Goal: Task Accomplishment & Management: Manage account settings

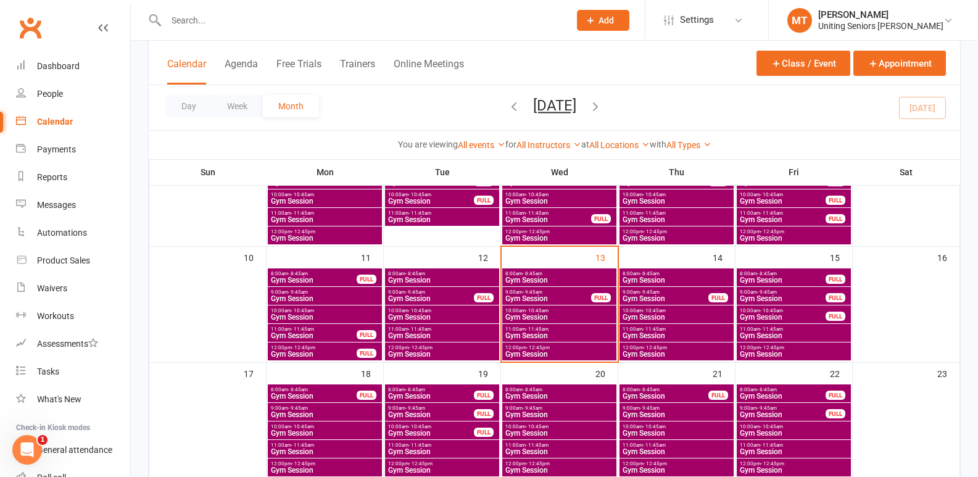
click at [570, 352] on span "Gym Session" at bounding box center [559, 354] width 109 height 7
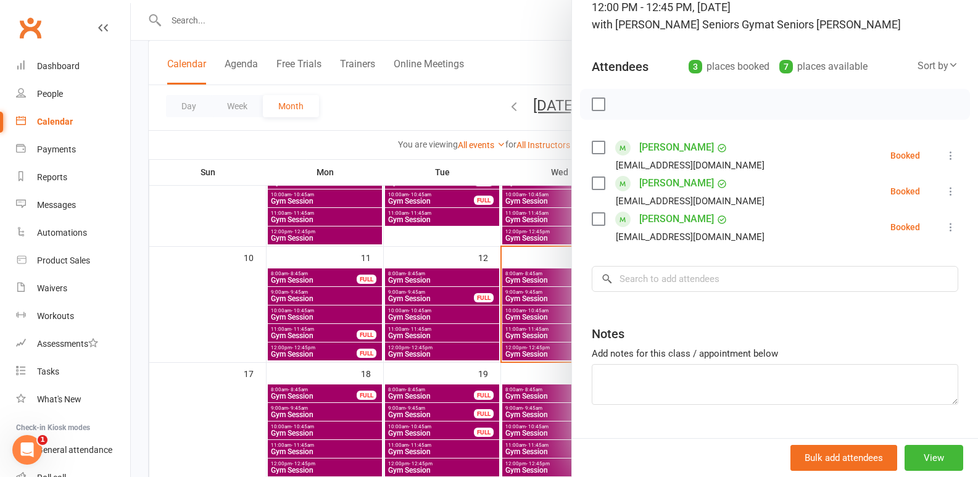
scroll to position [120, 0]
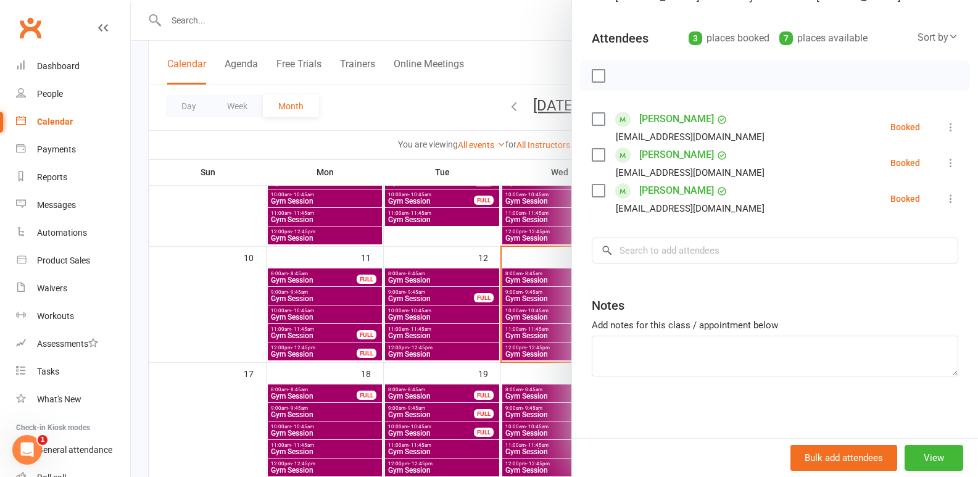
click at [508, 301] on div at bounding box center [555, 238] width 848 height 477
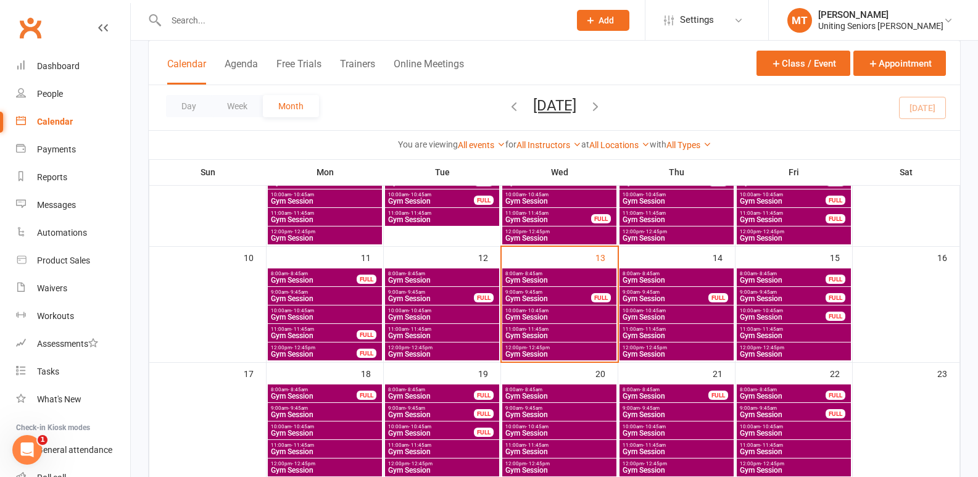
click at [554, 280] on span "Gym Session" at bounding box center [559, 280] width 109 height 7
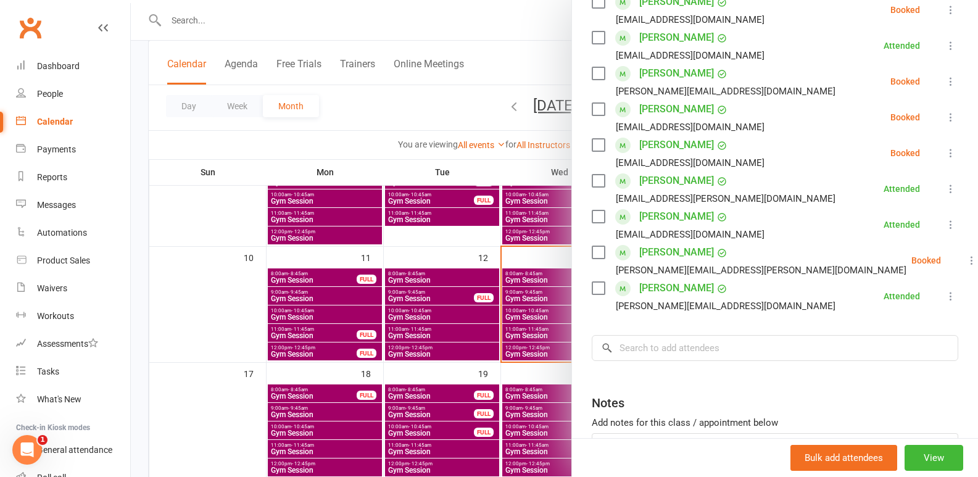
scroll to position [247, 0]
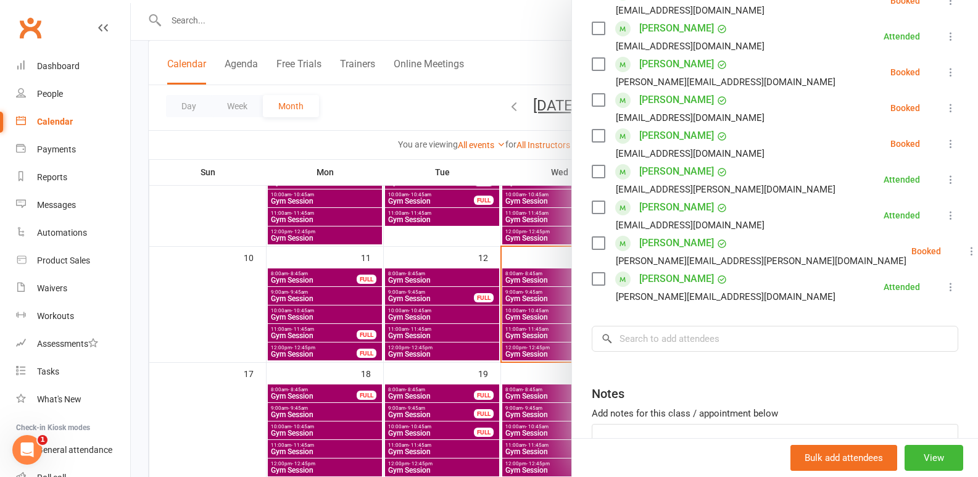
click at [500, 284] on div at bounding box center [555, 238] width 848 height 477
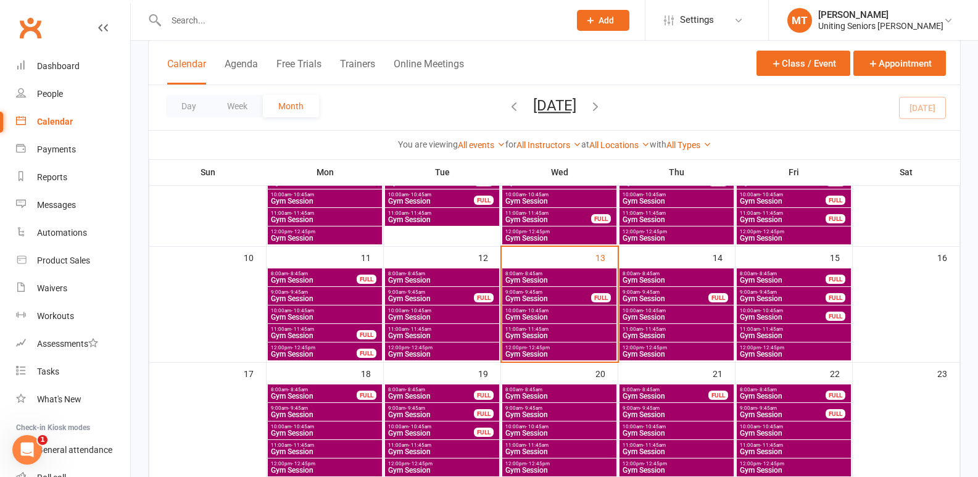
click at [553, 275] on span "8:00am - 8:45am" at bounding box center [559, 274] width 109 height 6
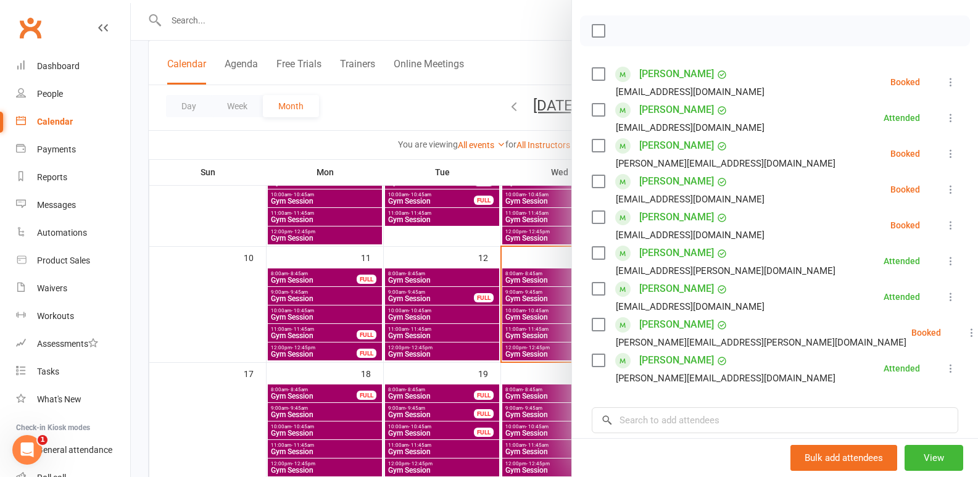
scroll to position [185, 0]
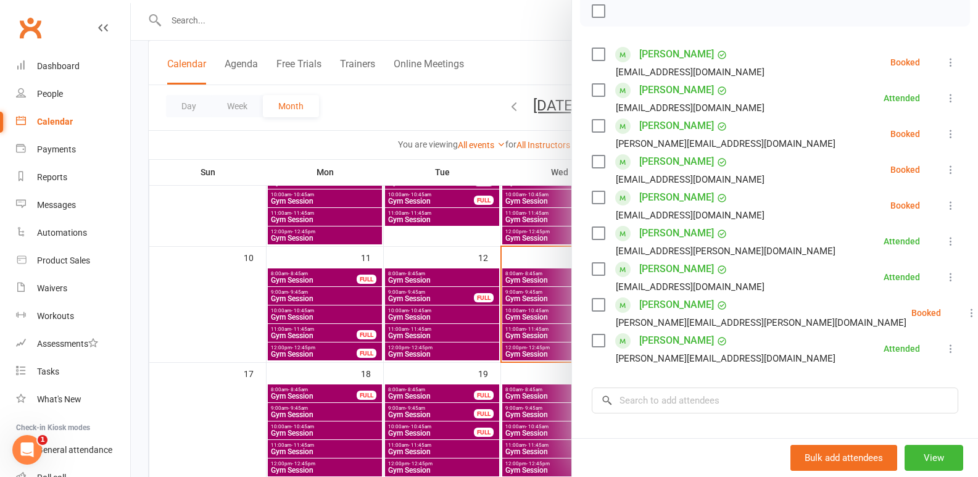
click at [396, 376] on div at bounding box center [555, 238] width 848 height 477
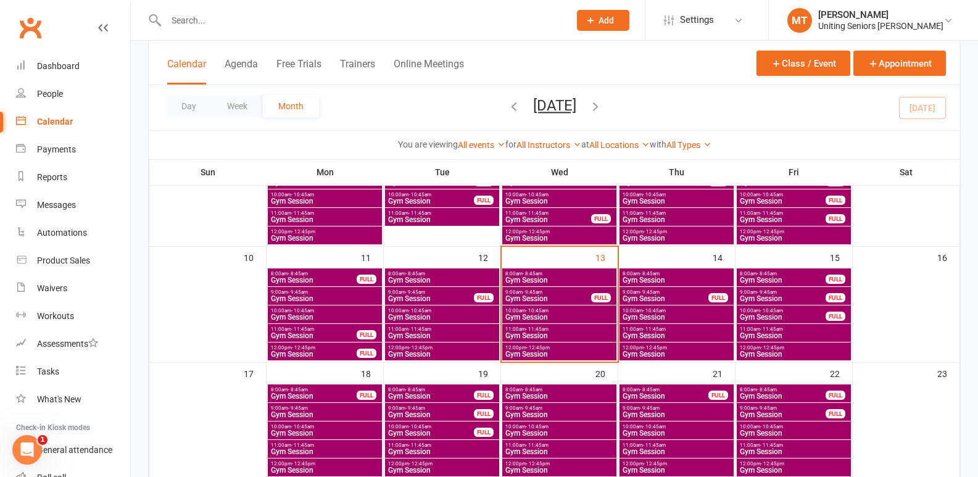
click at [538, 296] on span "Gym Session" at bounding box center [548, 298] width 87 height 7
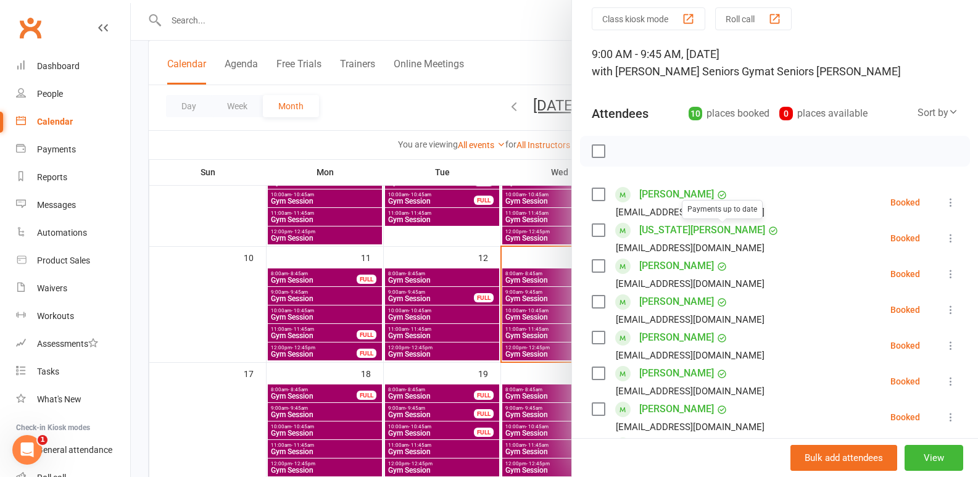
scroll to position [123, 0]
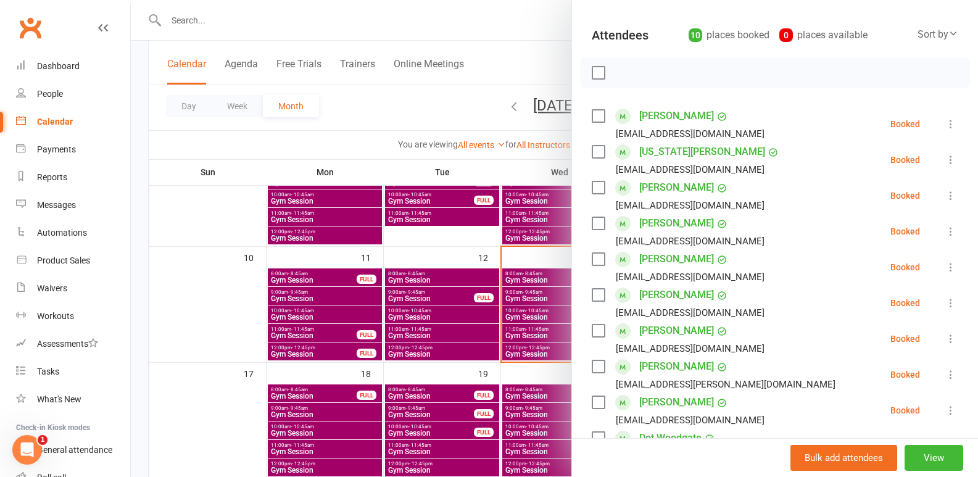
click at [476, 228] on div at bounding box center [555, 238] width 848 height 477
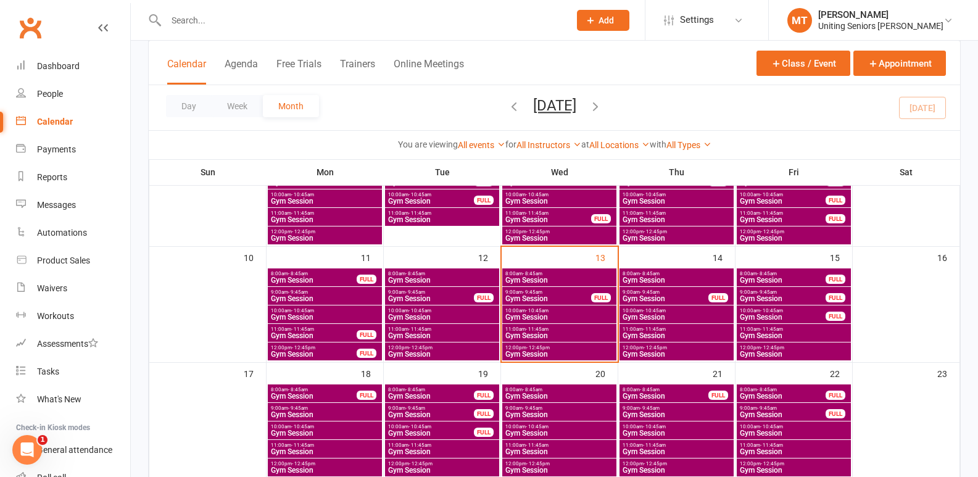
click at [553, 302] on span "Gym Session" at bounding box center [548, 298] width 87 height 7
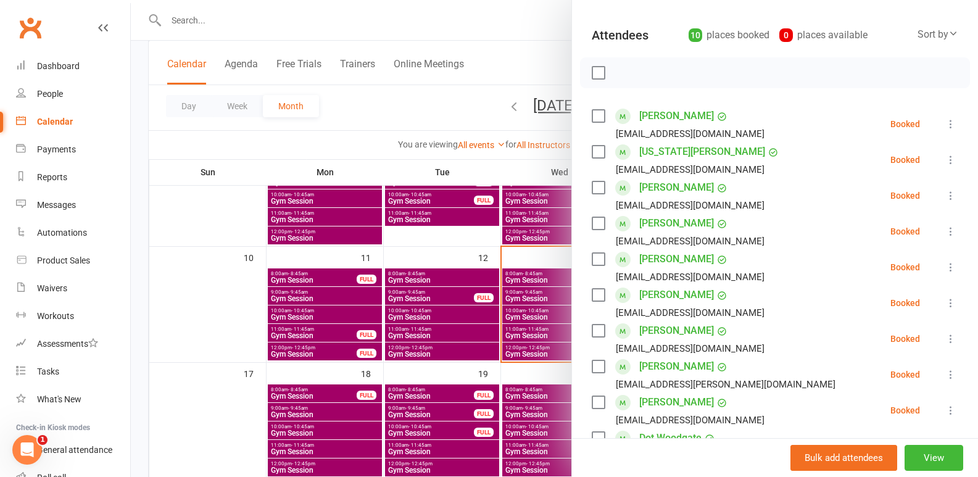
scroll to position [185, 0]
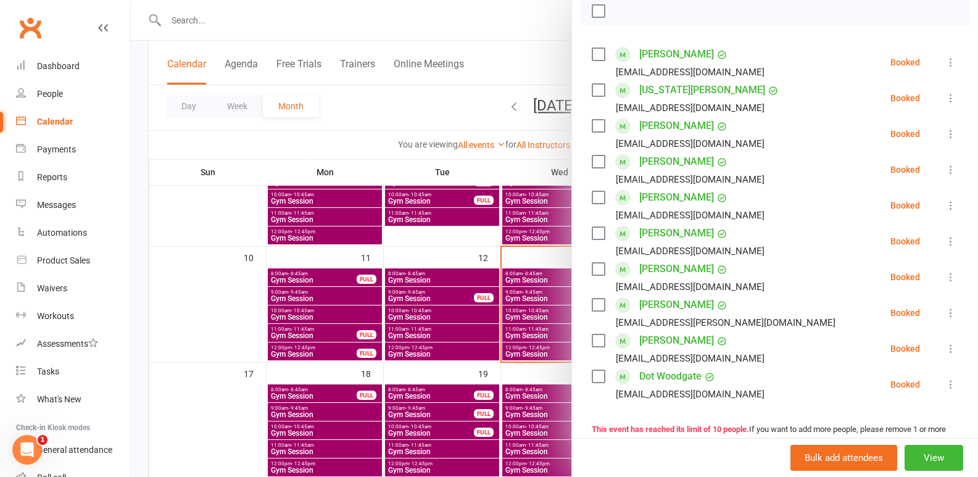
click at [448, 262] on div at bounding box center [555, 238] width 848 height 477
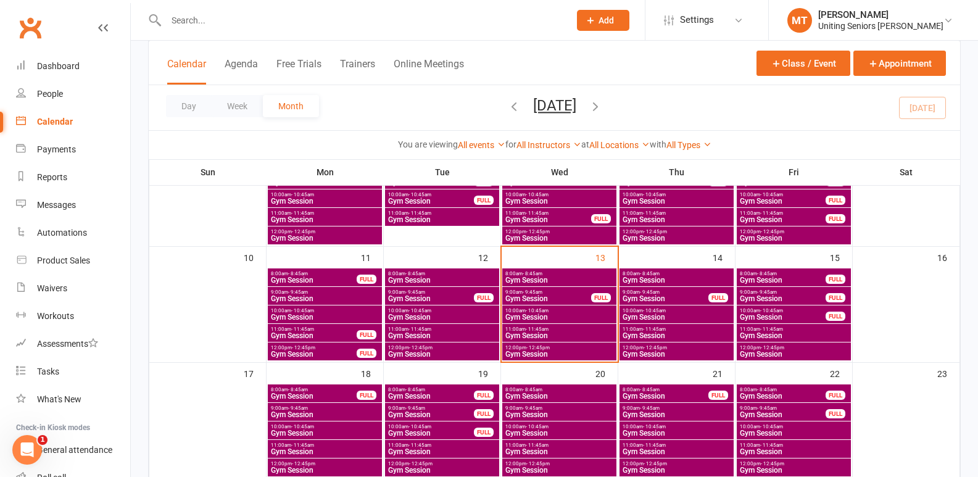
click at [520, 309] on span "10:00am - 10:45am" at bounding box center [559, 311] width 109 height 6
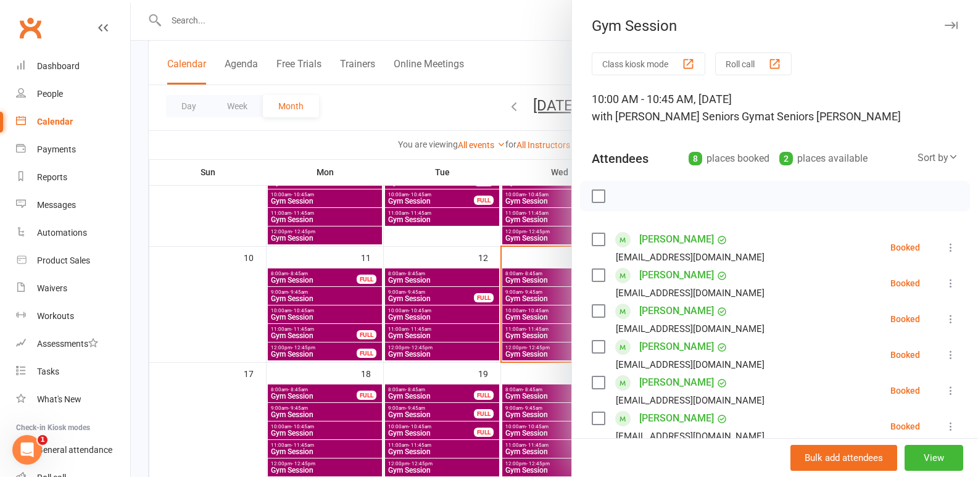
click at [469, 235] on div at bounding box center [555, 238] width 848 height 477
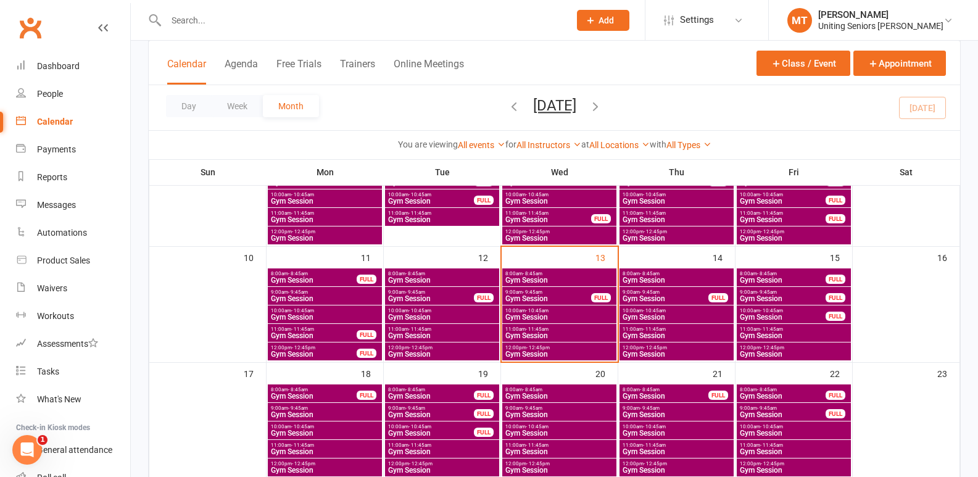
click at [382, 23] on input "text" at bounding box center [361, 20] width 399 height 17
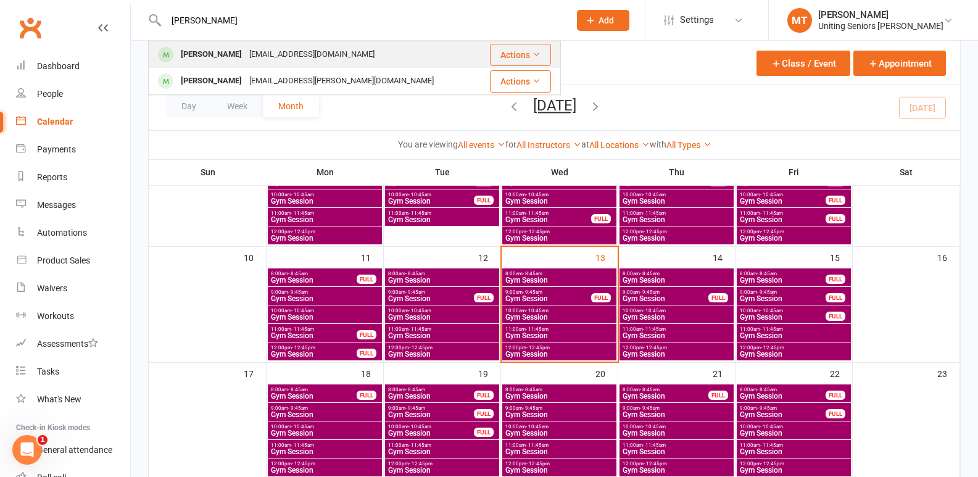
type input "judith"
click at [354, 49] on div "Judith Edwards jkeconsultants@outlook.com" at bounding box center [314, 54] width 330 height 25
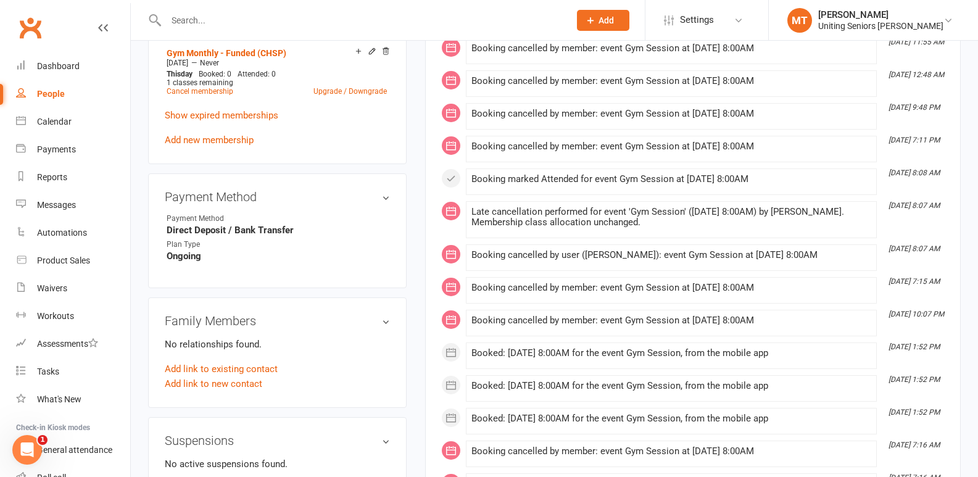
scroll to position [494, 0]
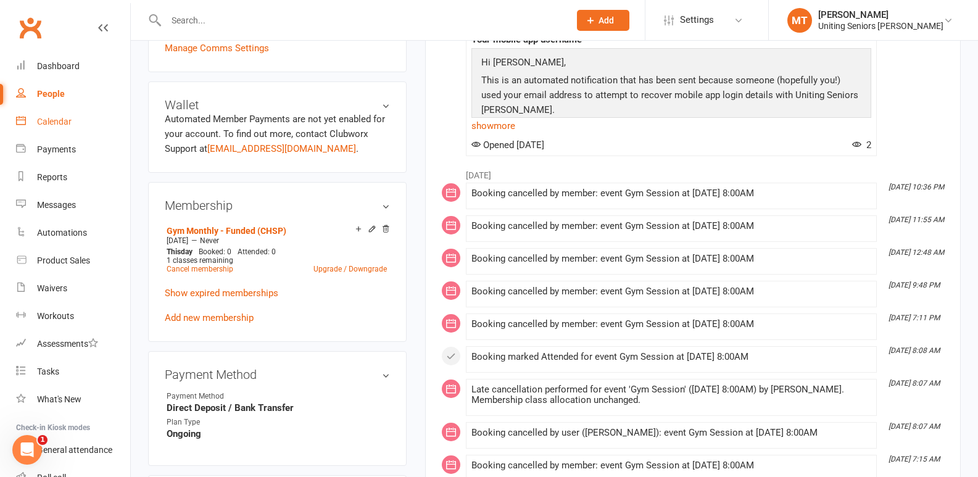
click at [38, 124] on div "Calendar" at bounding box center [54, 122] width 35 height 10
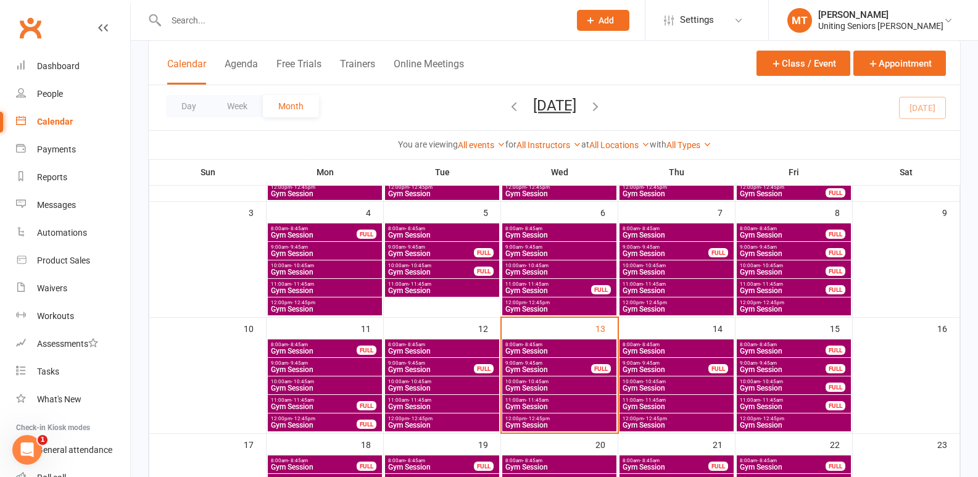
scroll to position [247, 0]
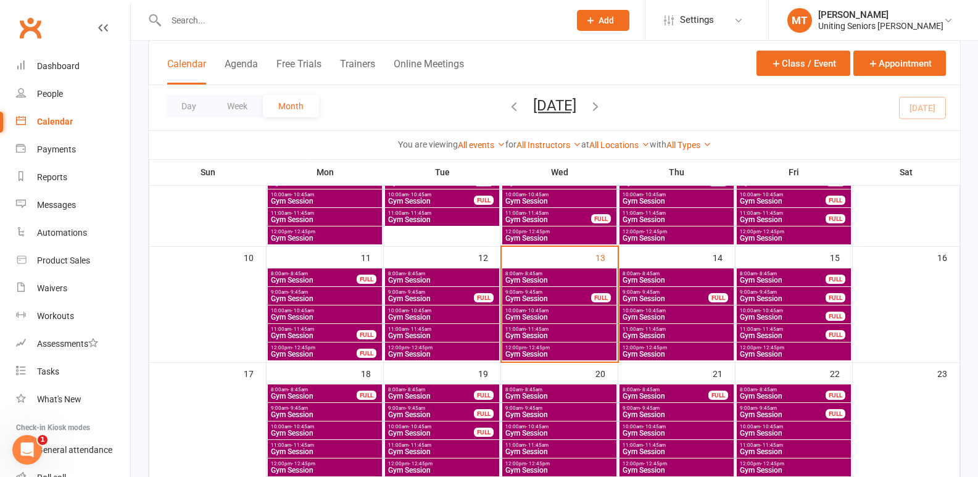
click at [826, 272] on span "8:00am - 8:45am" at bounding box center [783, 274] width 87 height 6
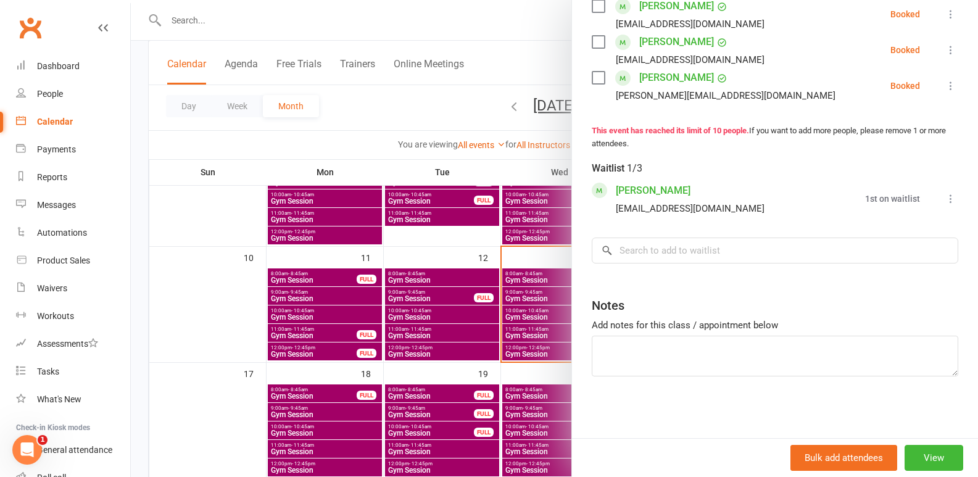
scroll to position [500, 0]
click at [388, 283] on div at bounding box center [555, 238] width 848 height 477
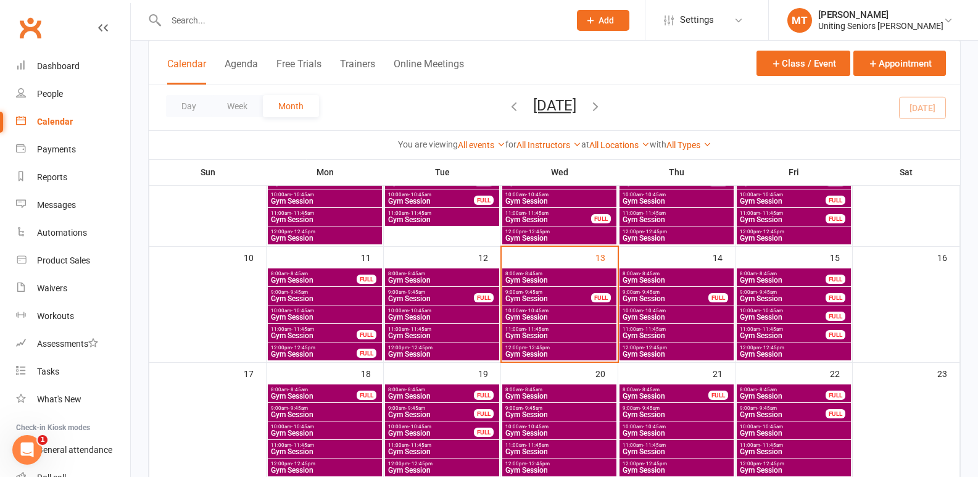
click at [565, 278] on span "Gym Session" at bounding box center [559, 280] width 109 height 7
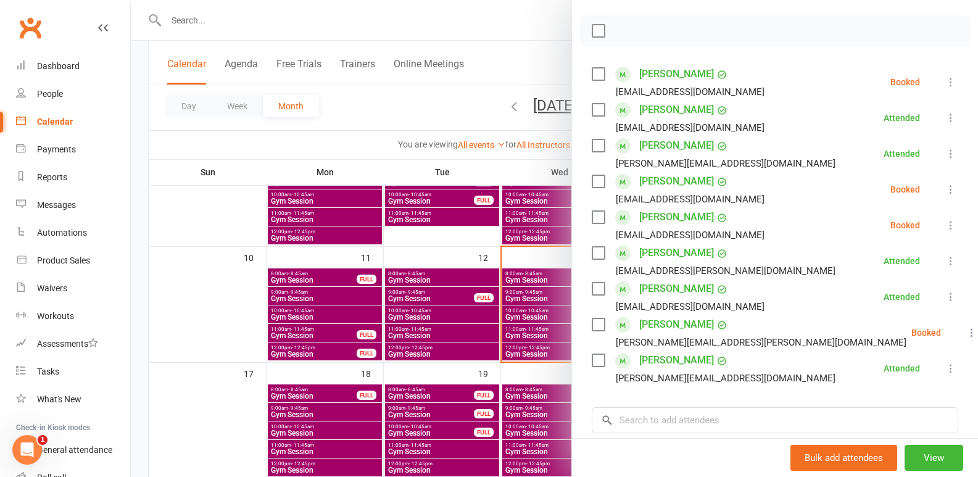
scroll to position [185, 0]
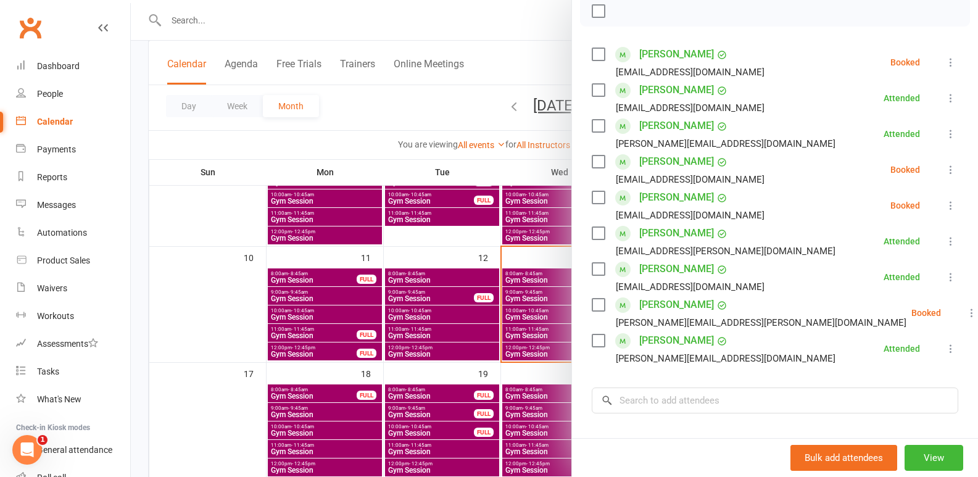
click at [411, 370] on div at bounding box center [555, 238] width 848 height 477
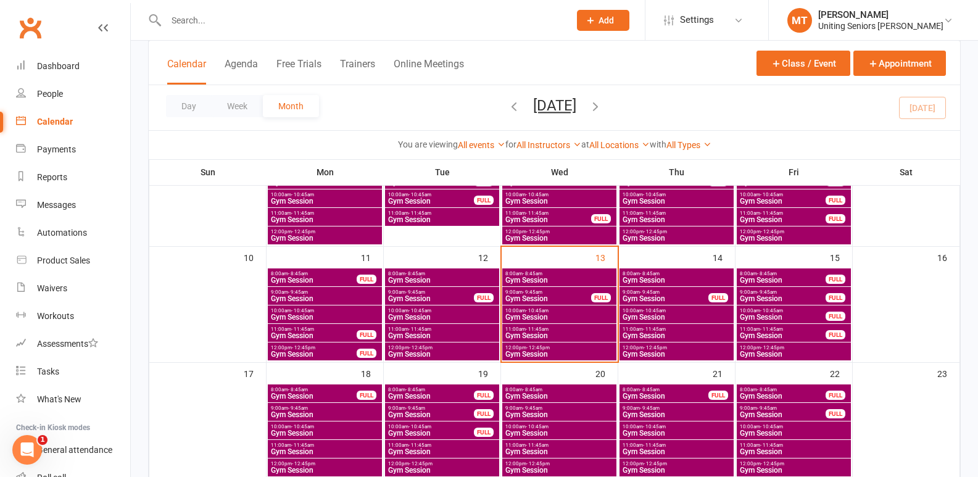
click at [817, 301] on span "Gym Session" at bounding box center [783, 298] width 87 height 7
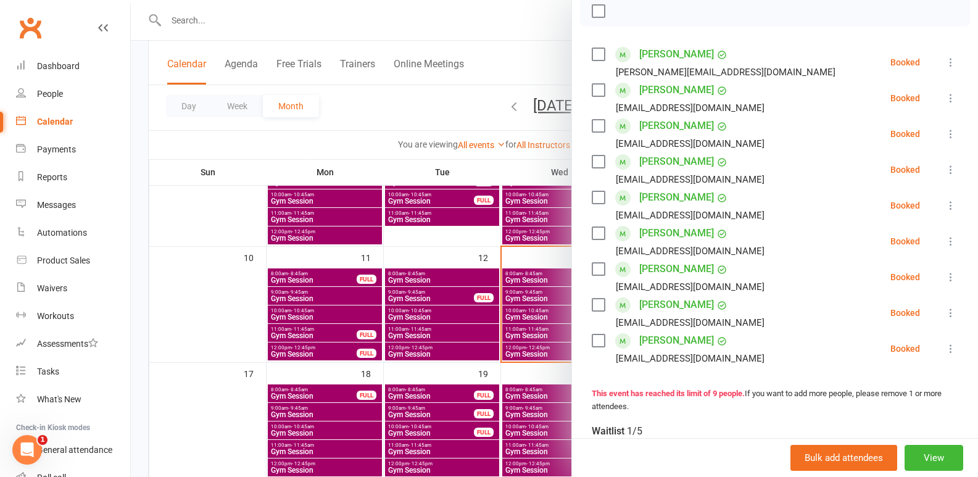
click at [493, 332] on div at bounding box center [555, 238] width 848 height 477
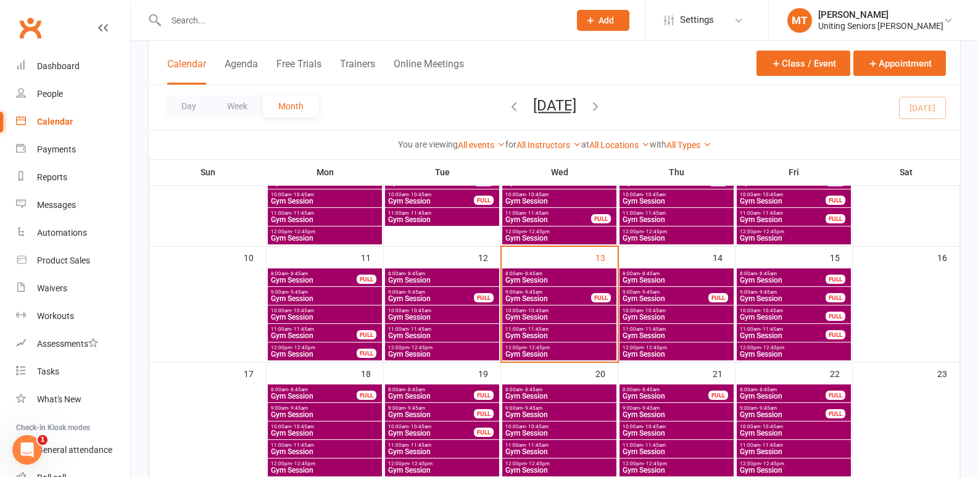
click at [546, 278] on span "Gym Session" at bounding box center [559, 280] width 109 height 7
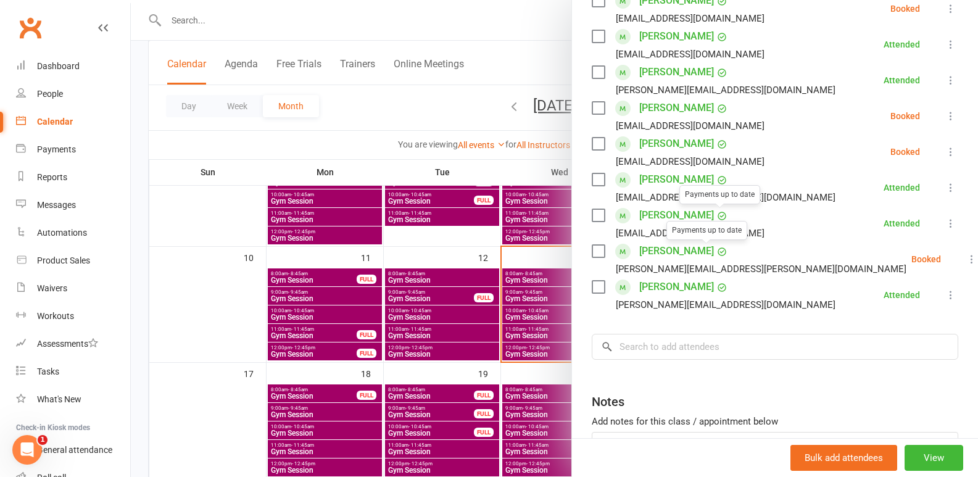
scroll to position [309, 0]
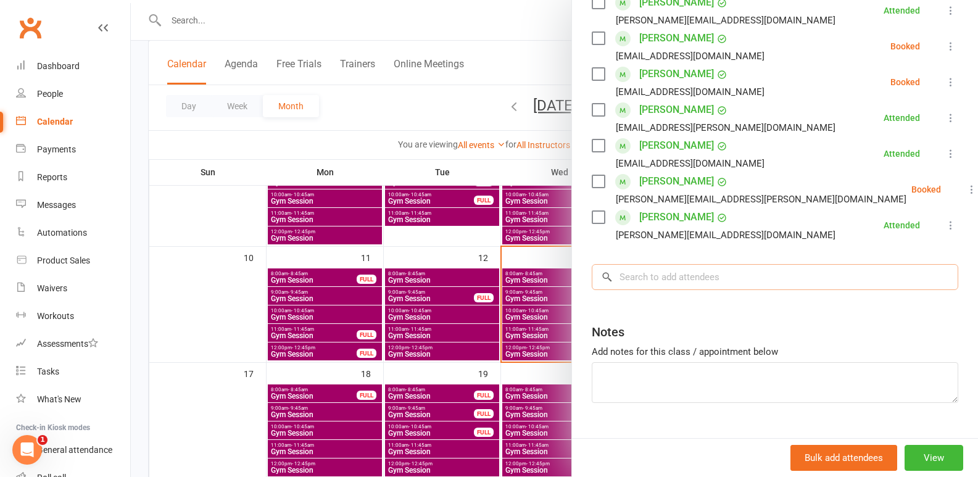
click at [696, 283] on input "search" at bounding box center [775, 277] width 367 height 26
click at [370, 349] on div at bounding box center [555, 238] width 848 height 477
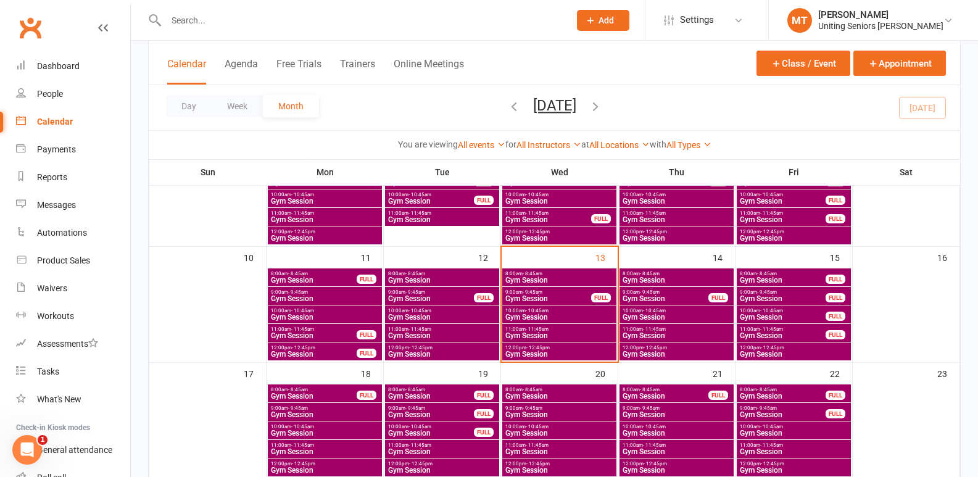
click at [785, 274] on span "8:00am - 8:45am" at bounding box center [783, 274] width 87 height 6
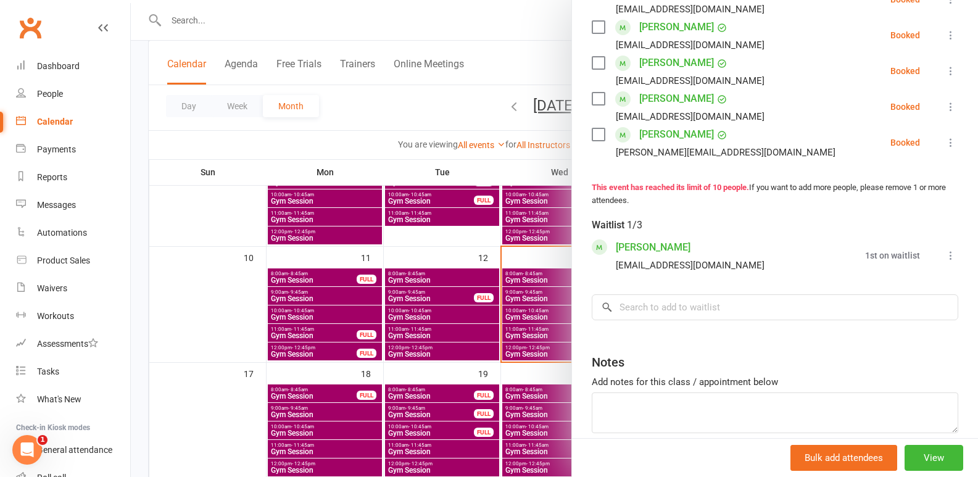
scroll to position [432, 0]
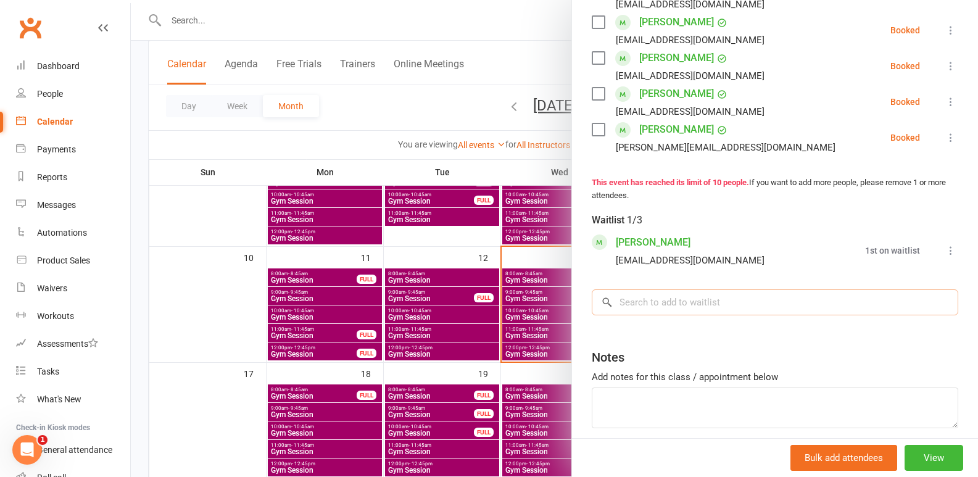
click at [683, 315] on input "search" at bounding box center [775, 303] width 367 height 26
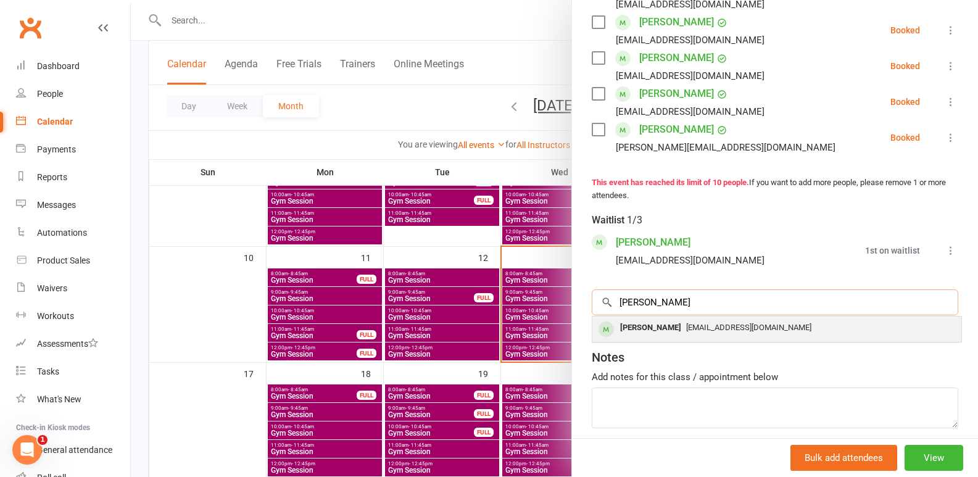
type input "judith"
click at [678, 336] on div "jkeconsultants@outlook.com" at bounding box center [777, 328] width 359 height 18
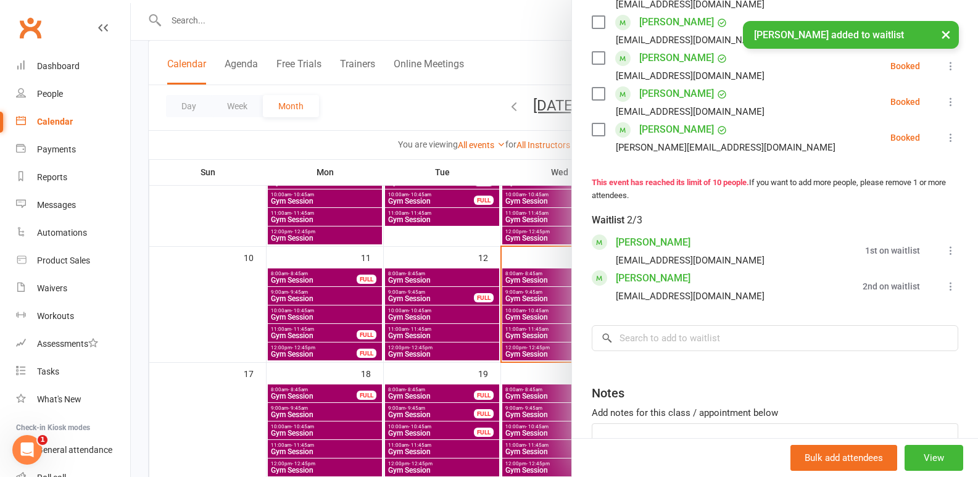
click at [495, 339] on div at bounding box center [555, 238] width 848 height 477
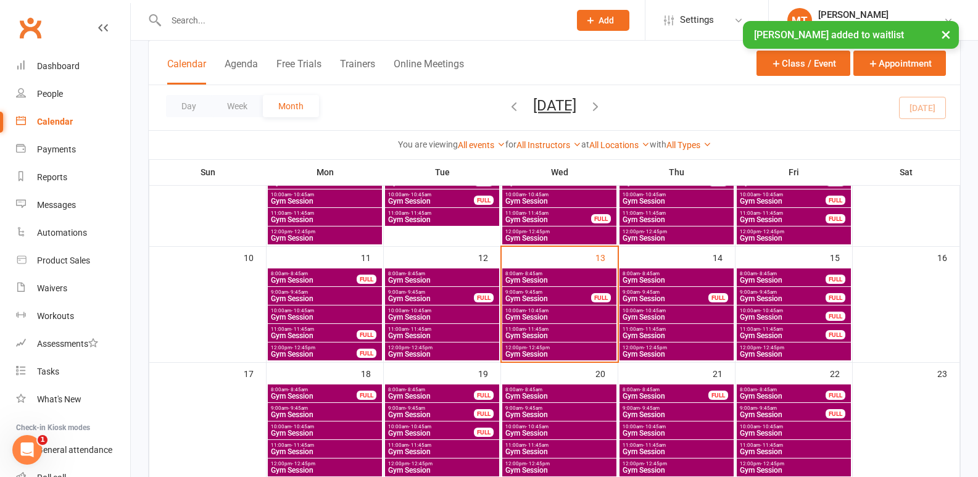
click at [525, 275] on span "- 8:45am" at bounding box center [533, 274] width 20 height 6
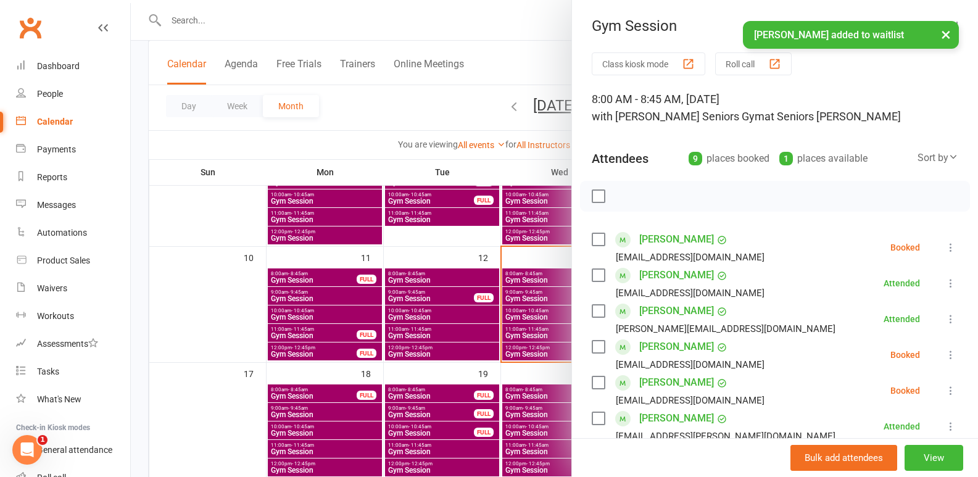
scroll to position [185, 0]
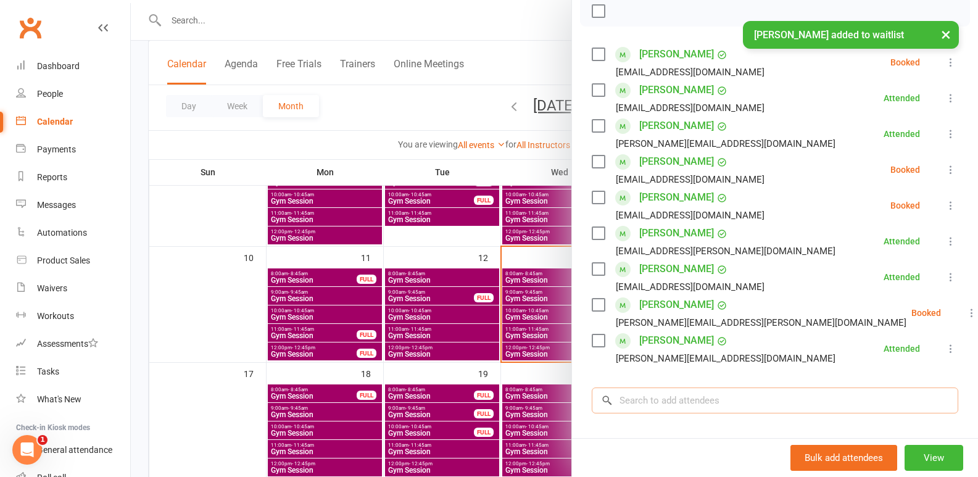
click at [667, 404] on input "search" at bounding box center [775, 401] width 367 height 26
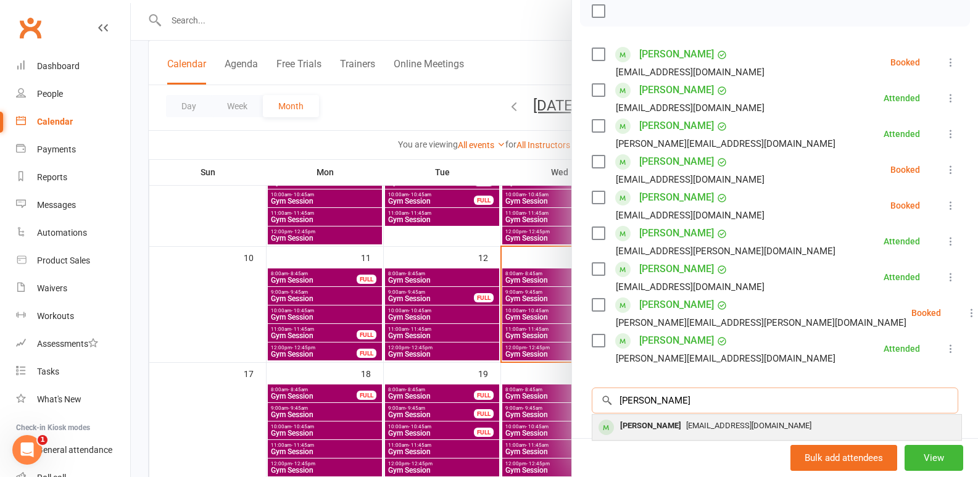
type input "judith"
click at [711, 432] on div "jkeconsultants@outlook.com" at bounding box center [777, 426] width 359 height 18
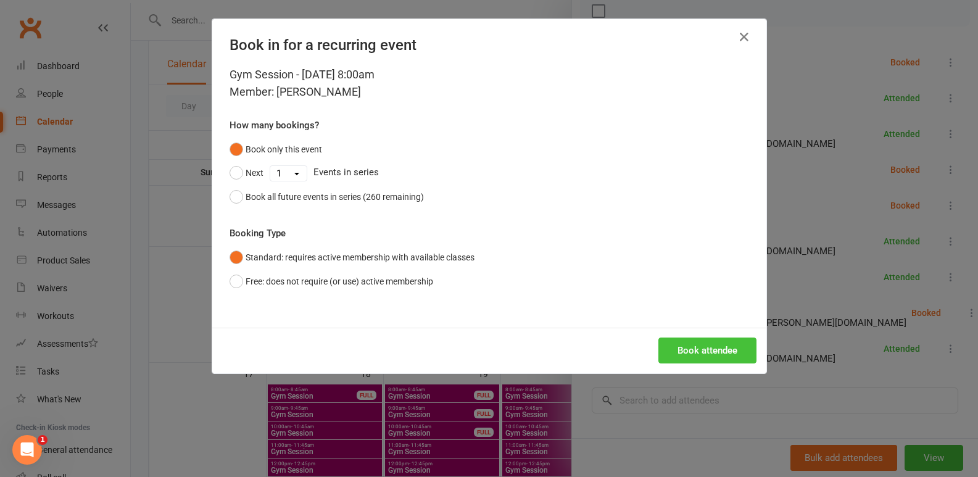
click at [691, 350] on button "Book attendee" at bounding box center [708, 351] width 98 height 26
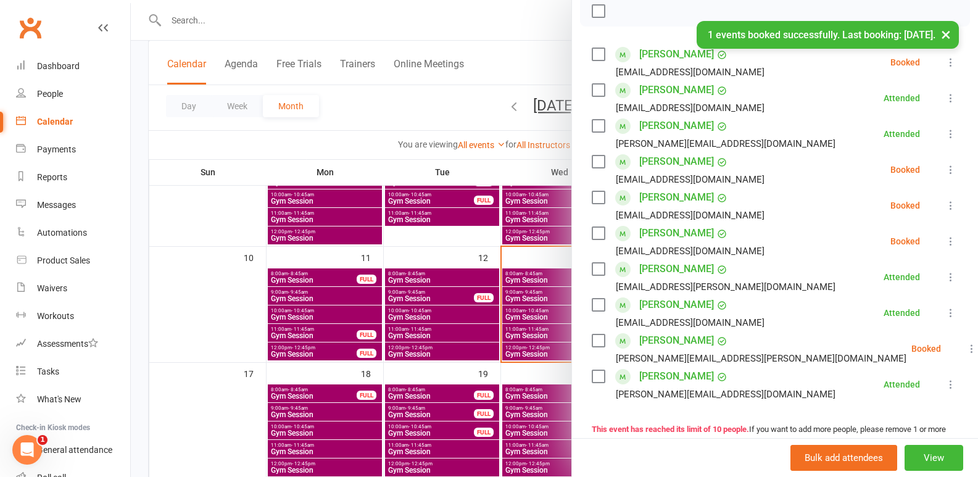
click at [944, 163] on button at bounding box center [951, 169] width 15 height 15
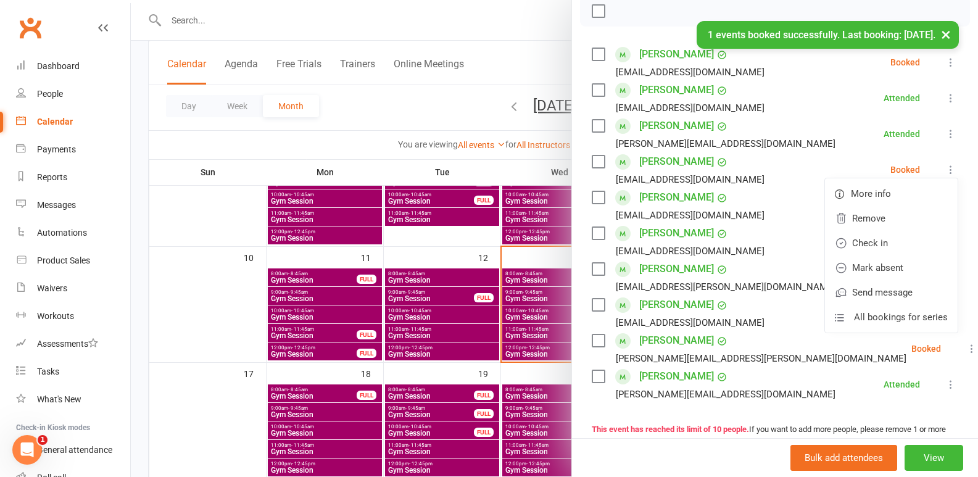
click at [486, 164] on div at bounding box center [555, 238] width 848 height 477
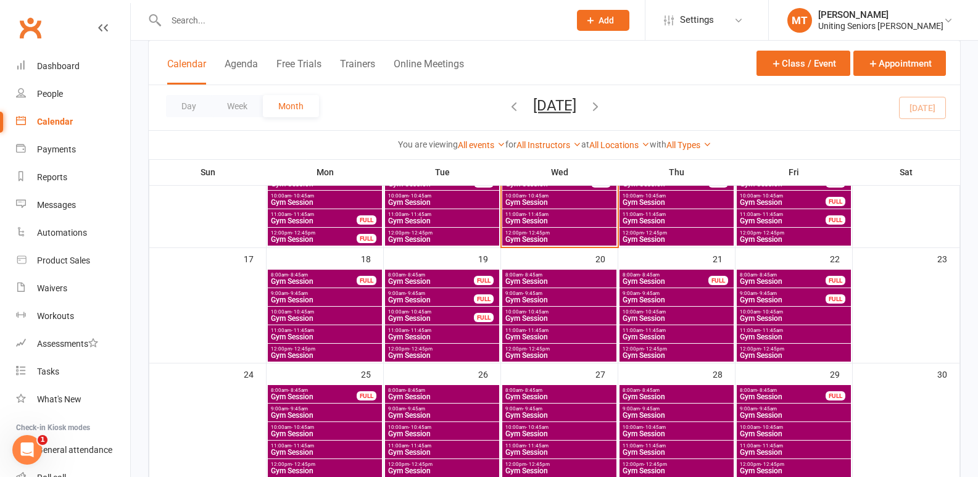
scroll to position [370, 0]
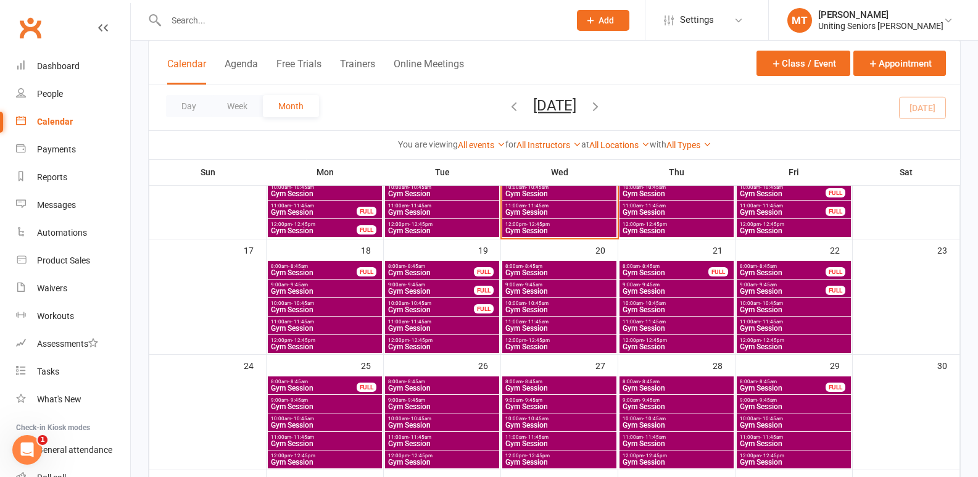
click at [323, 268] on span "8:00am - 8:45am" at bounding box center [313, 267] width 87 height 6
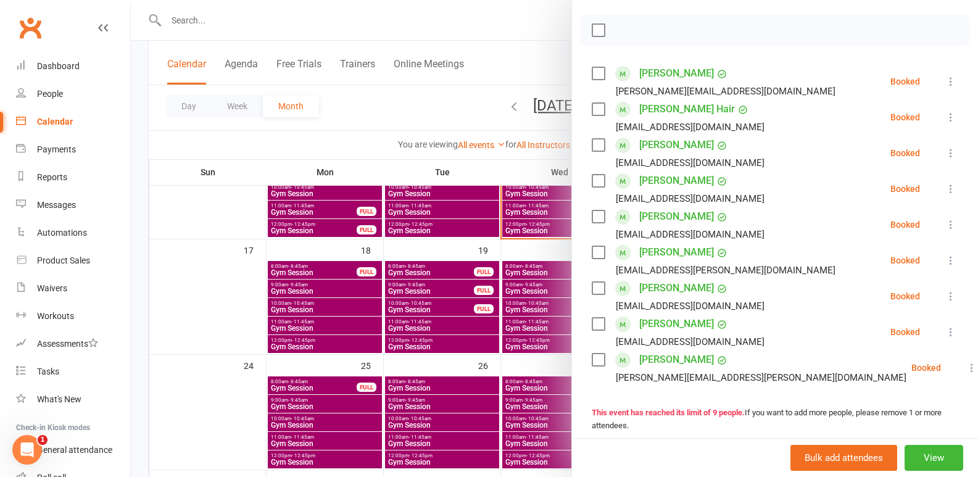
scroll to position [185, 0]
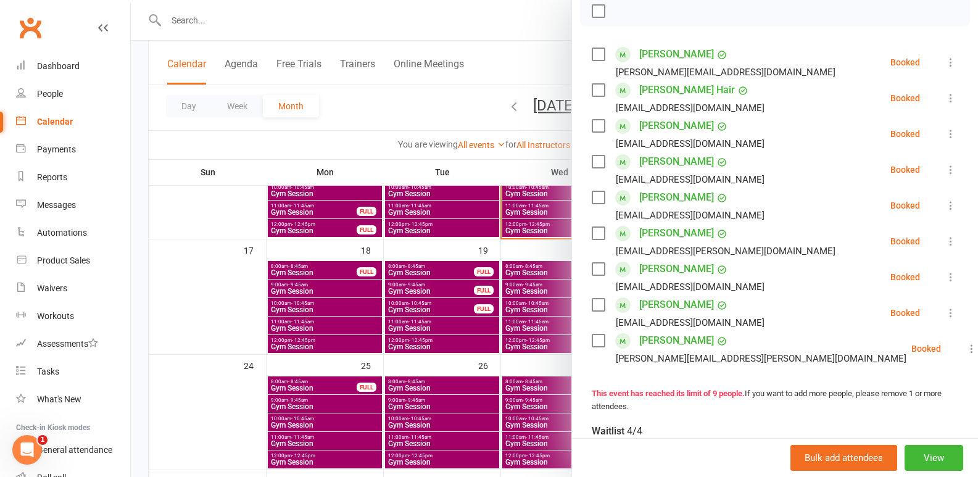
click at [399, 312] on div at bounding box center [555, 238] width 848 height 477
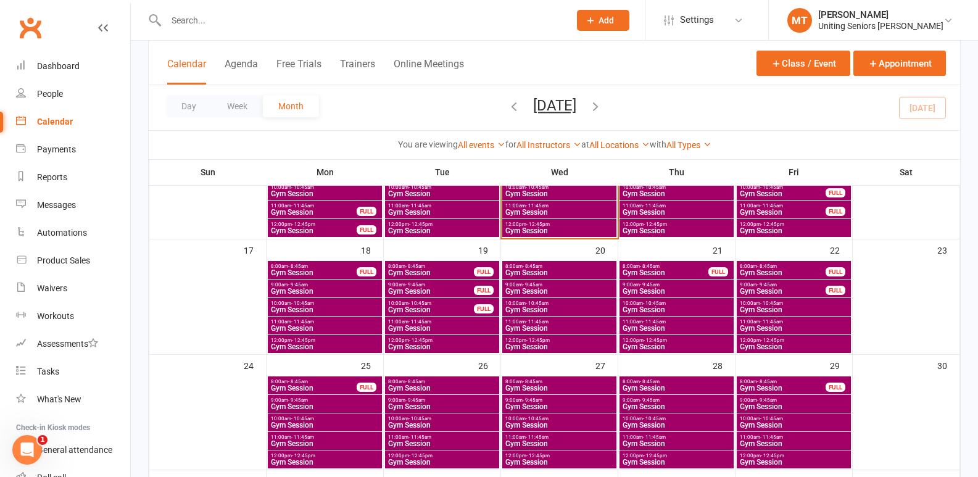
click at [528, 267] on span "- 8:45am" at bounding box center [533, 267] width 20 height 6
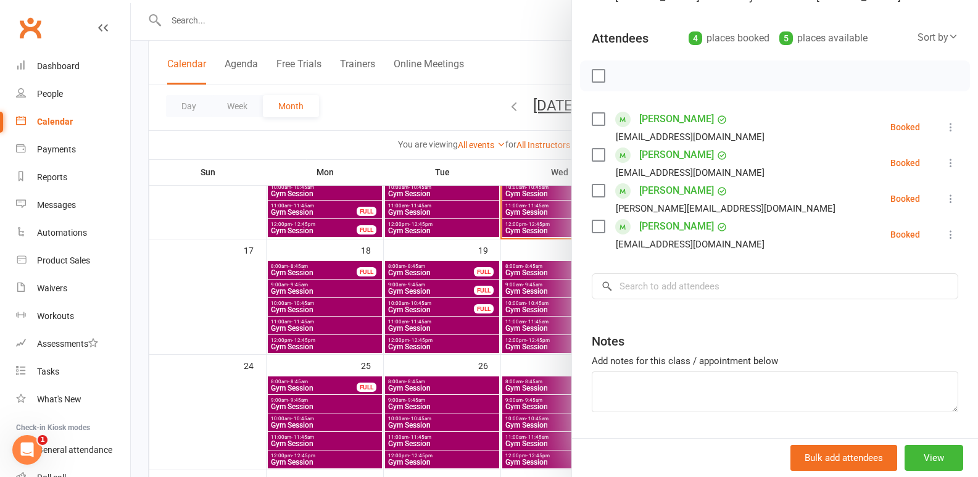
scroll to position [123, 0]
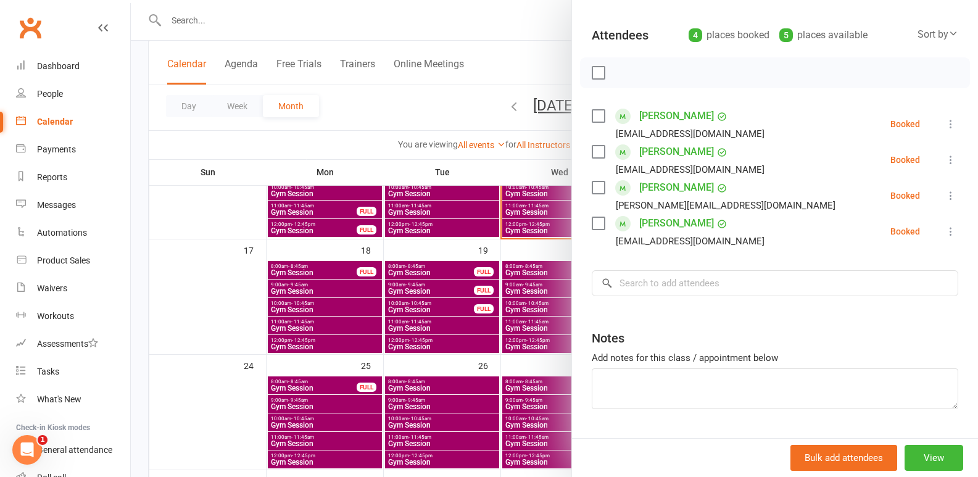
click at [433, 301] on div at bounding box center [555, 238] width 848 height 477
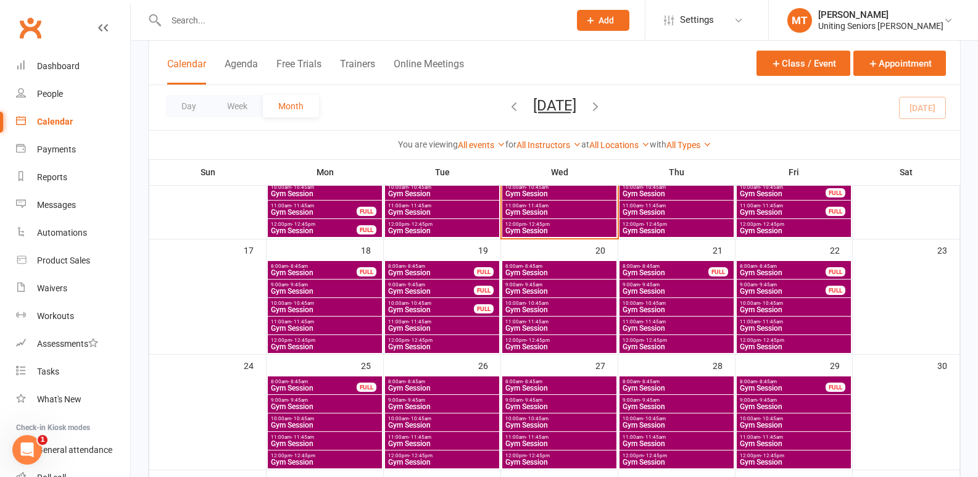
click at [773, 273] on span "Gym Session" at bounding box center [783, 272] width 87 height 7
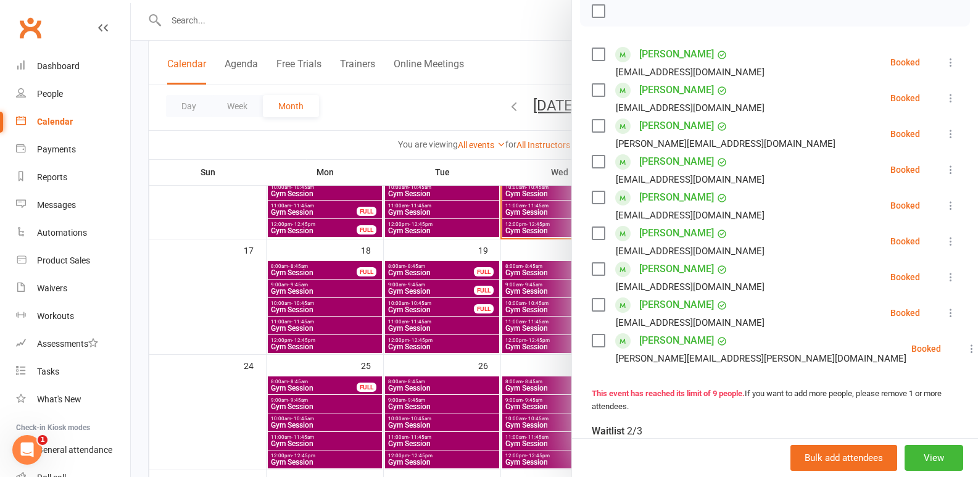
scroll to position [247, 0]
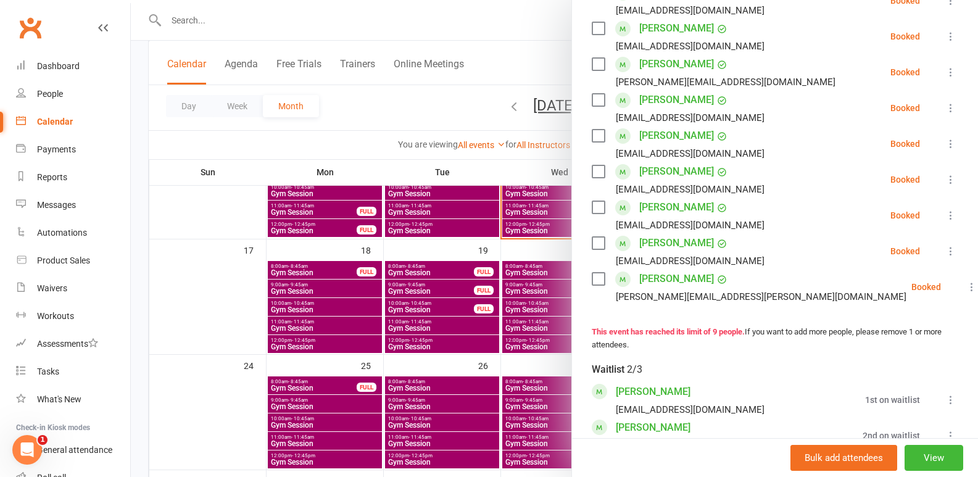
click at [359, 315] on div at bounding box center [555, 238] width 848 height 477
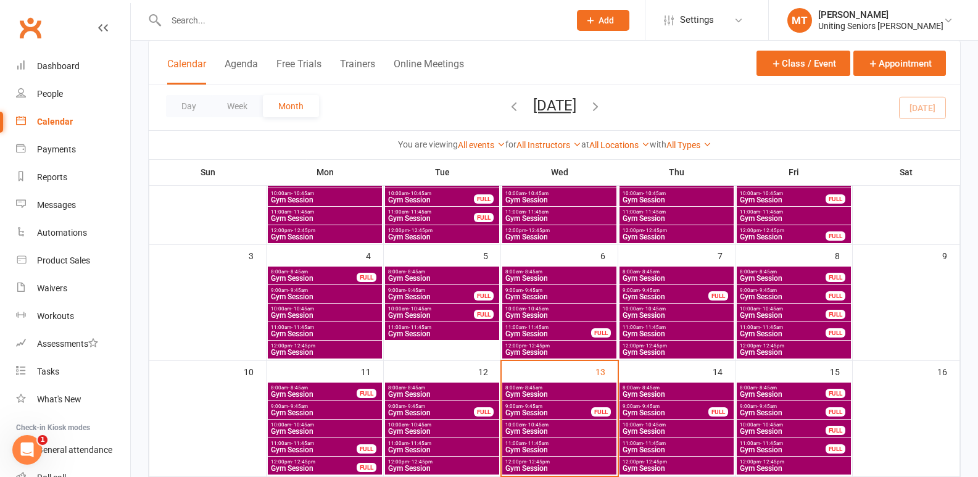
scroll to position [0, 0]
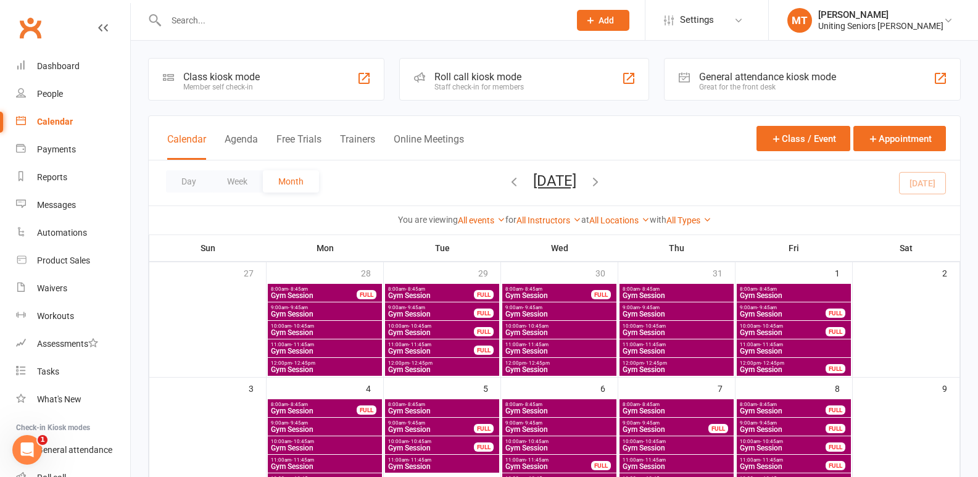
click at [340, 25] on input "text" at bounding box center [361, 20] width 399 height 17
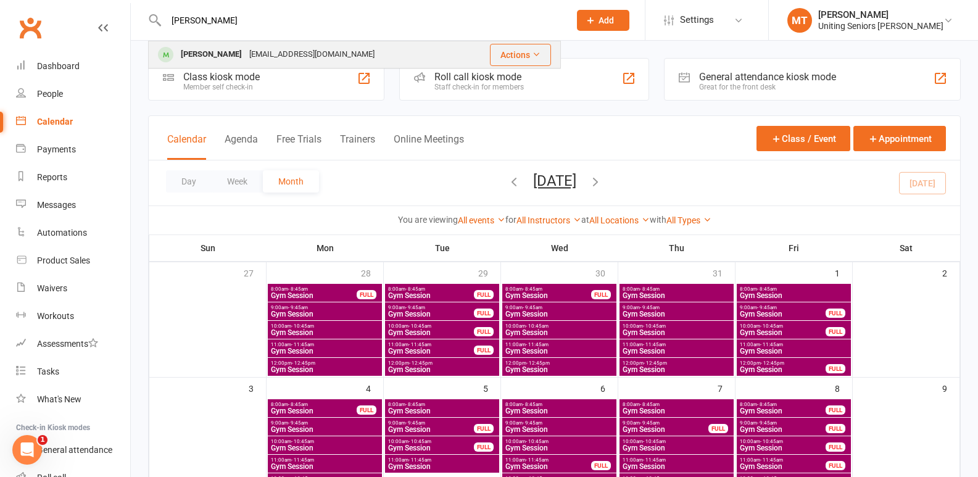
type input "judith edwards"
click at [357, 59] on div "Judith Edwards jkeconsultants@outlook.com" at bounding box center [306, 54] width 315 height 25
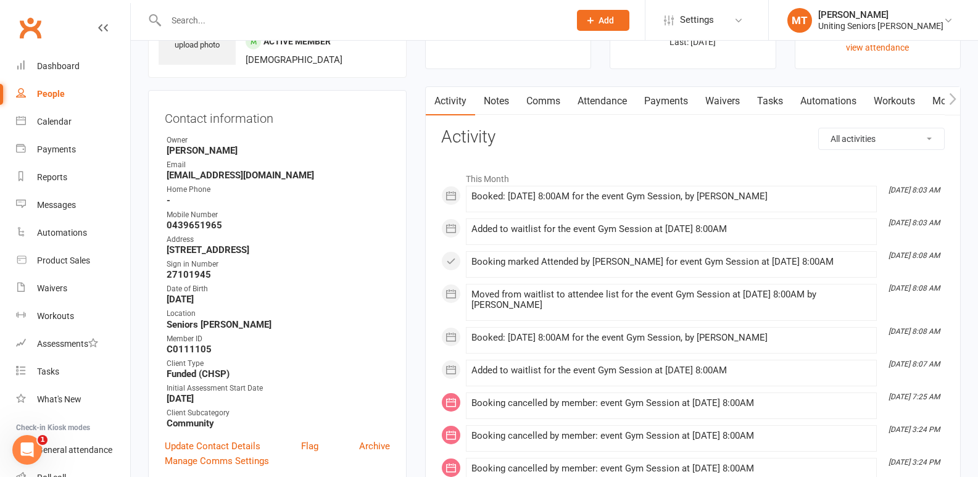
scroll to position [247, 0]
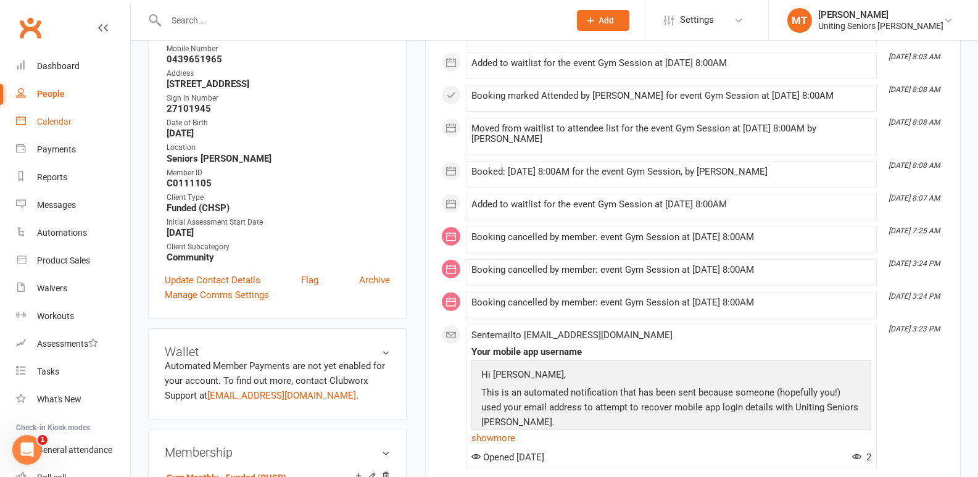
click at [64, 115] on link "Calendar" at bounding box center [73, 122] width 114 height 28
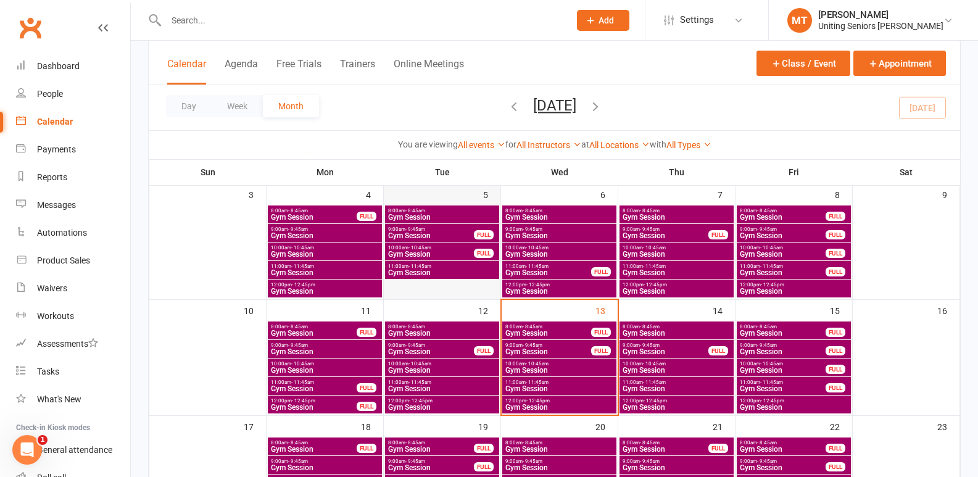
scroll to position [247, 0]
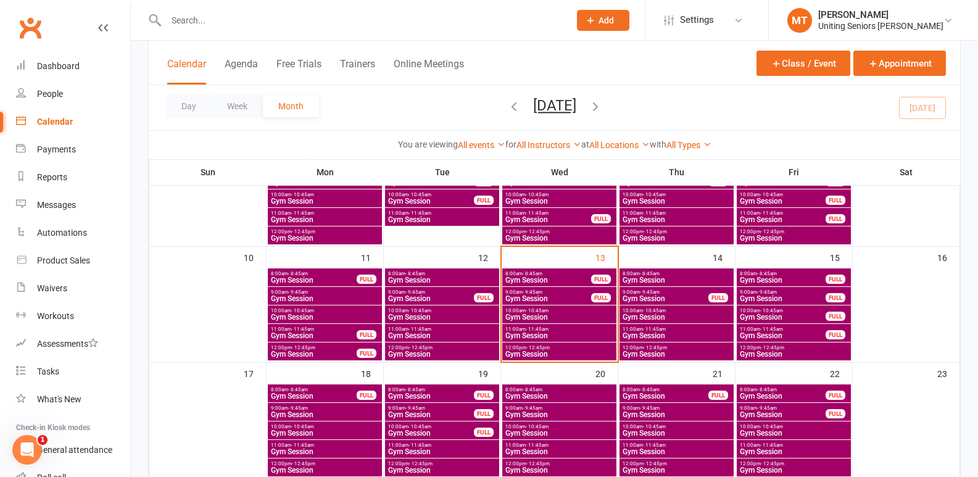
click at [431, 271] on span "8:00am - 8:45am" at bounding box center [442, 274] width 109 height 6
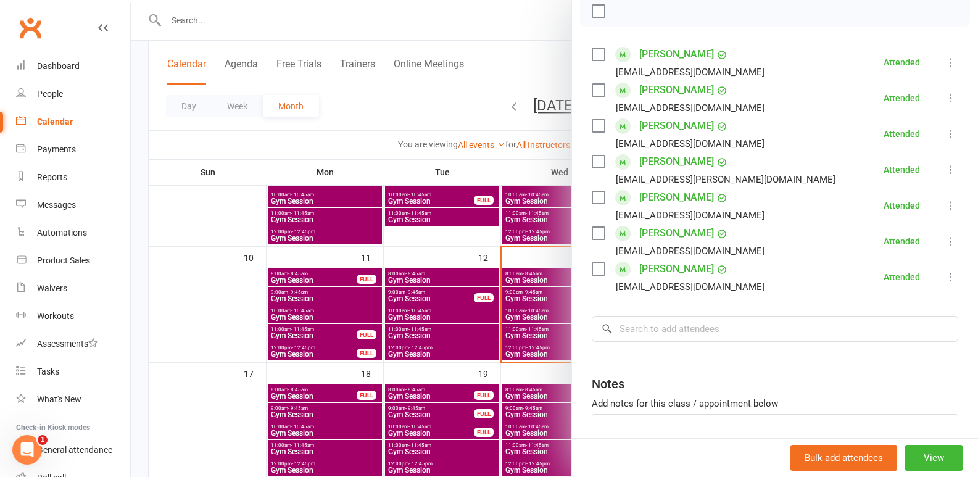
scroll to position [78, 0]
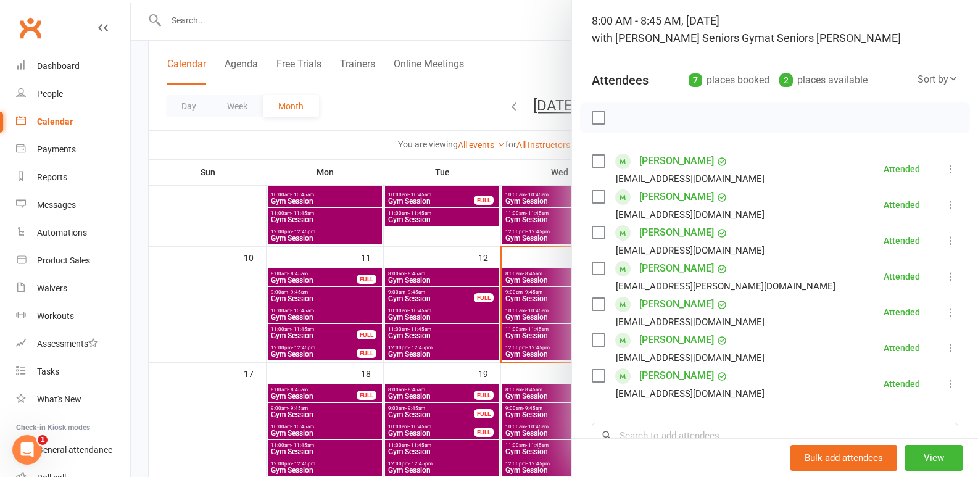
click at [388, 309] on div at bounding box center [555, 238] width 848 height 477
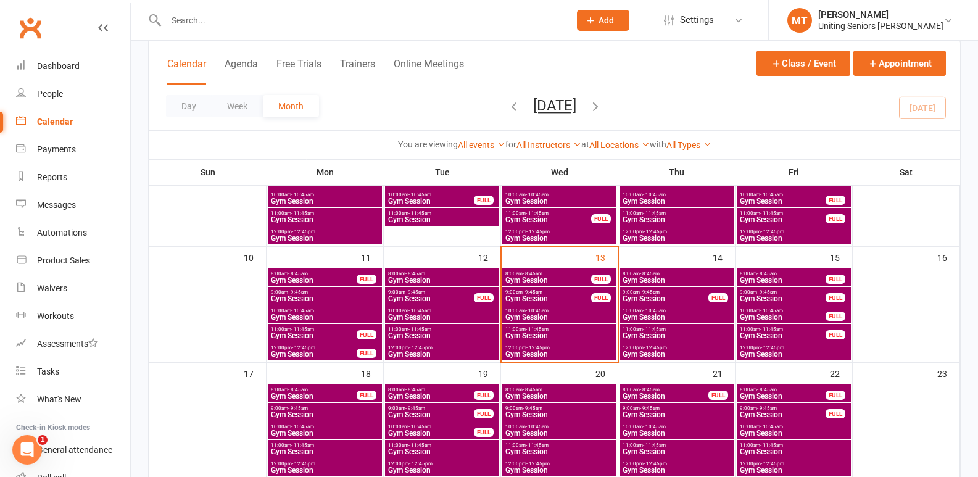
click at [413, 295] on span "Gym Session" at bounding box center [431, 298] width 87 height 7
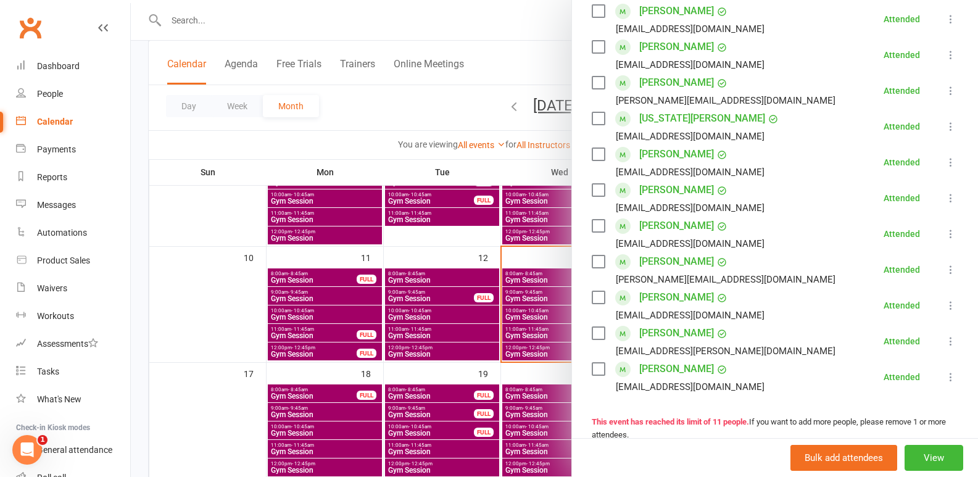
scroll to position [247, 0]
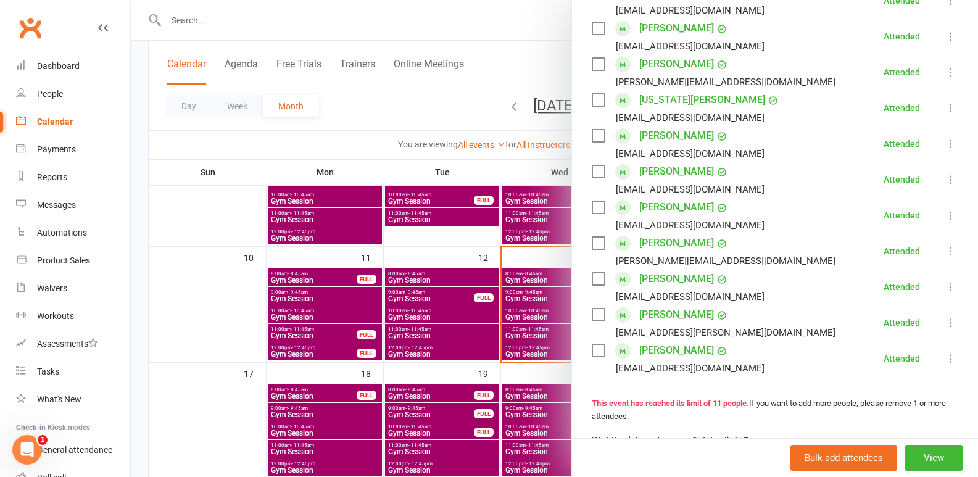
click at [417, 308] on div at bounding box center [555, 238] width 848 height 477
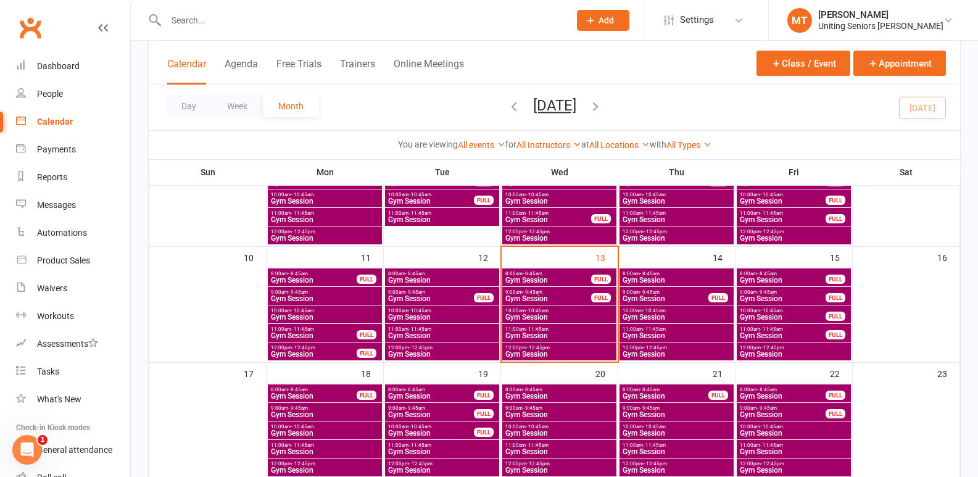
click at [333, 279] on span "Gym Session" at bounding box center [313, 280] width 87 height 7
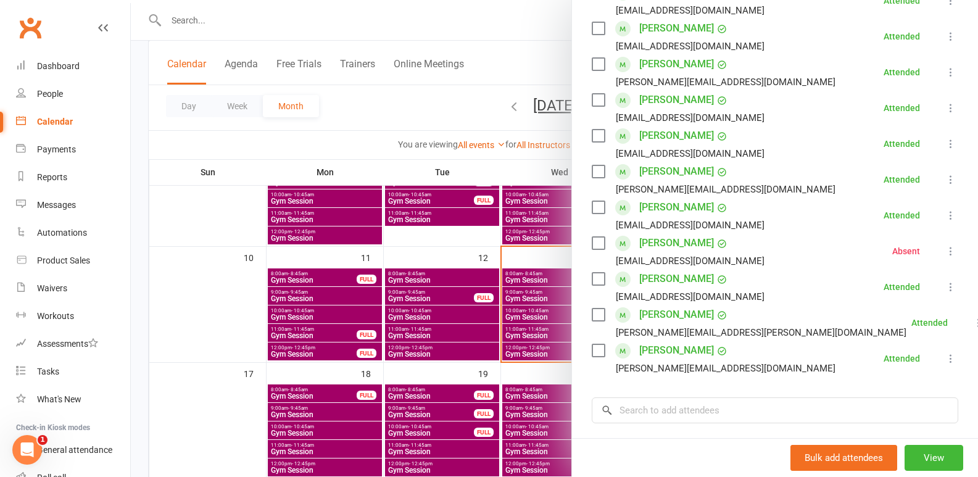
click at [380, 298] on div at bounding box center [555, 238] width 848 height 477
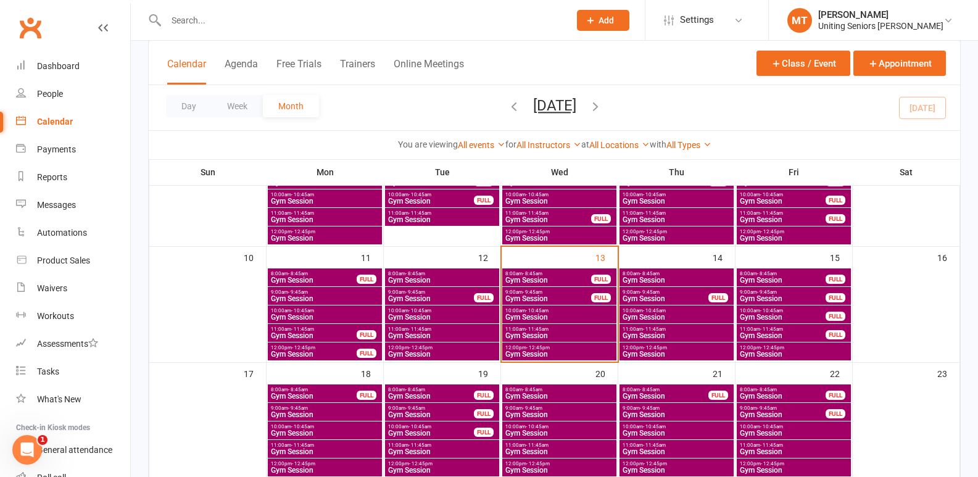
click at [365, 296] on span "Gym Session" at bounding box center [324, 298] width 109 height 7
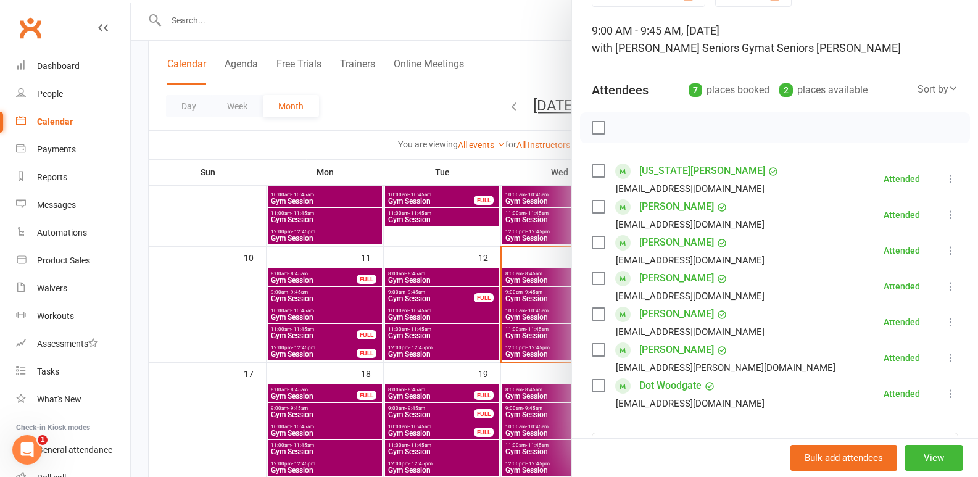
scroll to position [185, 0]
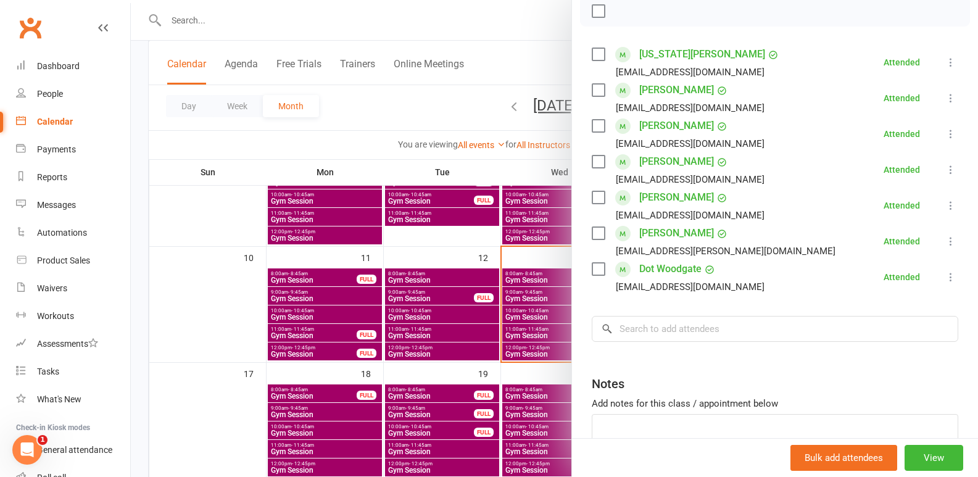
click at [379, 309] on div at bounding box center [555, 238] width 848 height 477
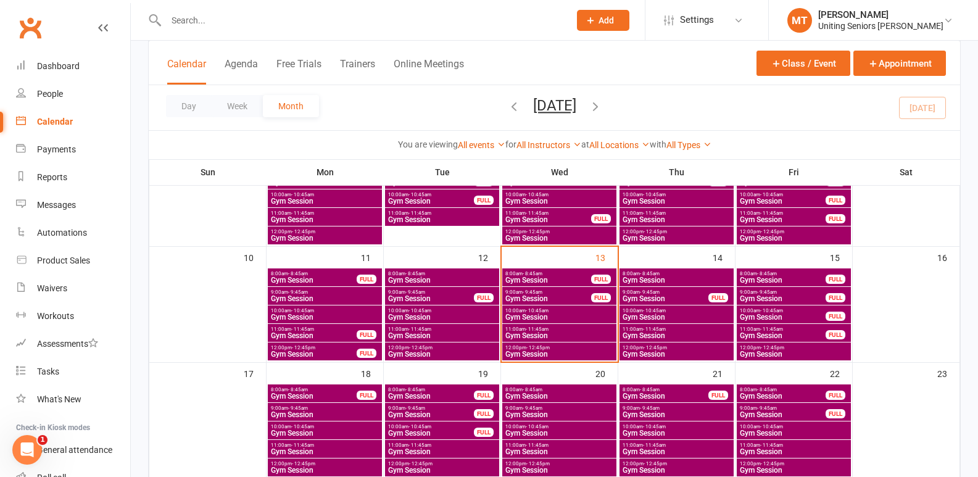
click at [290, 25] on input "text" at bounding box center [361, 20] width 399 height 17
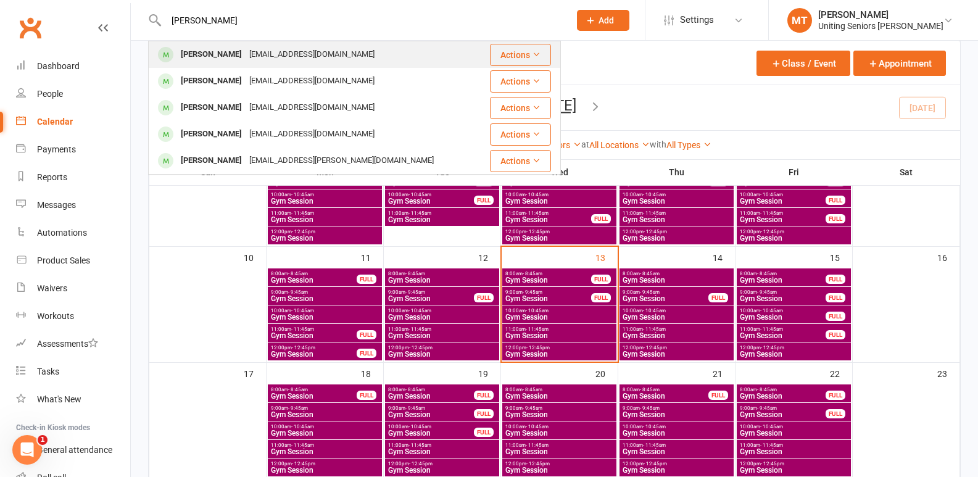
type input "beth h"
click at [315, 46] on div "hudsongb@bigpond.com" at bounding box center [312, 55] width 133 height 18
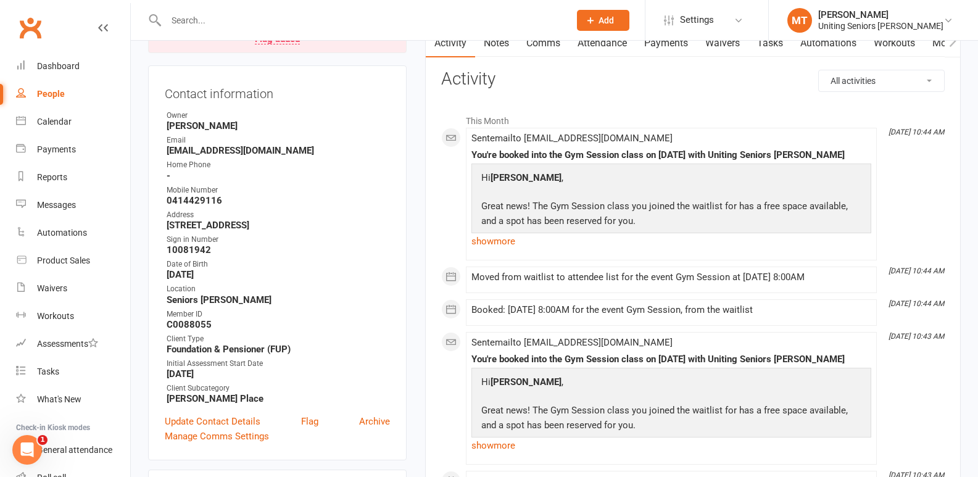
scroll to position [62, 0]
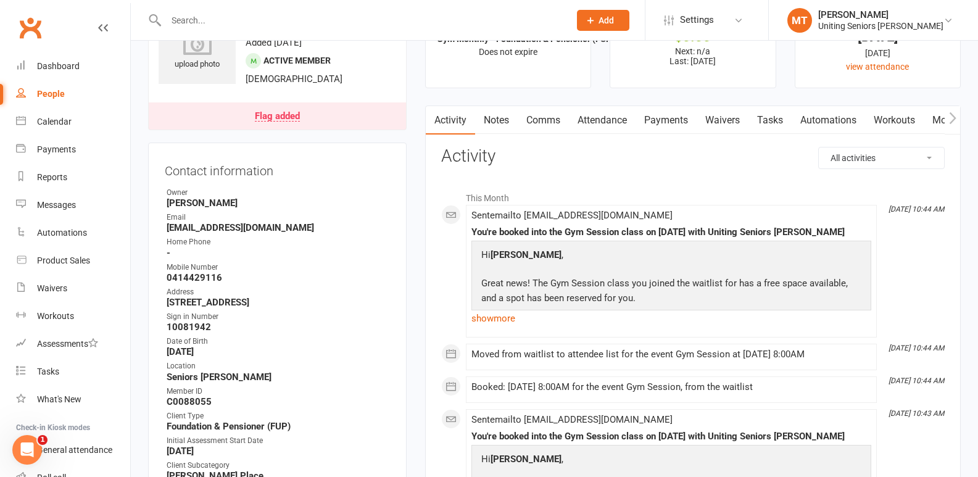
drag, startPoint x: 909, startPoint y: 219, endPoint x: 890, endPoint y: 208, distance: 21.8
click at [890, 208] on time "Aug 12, 10:44 AM" at bounding box center [914, 210] width 62 height 8
click at [890, 208] on icon "Aug 12, 10:44 AM" at bounding box center [917, 209] width 56 height 9
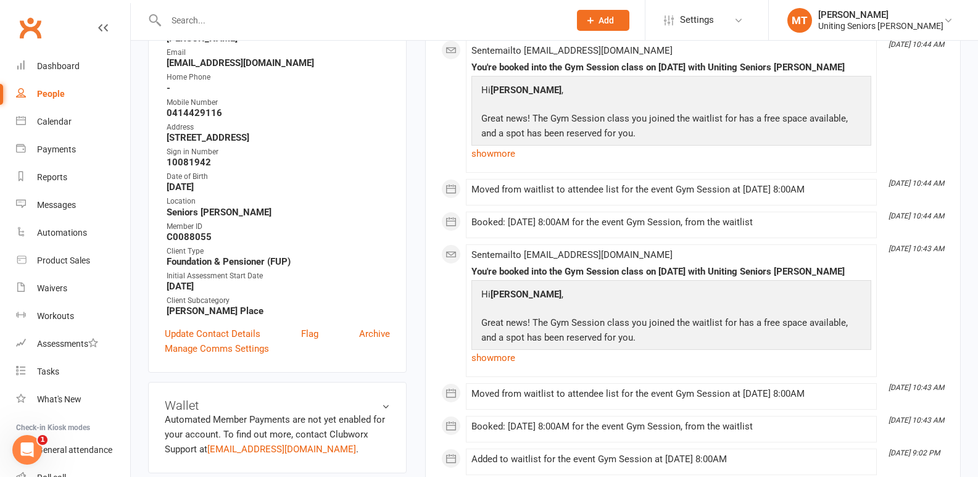
scroll to position [247, 0]
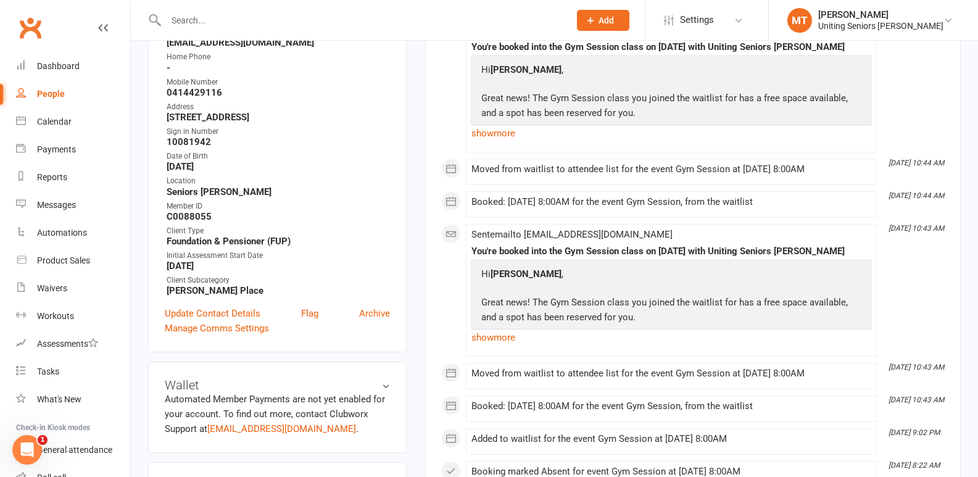
drag, startPoint x: 904, startPoint y: 236, endPoint x: 899, endPoint y: 227, distance: 10.5
click at [899, 227] on time "Aug 12, 10:43 AM" at bounding box center [914, 229] width 62 height 8
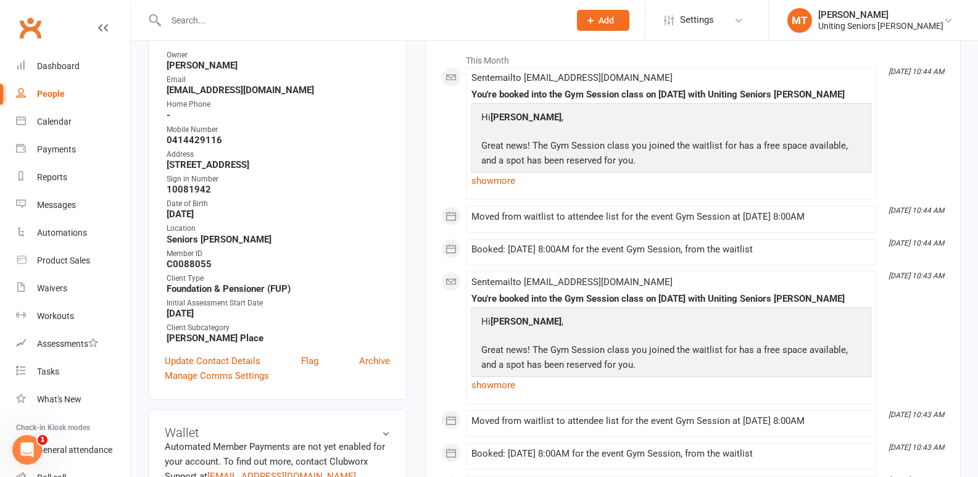
scroll to position [123, 0]
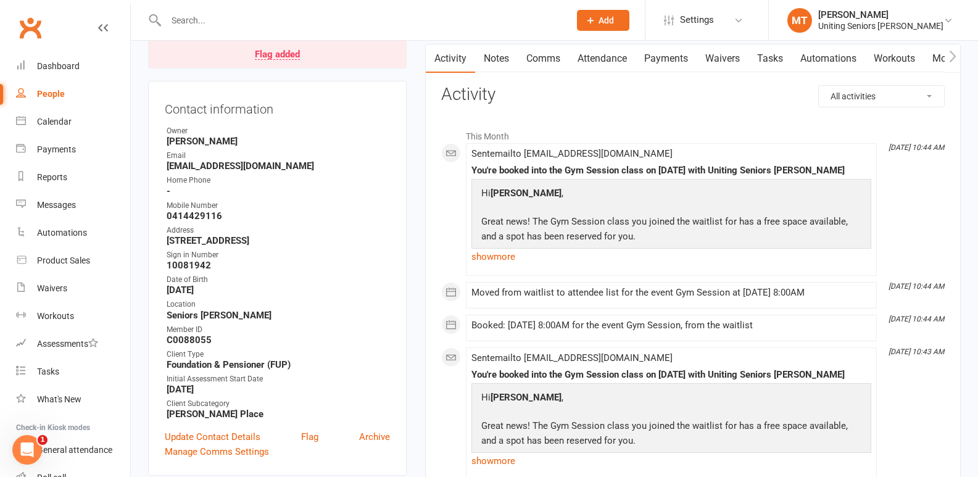
click at [906, 353] on icon "Aug 12, 10:43 AM" at bounding box center [917, 352] width 56 height 9
drag, startPoint x: 899, startPoint y: 289, endPoint x: 921, endPoint y: 287, distance: 21.7
click at [921, 287] on icon "Aug 12, 10:44 AM" at bounding box center [917, 286] width 56 height 9
drag, startPoint x: 912, startPoint y: 154, endPoint x: 904, endPoint y: 136, distance: 19.6
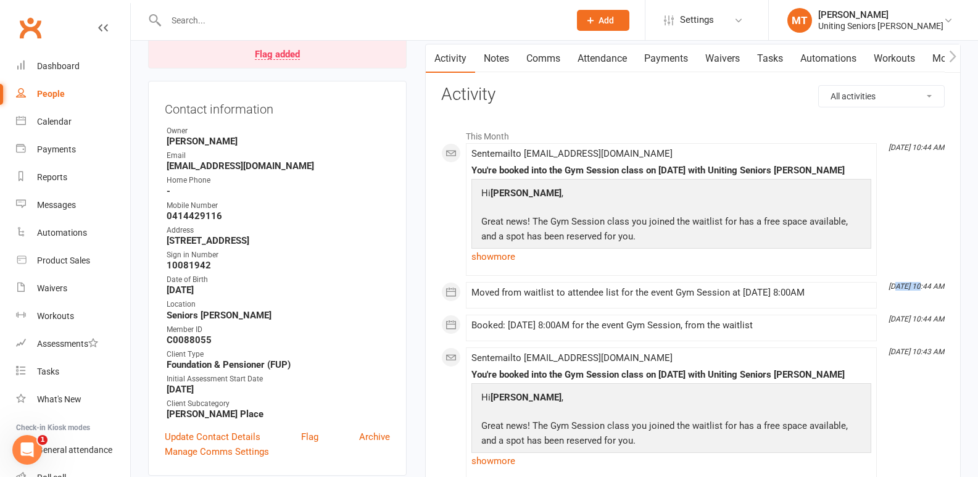
click at [904, 147] on icon "Aug 12, 10:44 AM" at bounding box center [917, 147] width 56 height 9
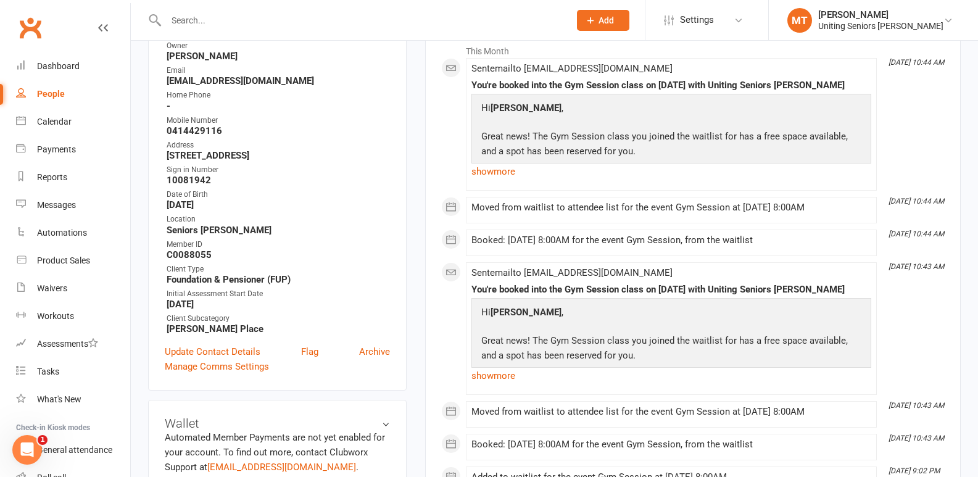
scroll to position [185, 0]
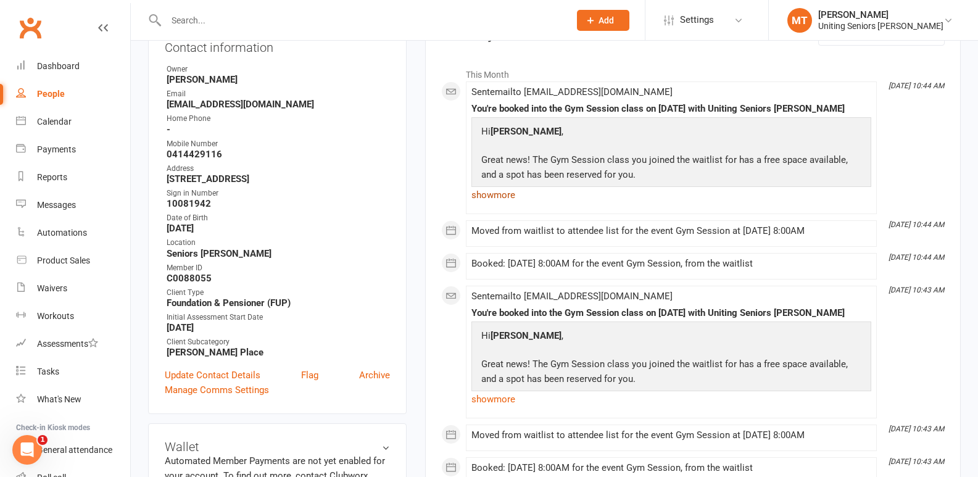
click at [497, 188] on link "show more" at bounding box center [672, 194] width 400 height 17
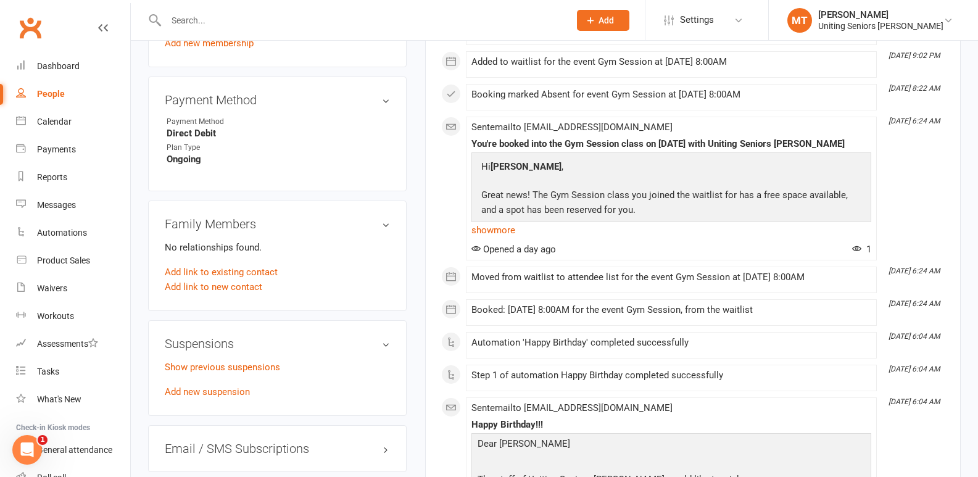
scroll to position [803, 0]
click at [511, 229] on link "show more" at bounding box center [672, 229] width 400 height 17
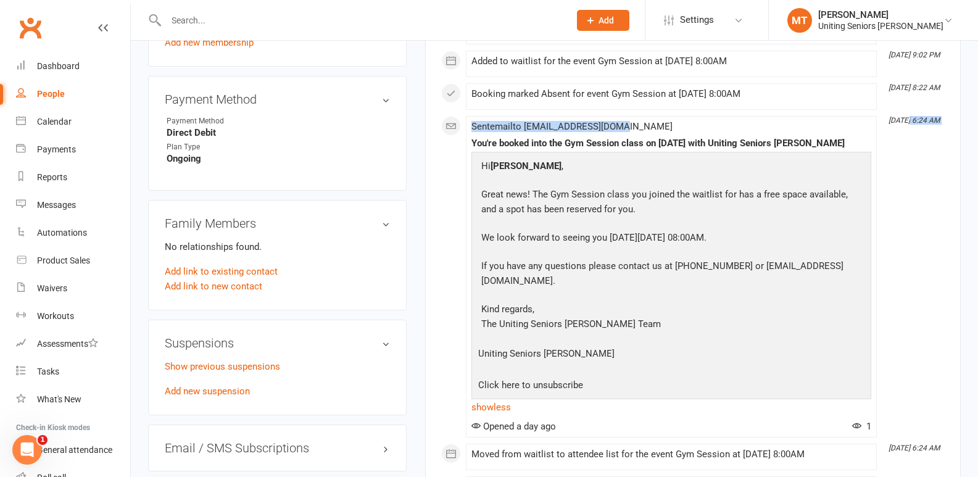
drag, startPoint x: 895, startPoint y: 125, endPoint x: 911, endPoint y: 120, distance: 16.4
click at [911, 120] on div "This Month Aug 12, 10:44 AM Sent email to hudsongb@bigpond.com You're booked in…" at bounding box center [693, 230] width 504 height 1572
click at [911, 120] on icon "Aug 11, 6:24 AM" at bounding box center [914, 120] width 51 height 9
drag, startPoint x: 911, startPoint y: 120, endPoint x: 926, endPoint y: 120, distance: 15.4
click at [926, 120] on icon "Aug 11, 6:24 AM" at bounding box center [914, 120] width 51 height 9
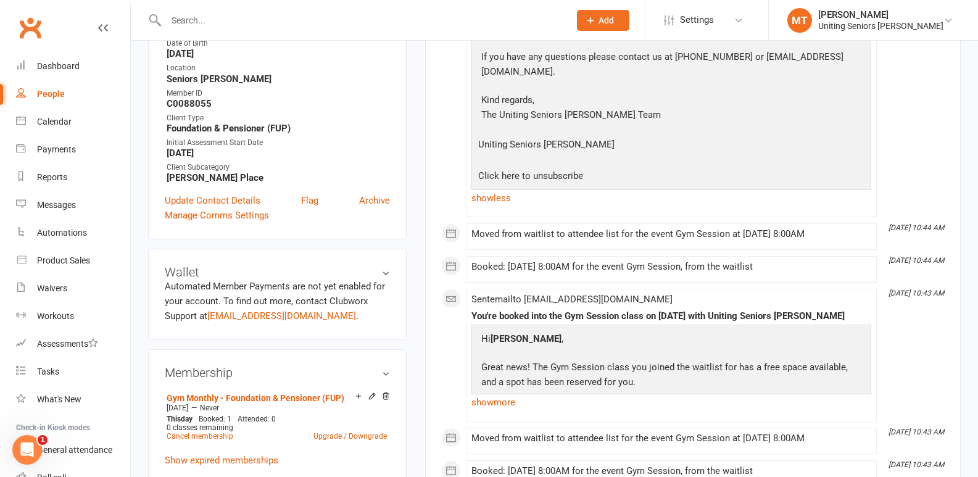
scroll to position [185, 0]
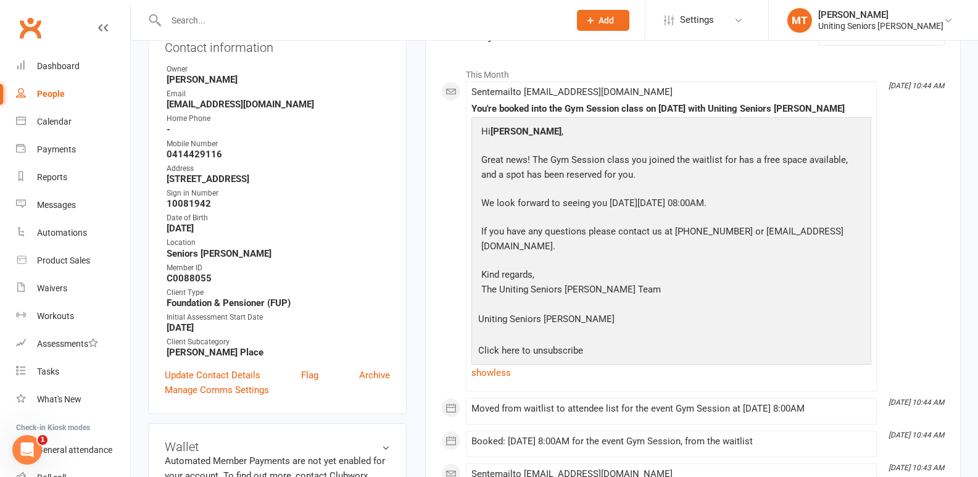
drag, startPoint x: 901, startPoint y: 90, endPoint x: 922, endPoint y: 94, distance: 21.4
click at [922, 90] on time "Aug 12, 10:44 AM" at bounding box center [914, 86] width 62 height 8
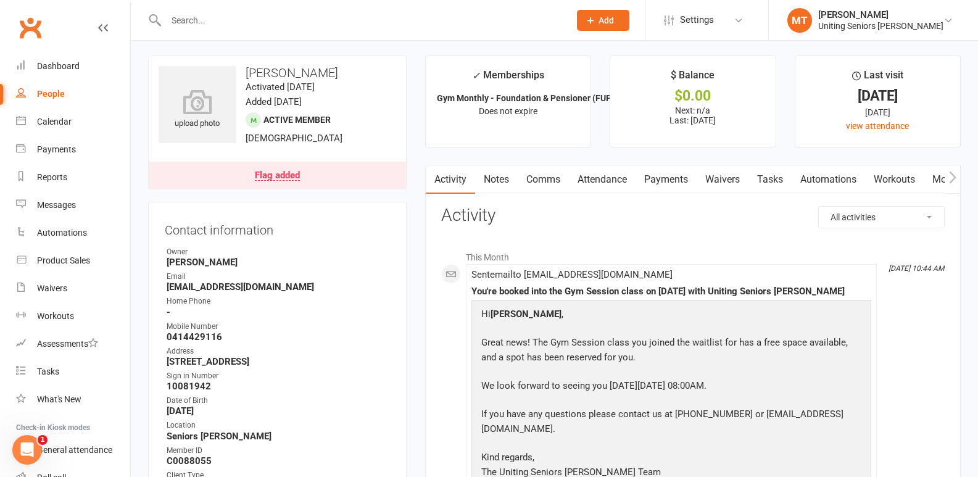
scroll to position [0, 0]
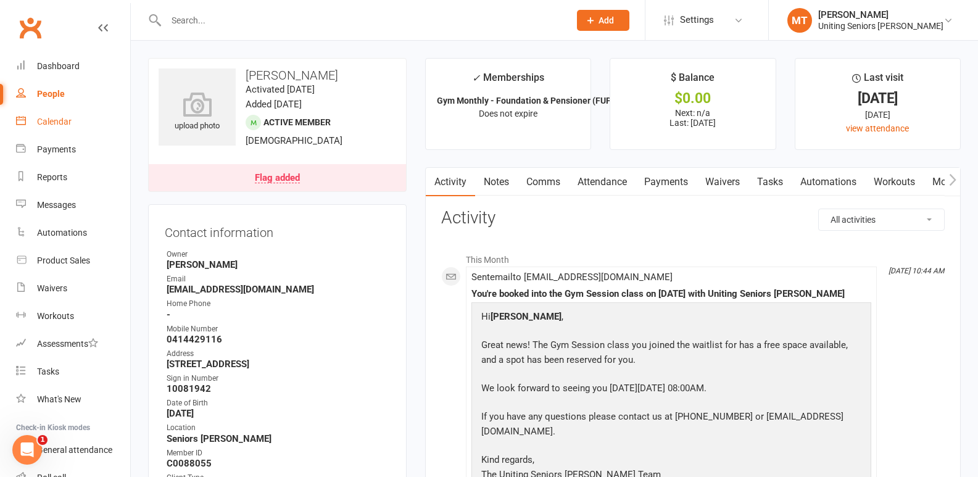
click at [75, 119] on link "Calendar" at bounding box center [73, 122] width 114 height 28
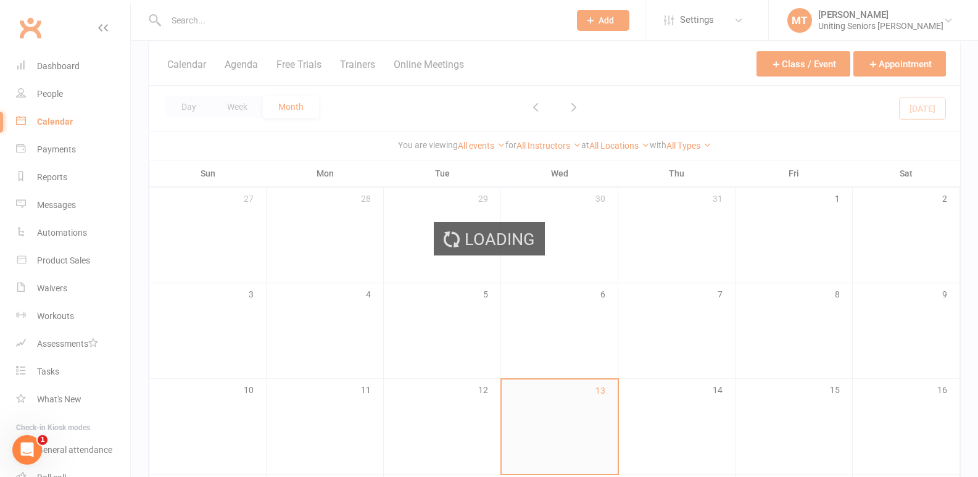
scroll to position [123, 0]
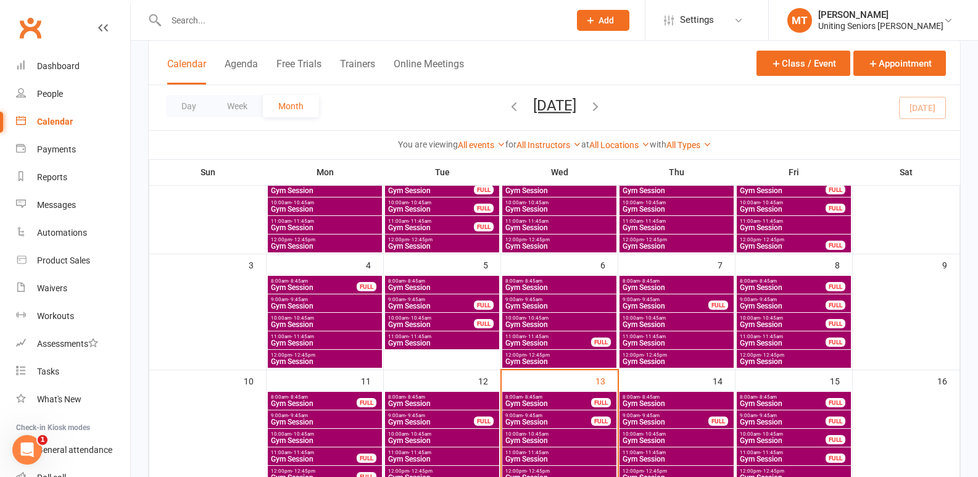
click at [554, 405] on span "Gym Session" at bounding box center [548, 403] width 87 height 7
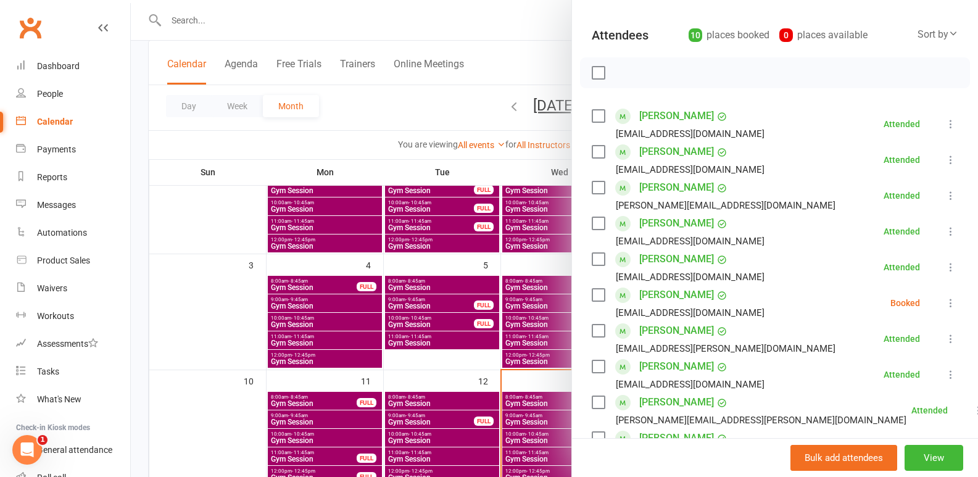
click at [945, 304] on icon at bounding box center [951, 303] width 12 height 12
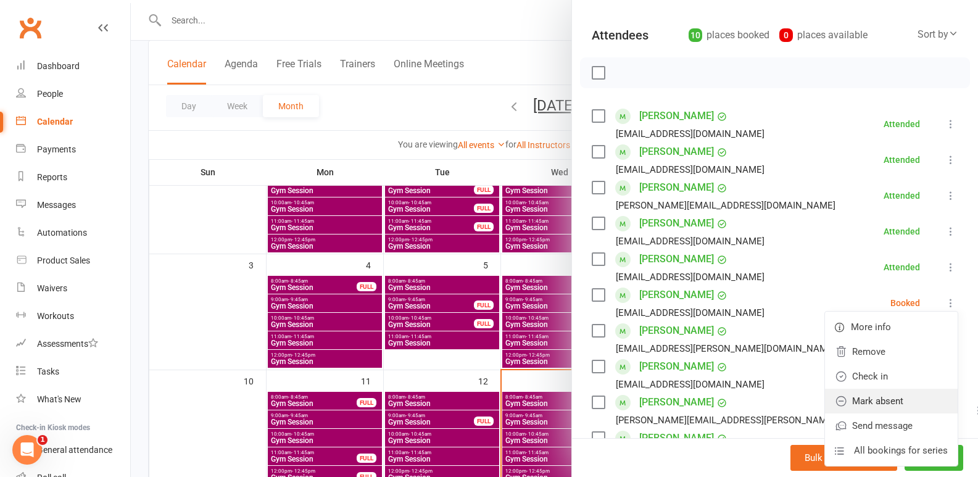
click at [859, 409] on link "Mark absent" at bounding box center [891, 401] width 133 height 25
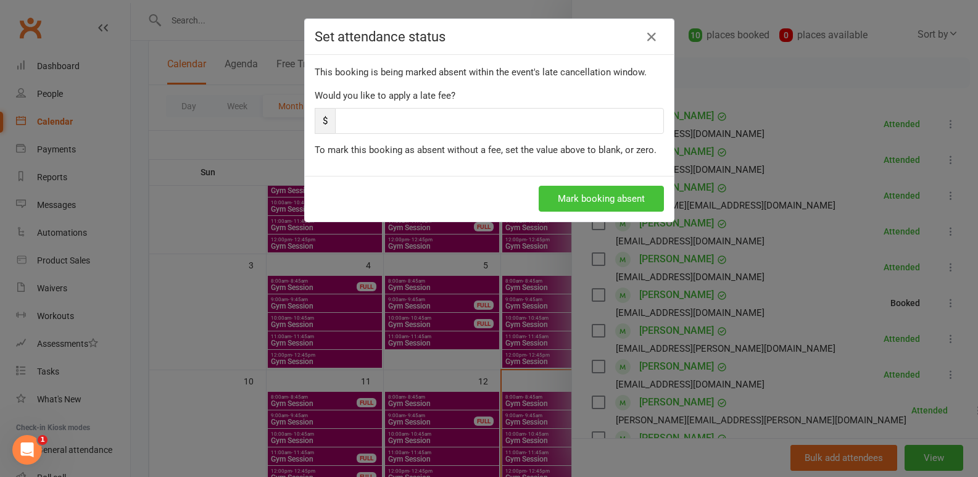
click at [570, 201] on button "Mark booking absent" at bounding box center [601, 199] width 125 height 26
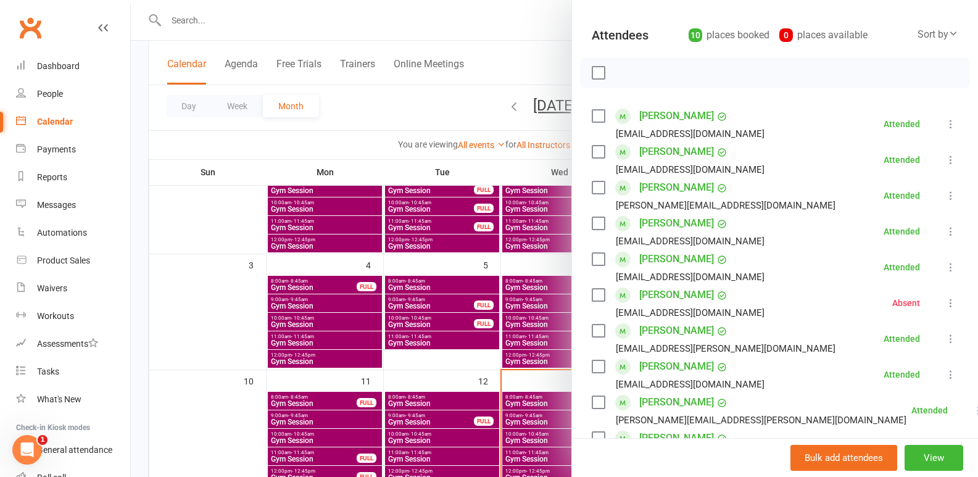
click at [471, 340] on div at bounding box center [555, 238] width 848 height 477
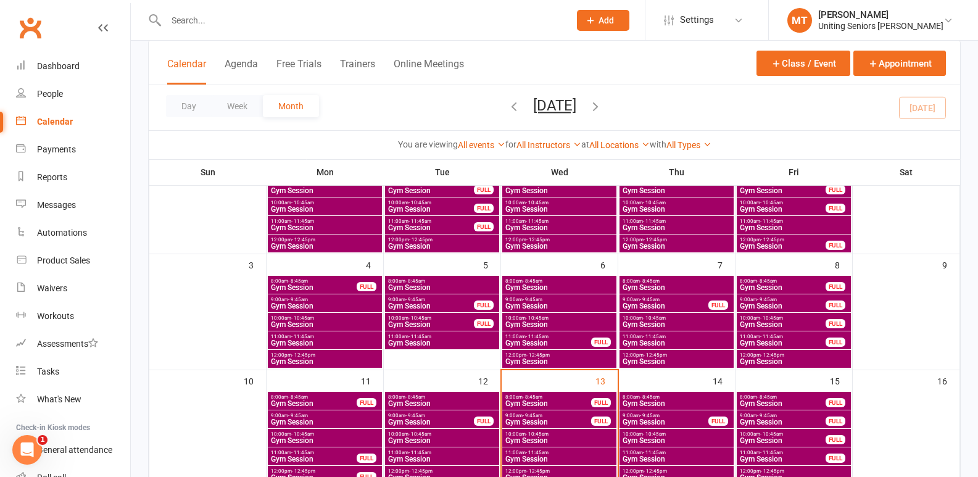
click at [591, 417] on div "FULL" at bounding box center [601, 421] width 20 height 9
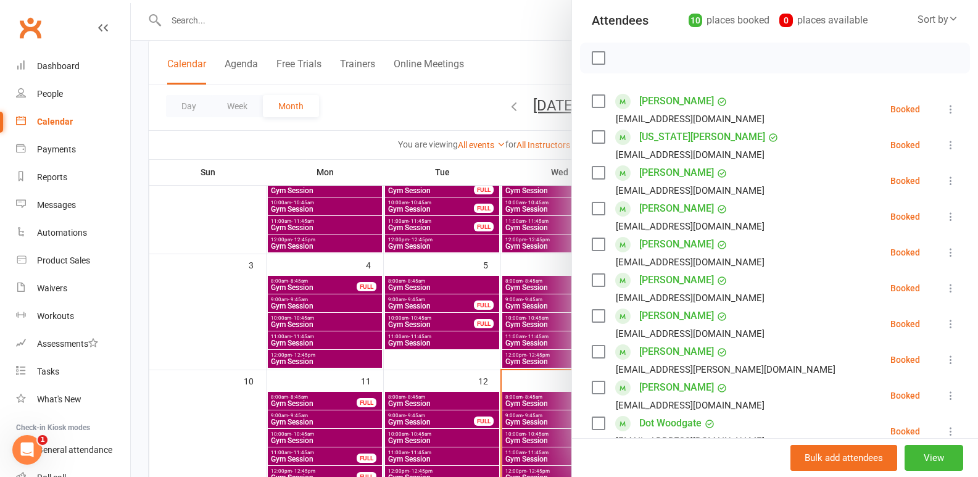
scroll to position [185, 0]
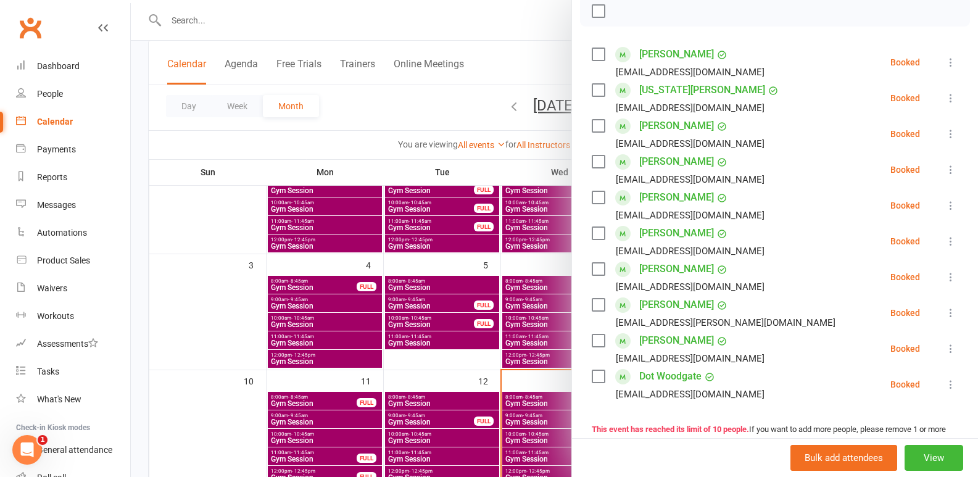
click at [520, 188] on div at bounding box center [555, 238] width 848 height 477
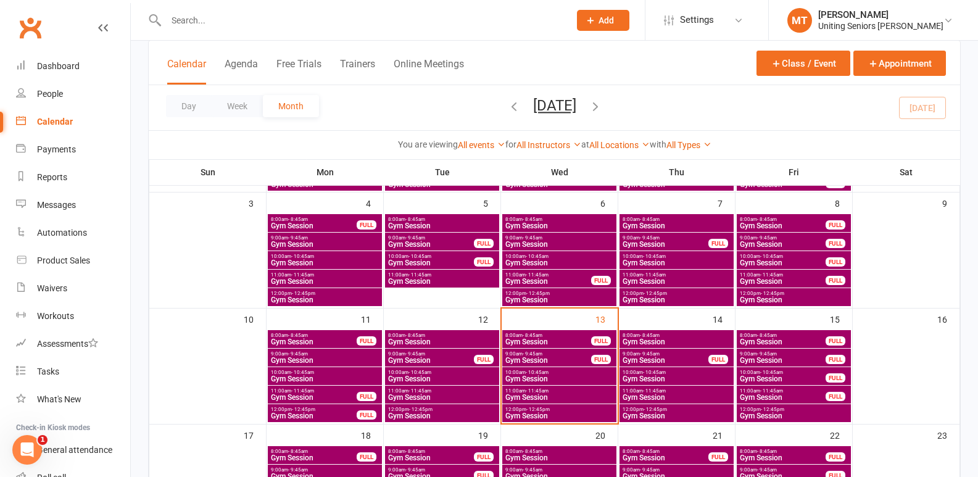
click at [771, 333] on span "- 8:45am" at bounding box center [767, 336] width 20 height 6
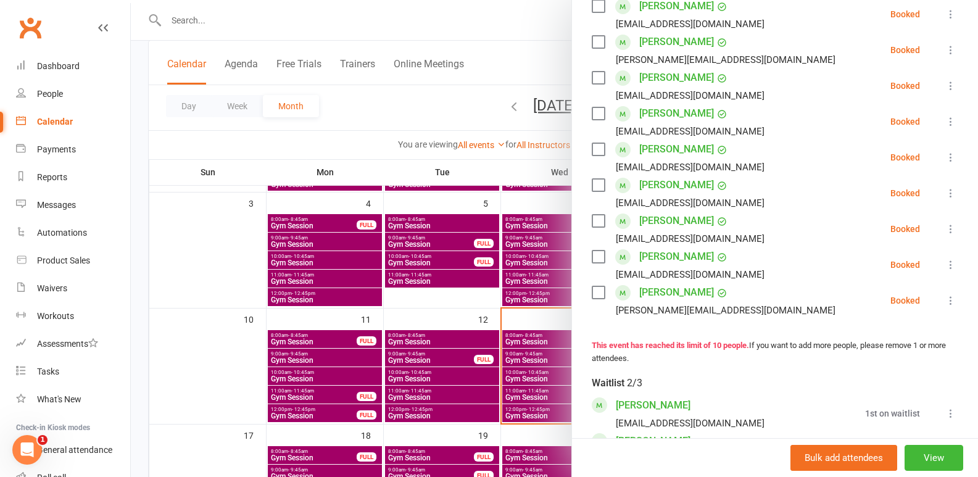
scroll to position [247, 0]
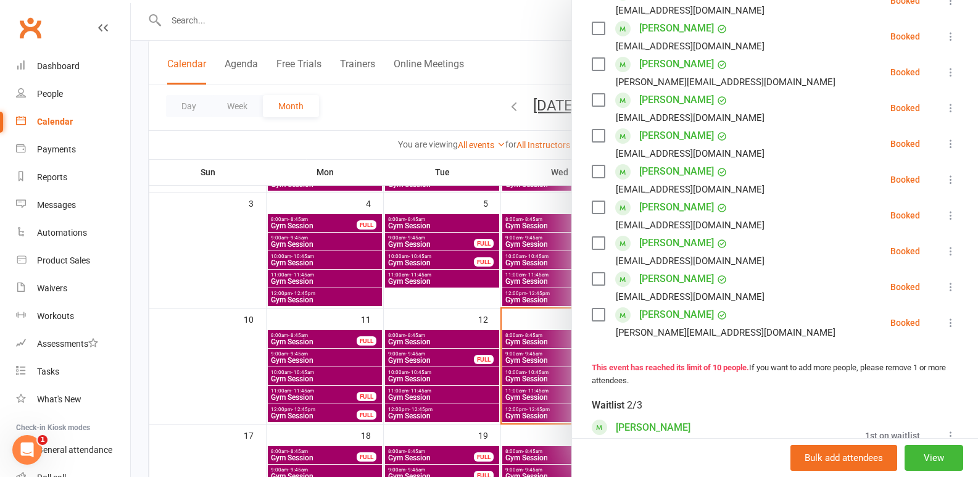
click at [464, 367] on div at bounding box center [555, 238] width 848 height 477
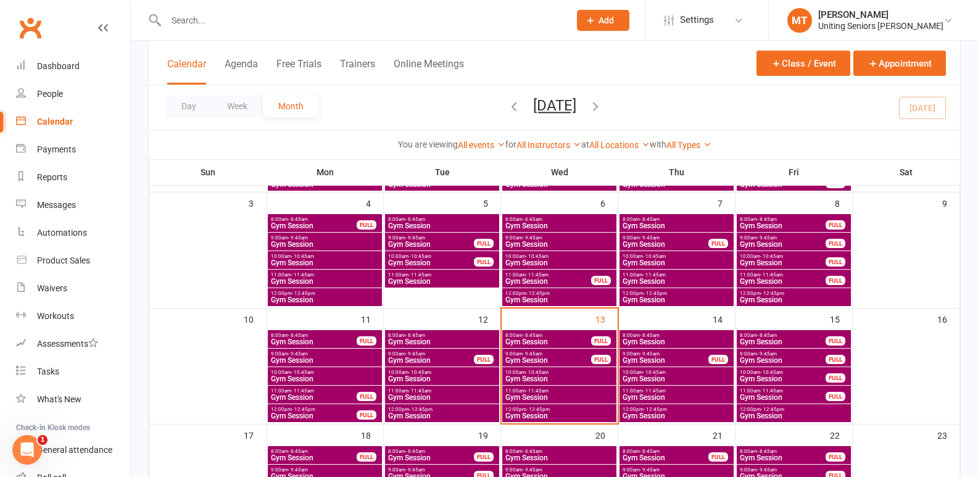
click at [697, 340] on span "Gym Session" at bounding box center [676, 341] width 109 height 7
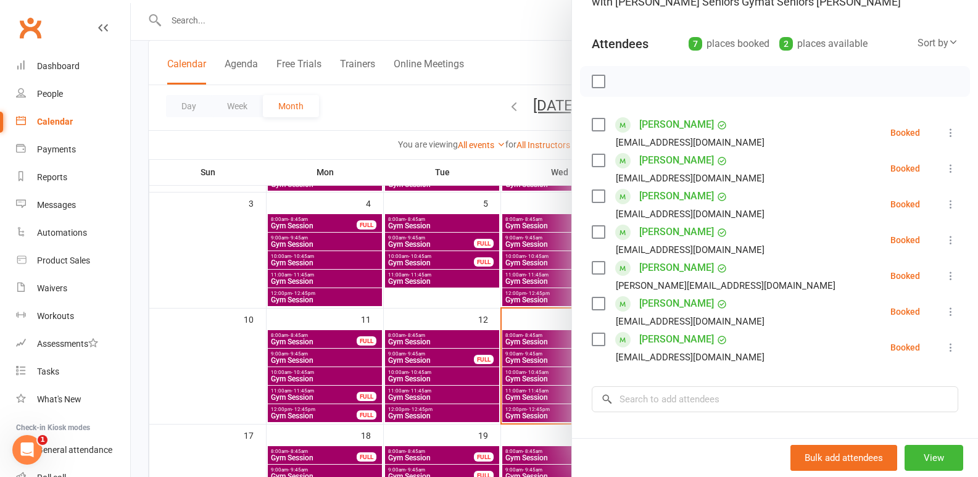
scroll to position [123, 0]
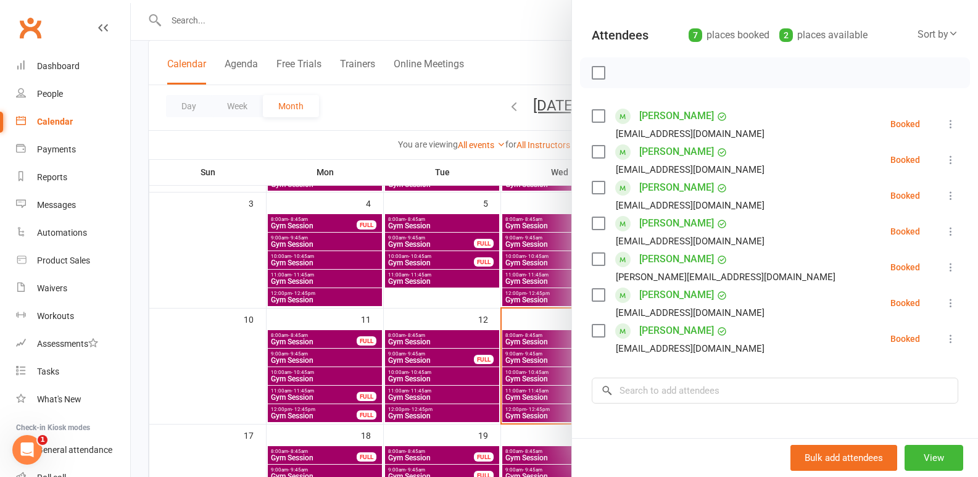
click at [499, 434] on div at bounding box center [555, 238] width 848 height 477
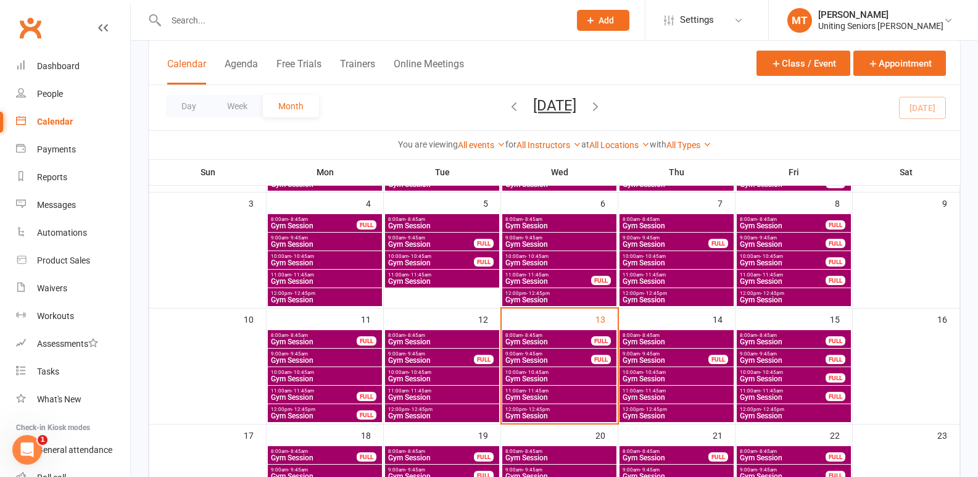
click at [544, 394] on span "Gym Session" at bounding box center [559, 397] width 109 height 7
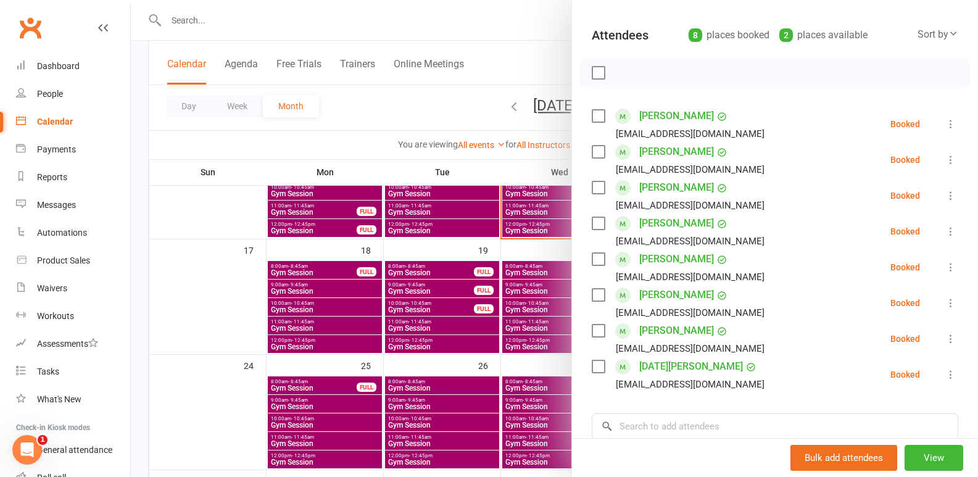
click at [535, 379] on div at bounding box center [555, 238] width 848 height 477
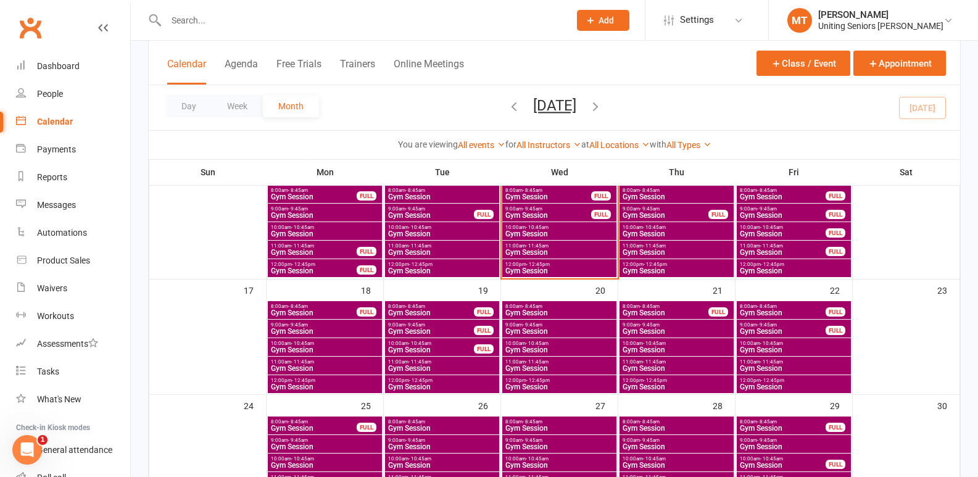
scroll to position [309, 0]
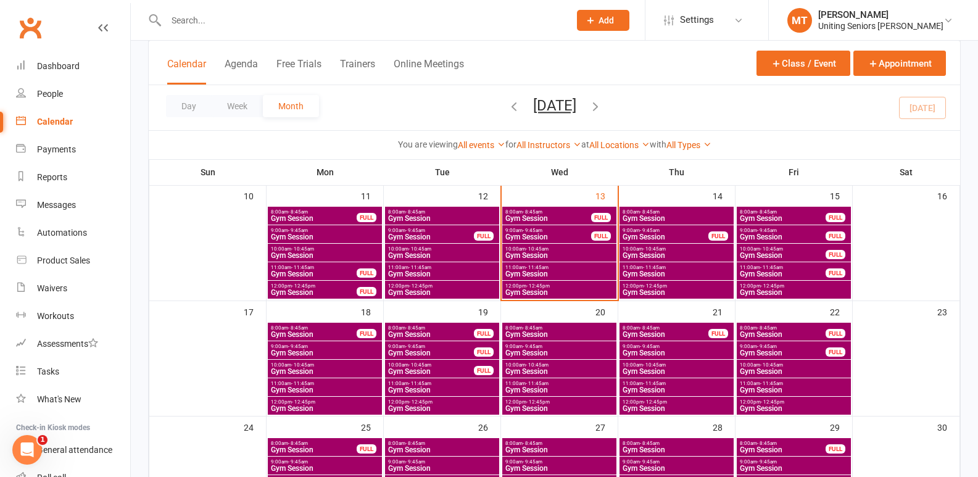
click at [525, 292] on span "Gym Session" at bounding box center [559, 292] width 109 height 7
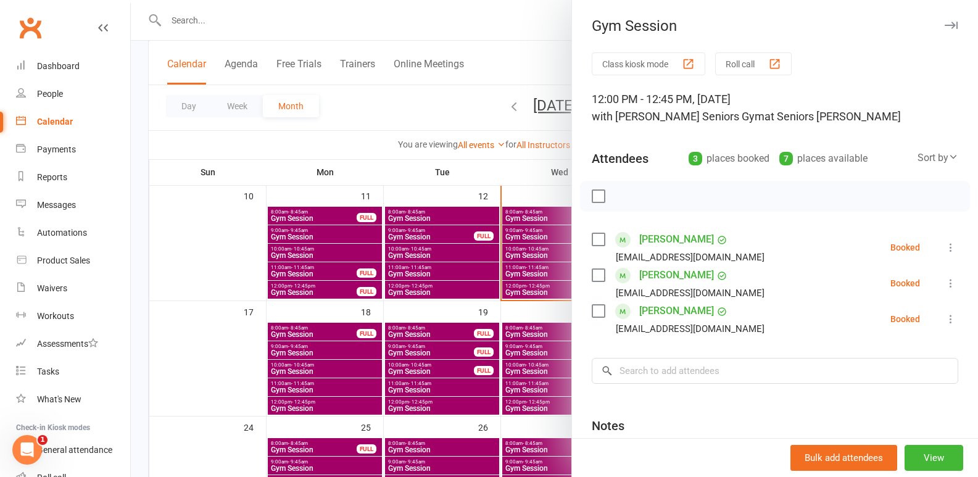
click at [357, 274] on div at bounding box center [555, 238] width 848 height 477
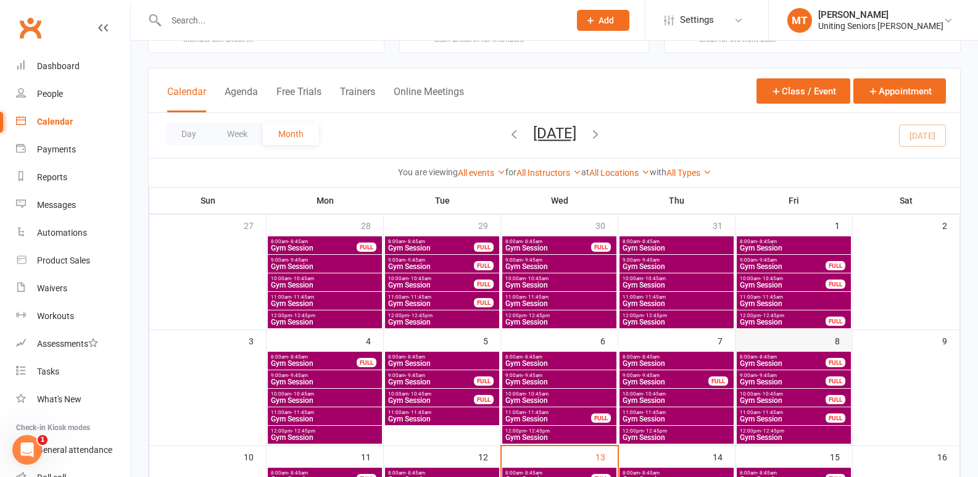
scroll to position [62, 0]
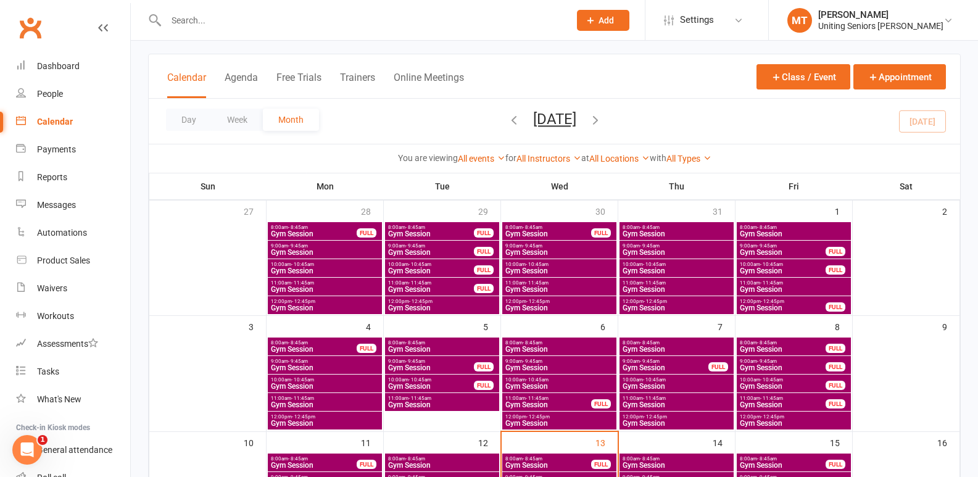
click at [507, 129] on button "button" at bounding box center [514, 122] width 14 height 22
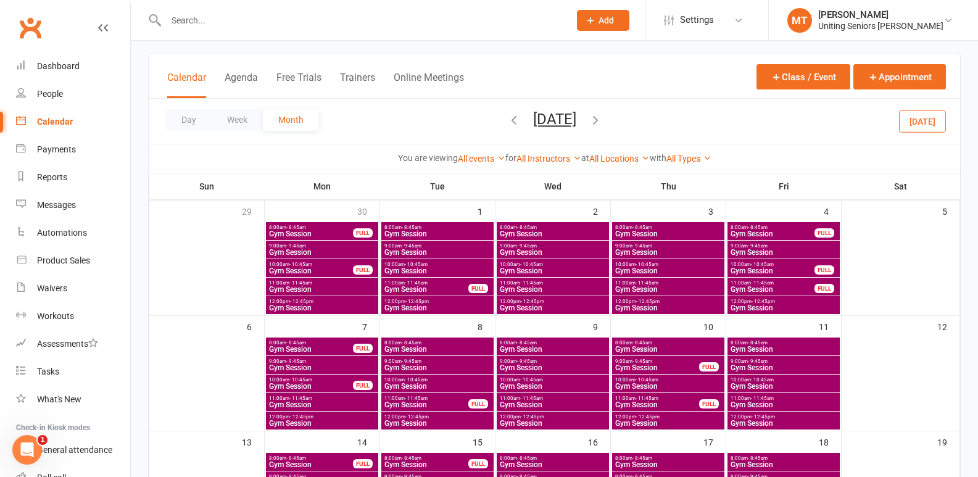
click at [507, 127] on button "button" at bounding box center [514, 122] width 14 height 22
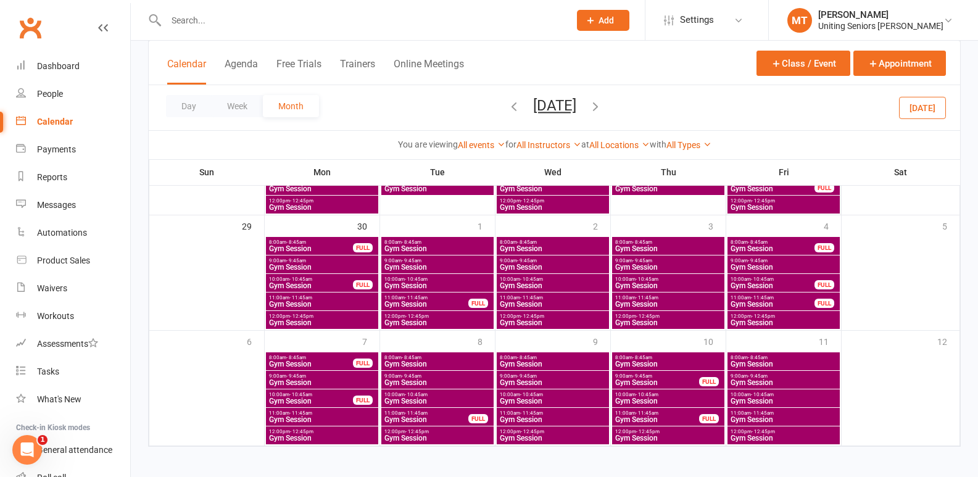
scroll to position [514, 0]
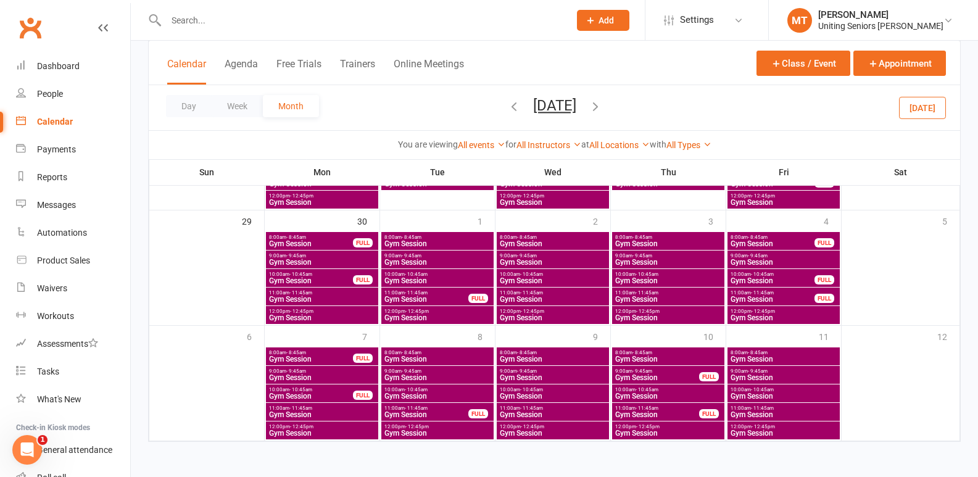
click at [603, 112] on icon "button" at bounding box center [596, 106] width 14 height 14
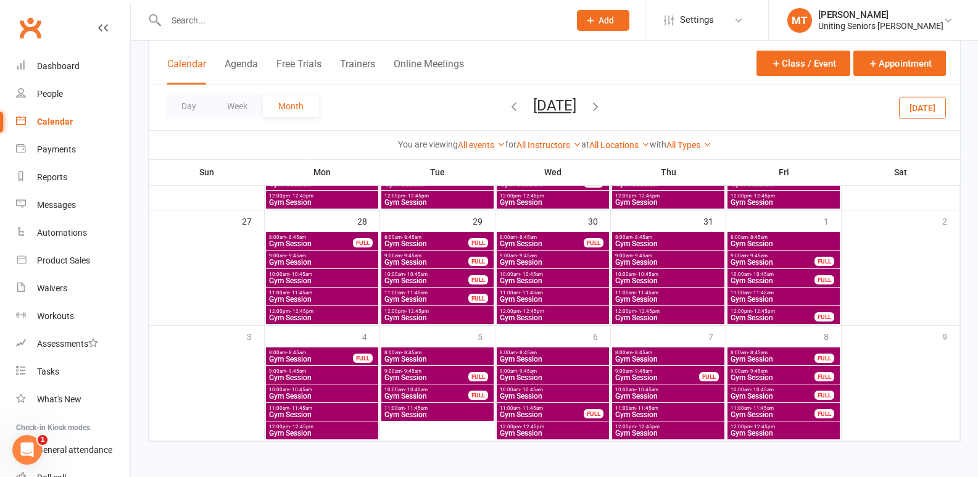
click at [601, 108] on icon "button" at bounding box center [596, 106] width 14 height 14
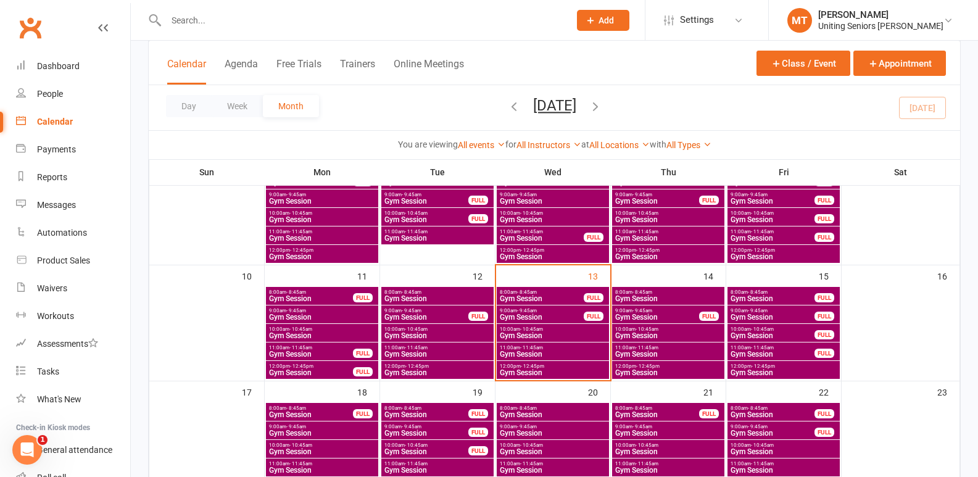
scroll to position [268, 0]
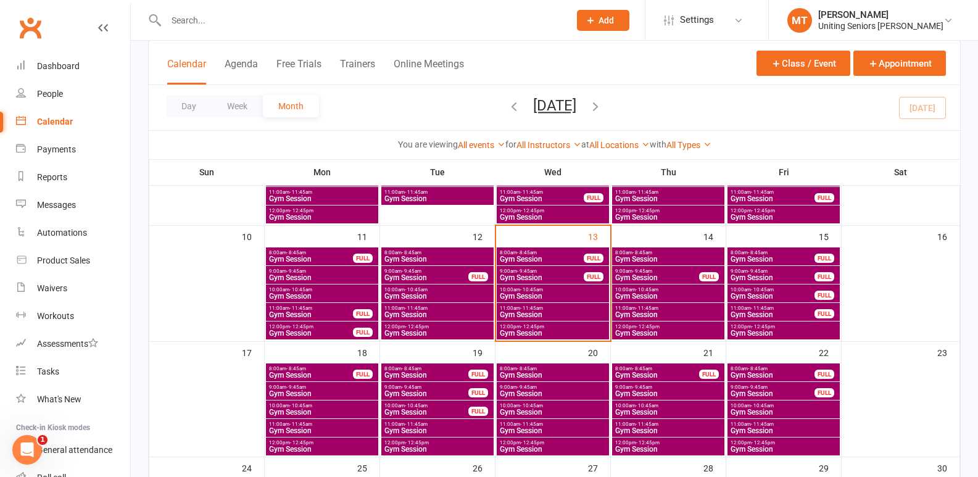
click at [570, 325] on span "12:00pm - 12:45pm" at bounding box center [552, 327] width 107 height 6
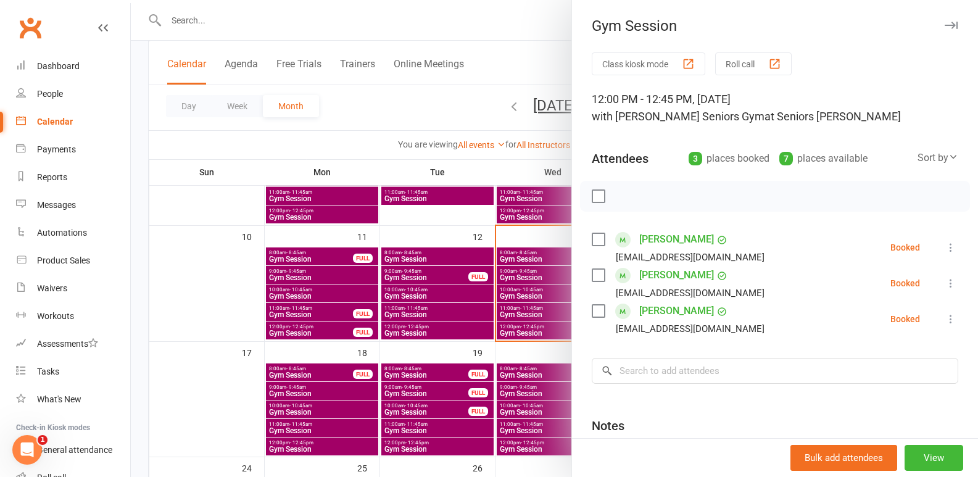
click at [523, 298] on div at bounding box center [555, 238] width 848 height 477
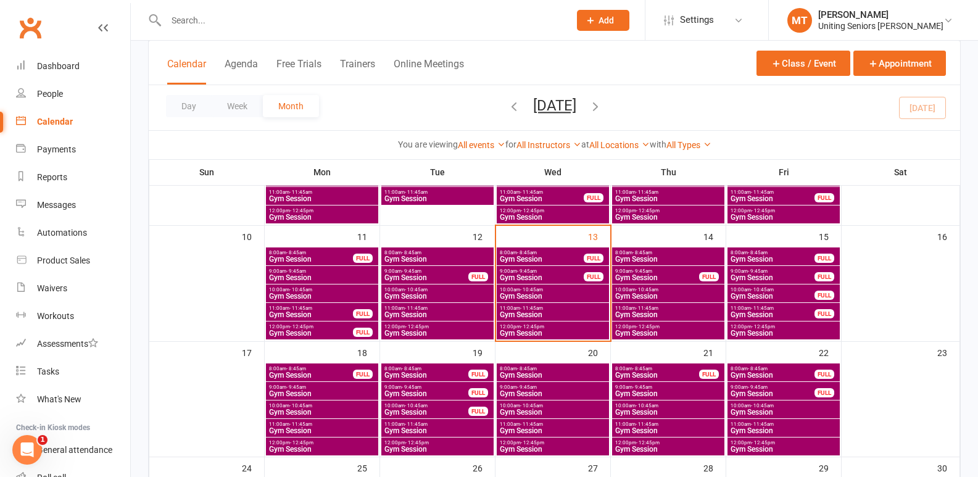
click at [526, 306] on span "- 11:45am" at bounding box center [531, 309] width 23 height 6
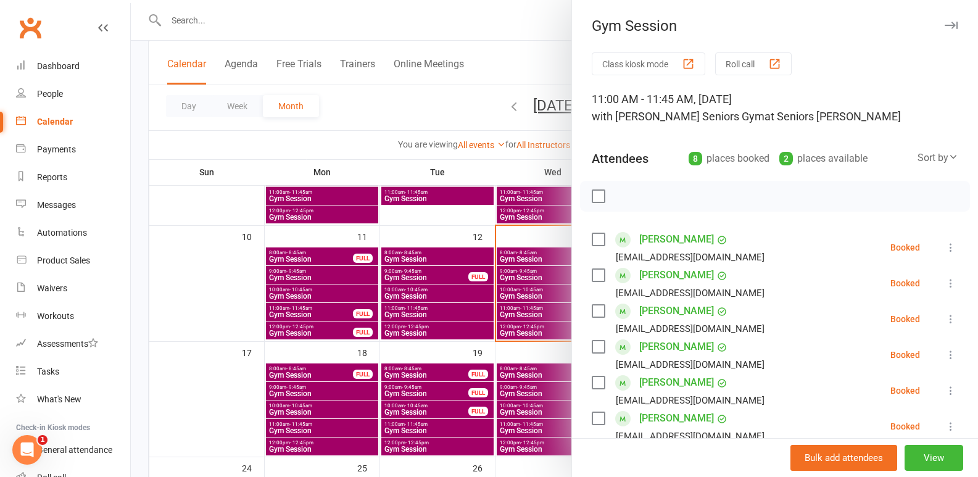
click at [507, 306] on div at bounding box center [555, 238] width 848 height 477
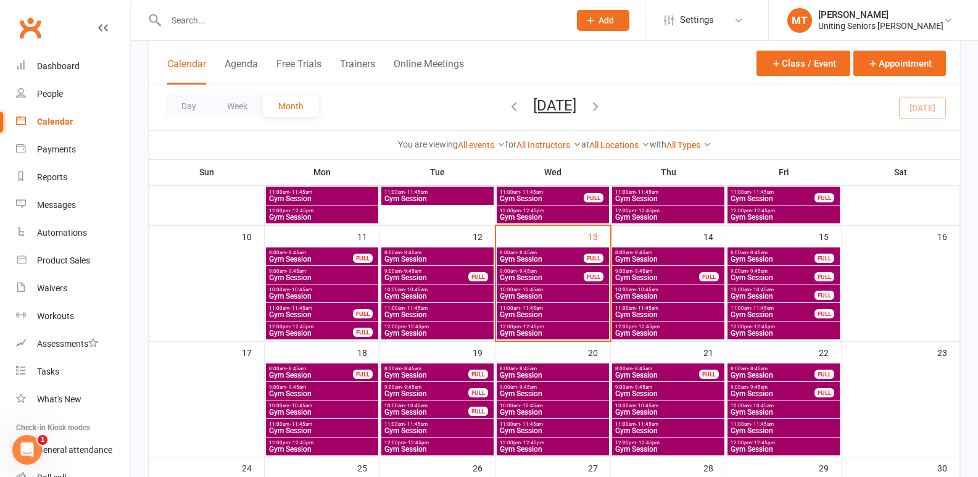
click at [522, 288] on span "- 10:45am" at bounding box center [531, 290] width 23 height 6
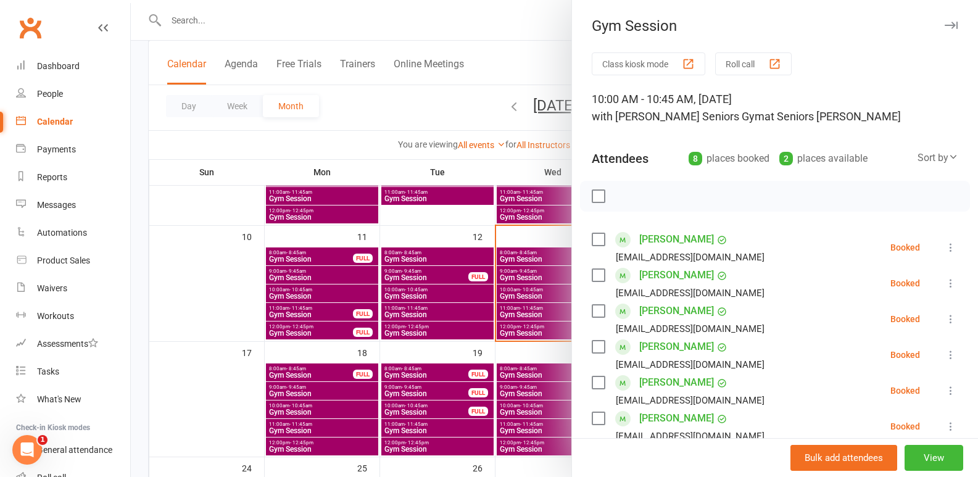
click at [449, 300] on div at bounding box center [555, 238] width 848 height 477
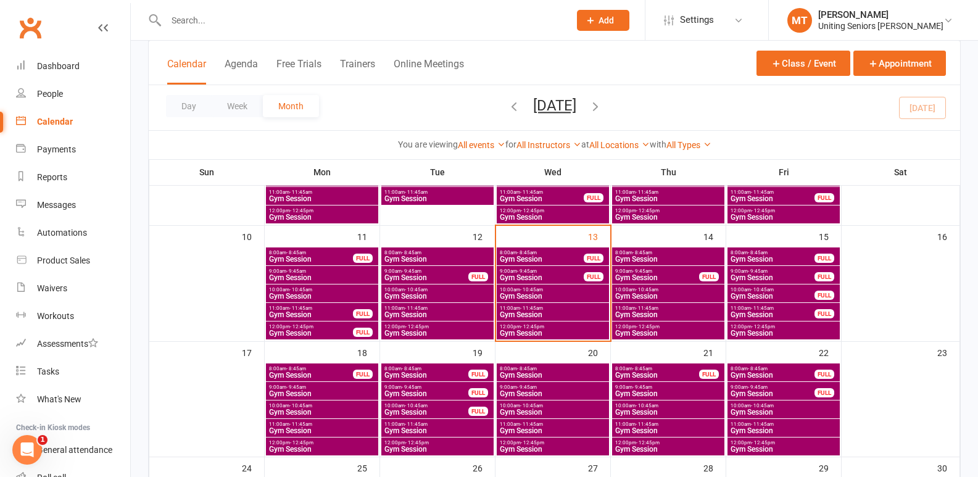
click at [671, 324] on span "12:00pm - 12:45pm" at bounding box center [668, 327] width 107 height 6
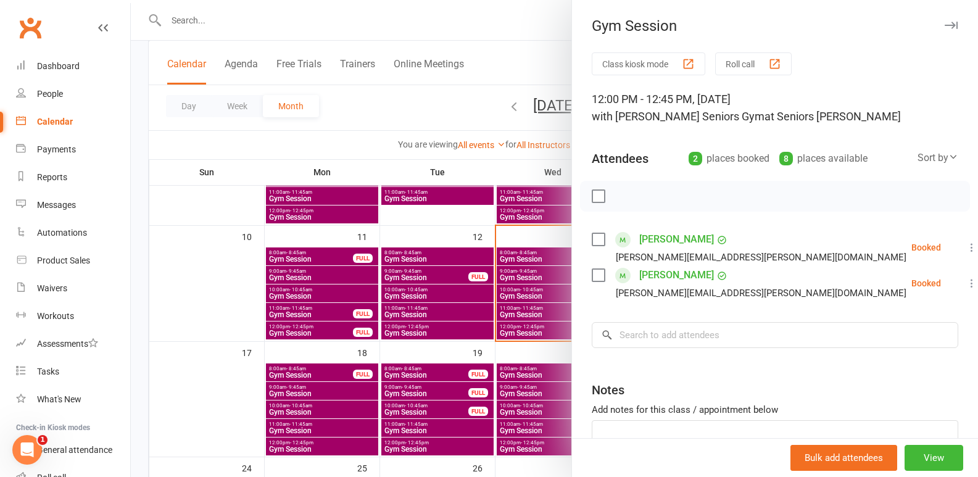
click at [466, 312] on div at bounding box center [555, 238] width 848 height 477
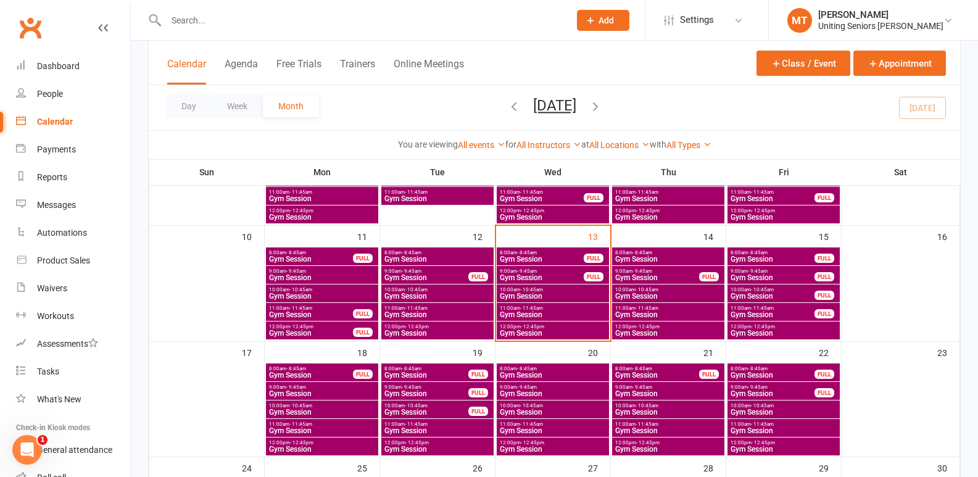
click at [711, 304] on div "11:00am - 11:45am Gym Session" at bounding box center [668, 312] width 112 height 18
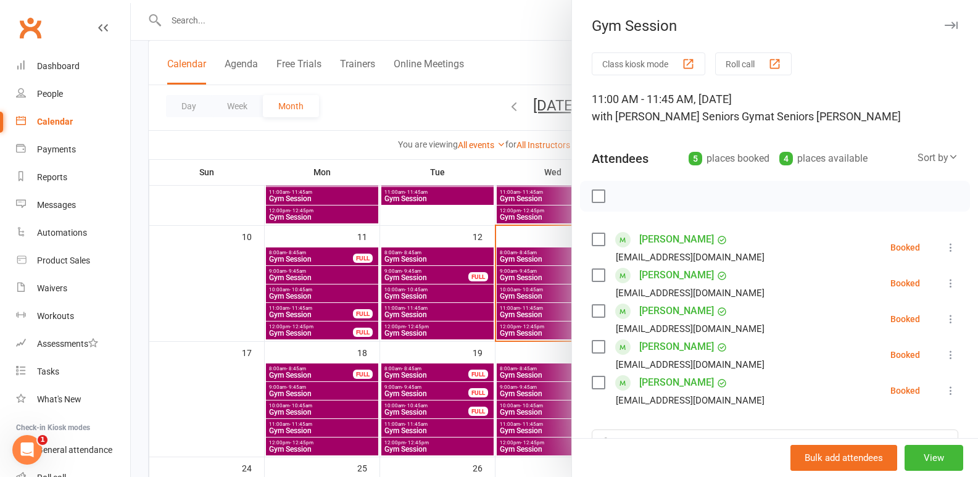
click at [503, 304] on div at bounding box center [555, 238] width 848 height 477
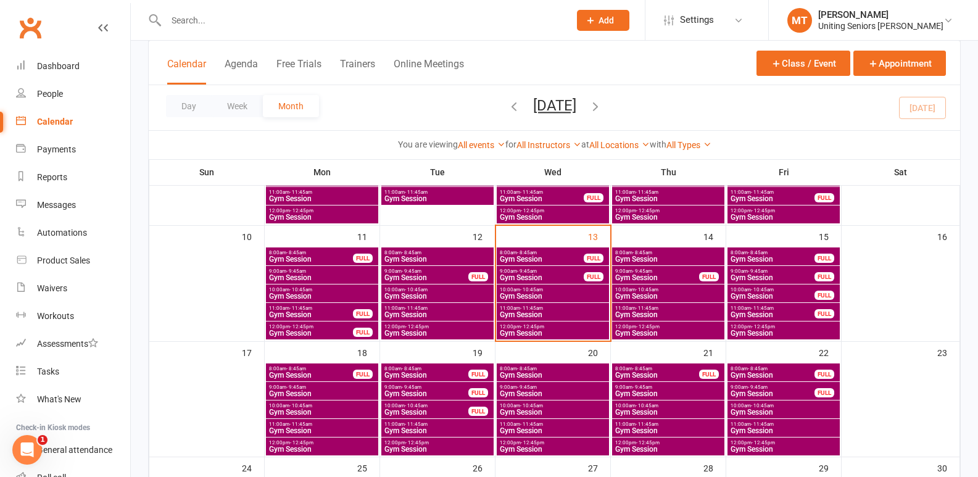
click at [789, 326] on span "12:00pm - 12:45pm" at bounding box center [783, 327] width 107 height 6
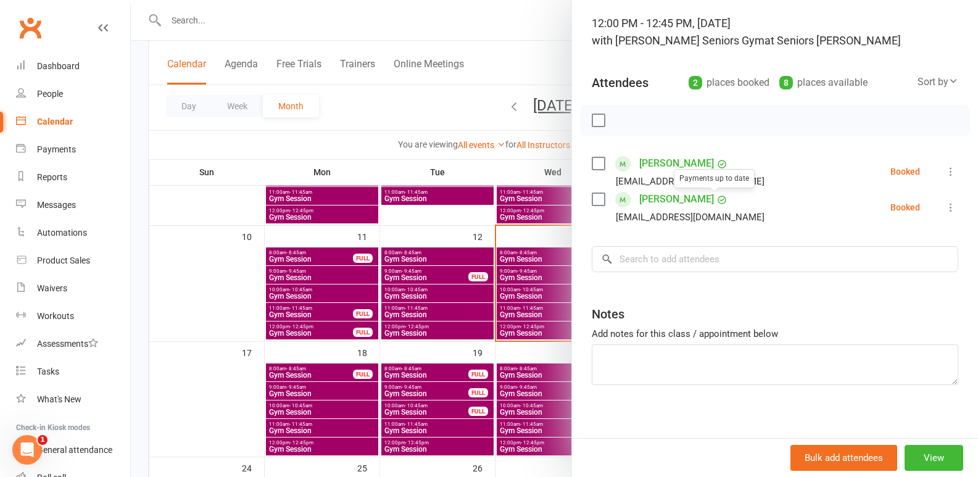
scroll to position [85, 0]
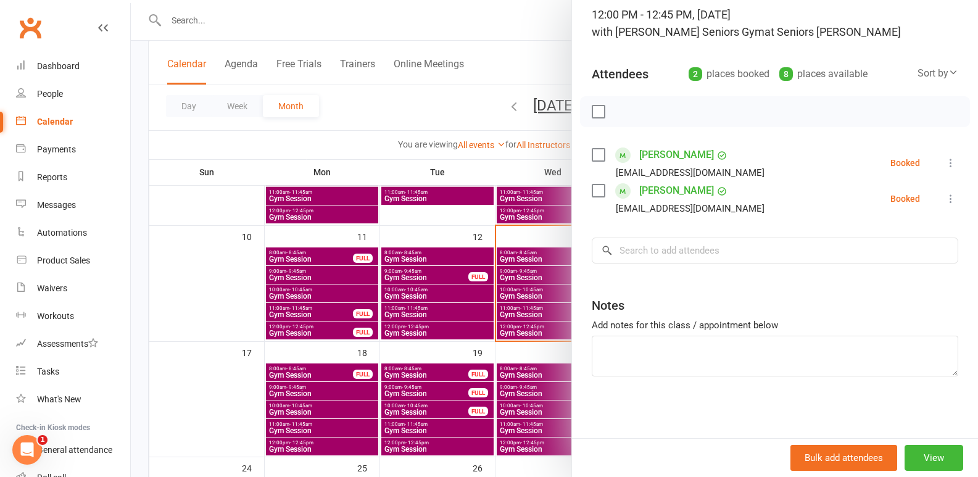
click at [437, 303] on div at bounding box center [555, 238] width 848 height 477
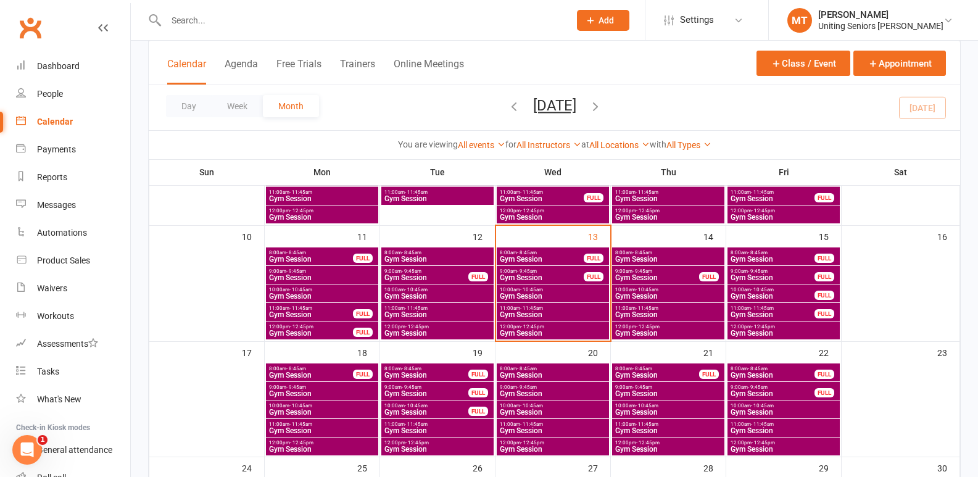
click at [403, 328] on span "12:00pm - 12:45pm" at bounding box center [437, 327] width 107 height 6
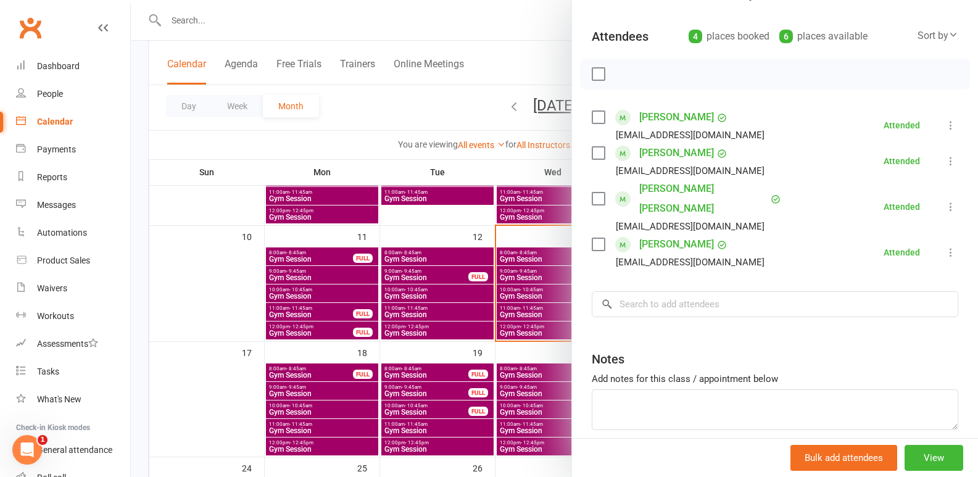
scroll to position [123, 0]
click at [381, 346] on div at bounding box center [555, 238] width 848 height 477
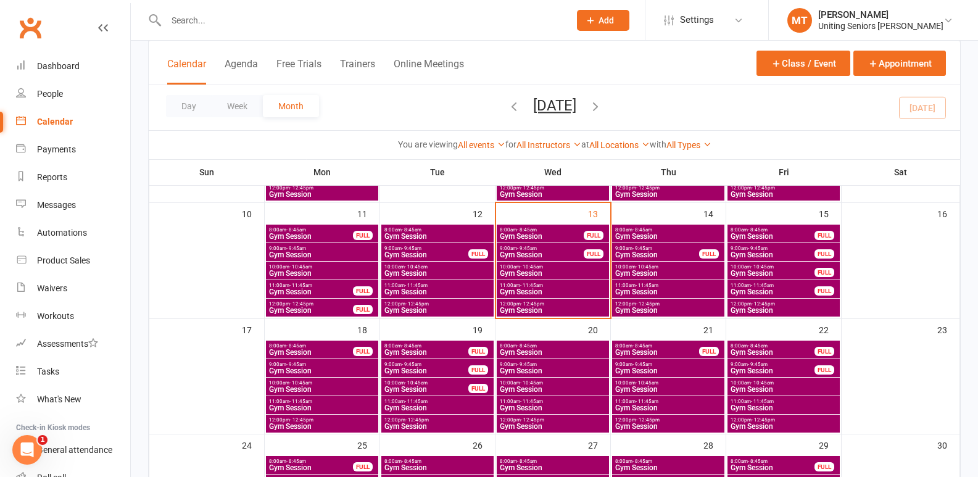
scroll to position [268, 0]
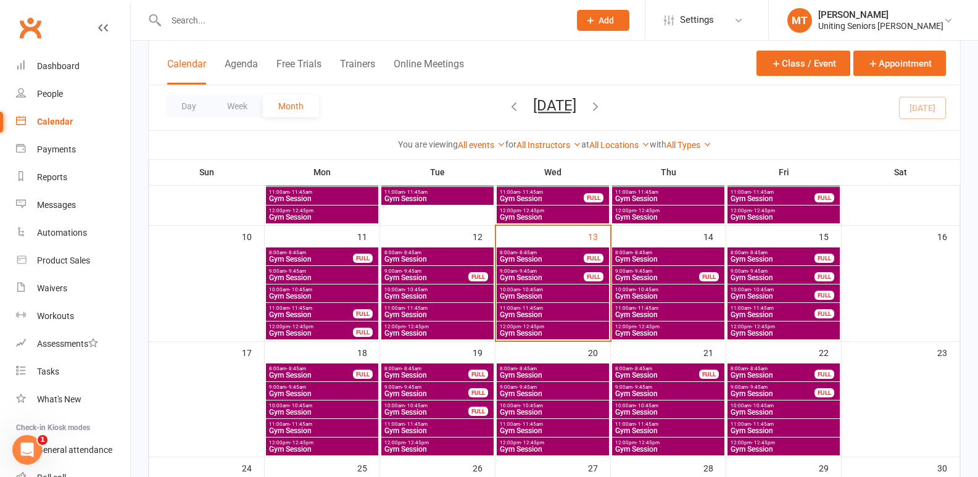
click at [273, 25] on input "text" at bounding box center [361, 20] width 399 height 17
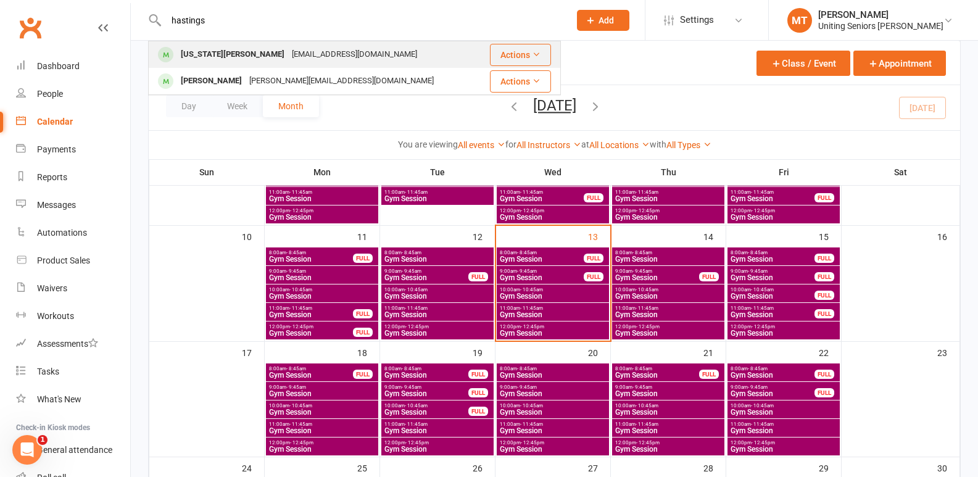
type input "hastings"
click at [315, 62] on div "hastingsvirginia@gmail.com" at bounding box center [354, 55] width 133 height 18
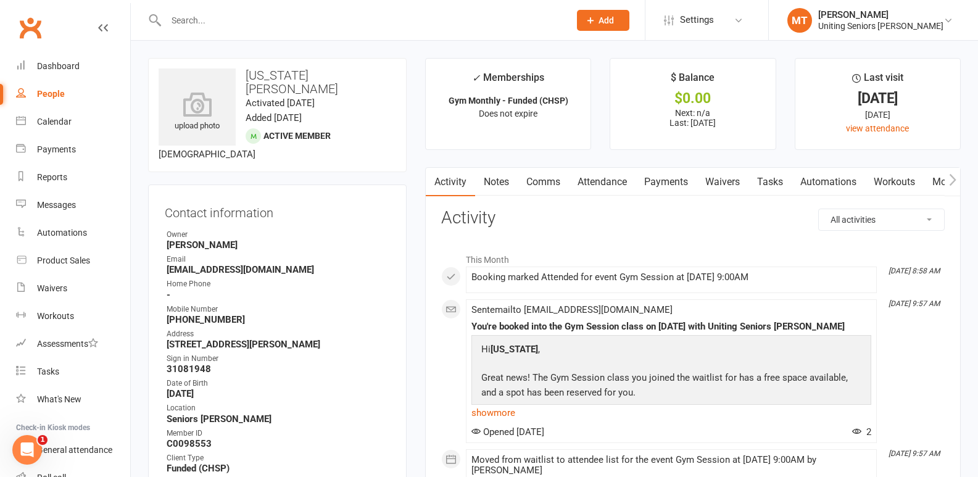
click at [598, 178] on link "Attendance" at bounding box center [602, 182] width 67 height 28
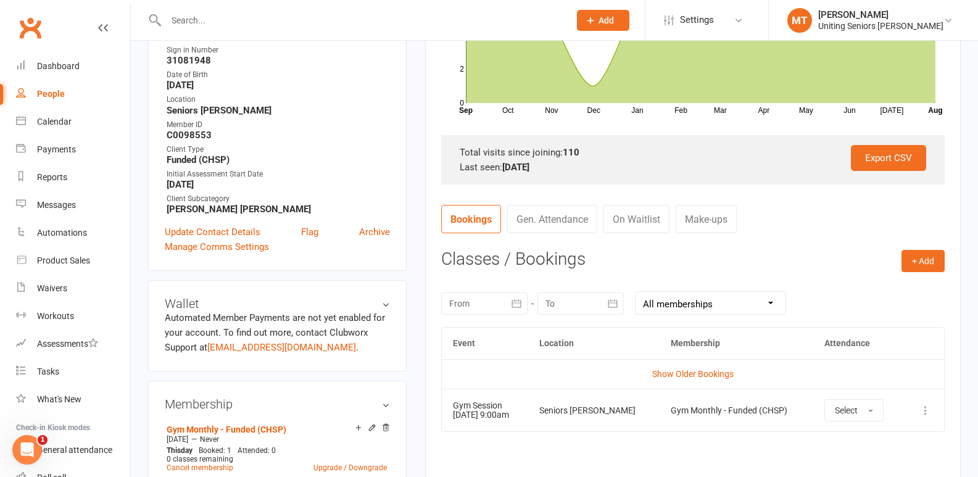
scroll to position [62, 0]
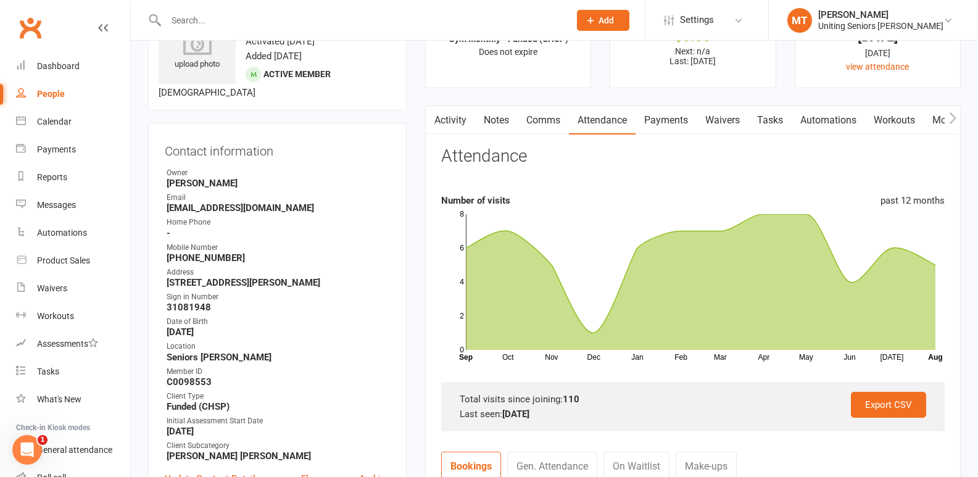
click at [914, 202] on div "past 12 months" at bounding box center [913, 200] width 64 height 15
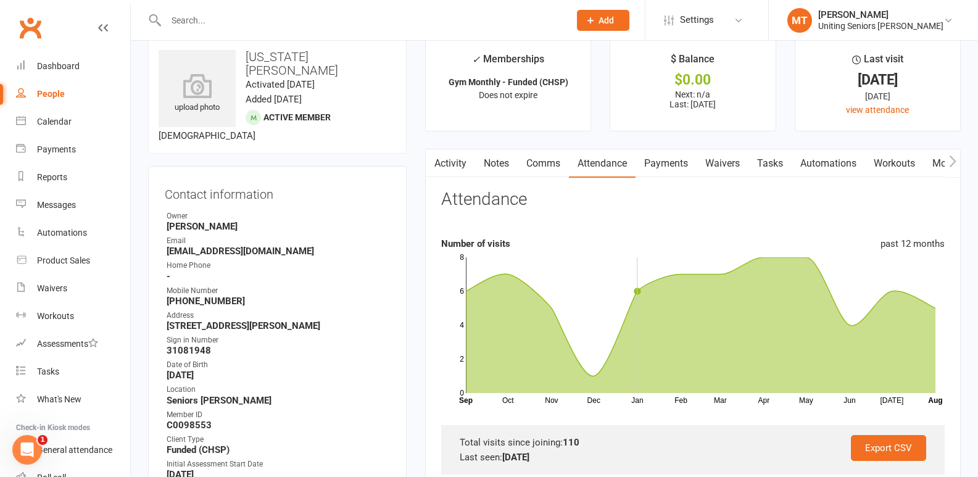
scroll to position [0, 0]
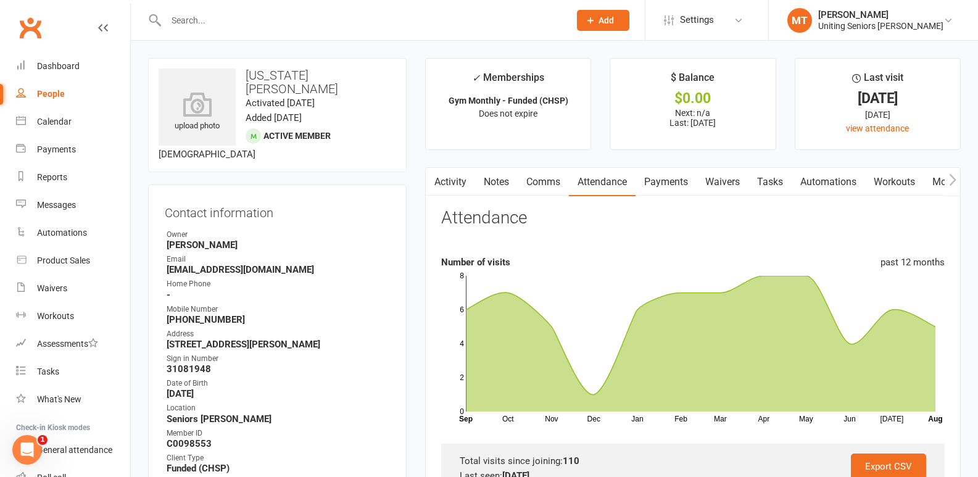
click at [249, 25] on input "text" at bounding box center [361, 20] width 399 height 17
type input "nikki"
click at [241, 41] on div "Nikki Brown brownnikola2@gmail.com Actions" at bounding box center [354, 55] width 413 height 28
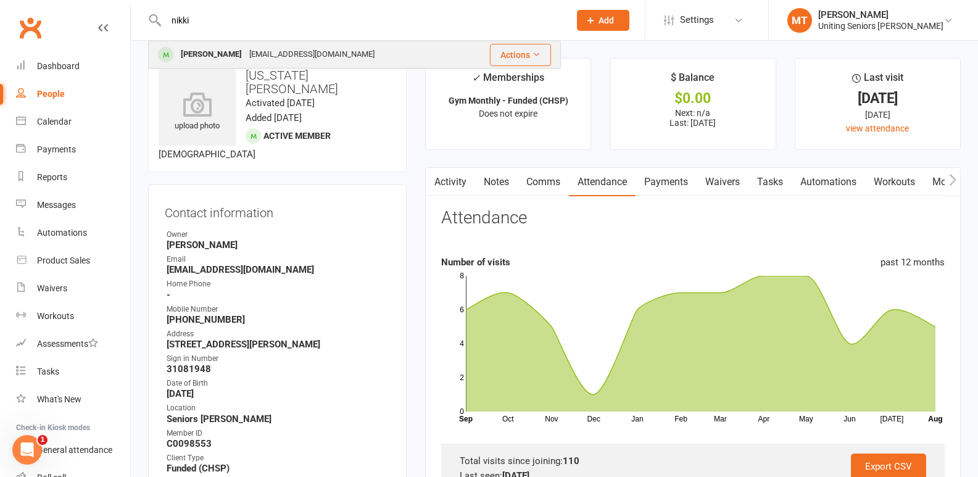
click at [246, 51] on div "brownnikola2@gmail.com" at bounding box center [312, 55] width 133 height 18
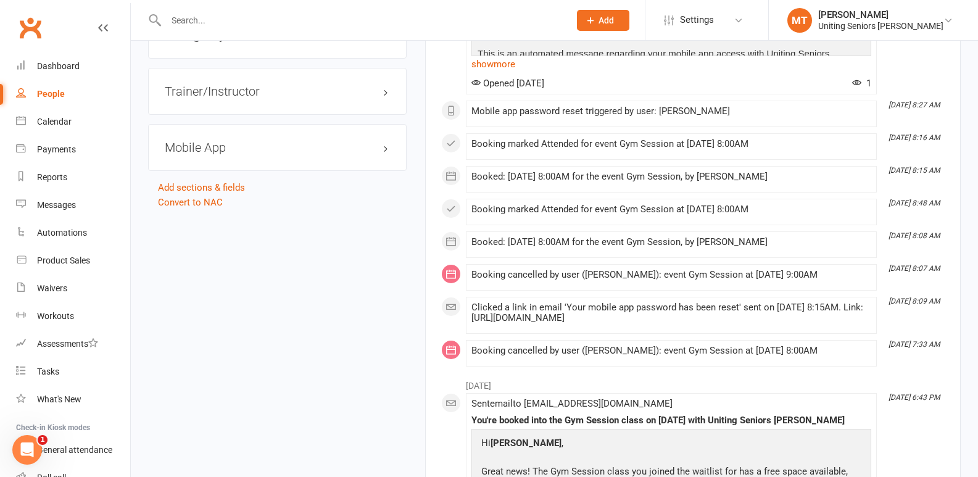
scroll to position [1261, 0]
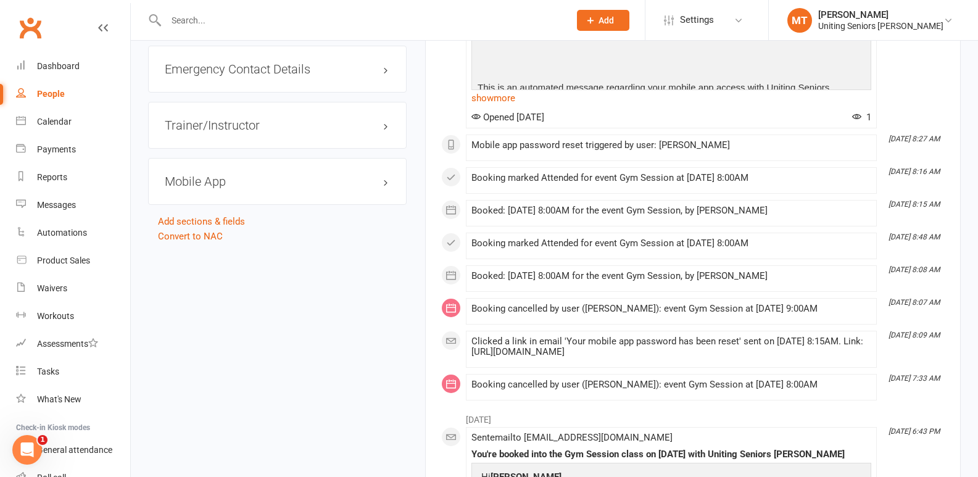
click at [292, 176] on h3 "Mobile App" at bounding box center [277, 182] width 225 height 14
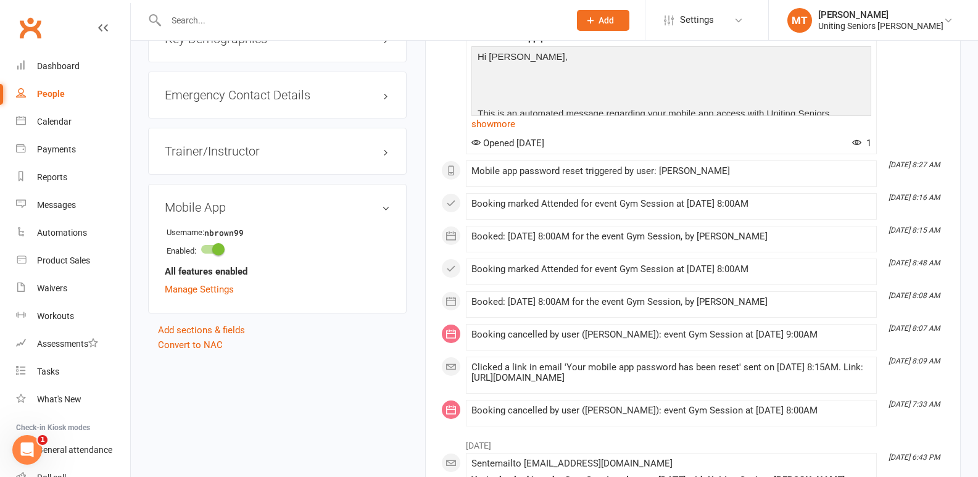
scroll to position [828, 0]
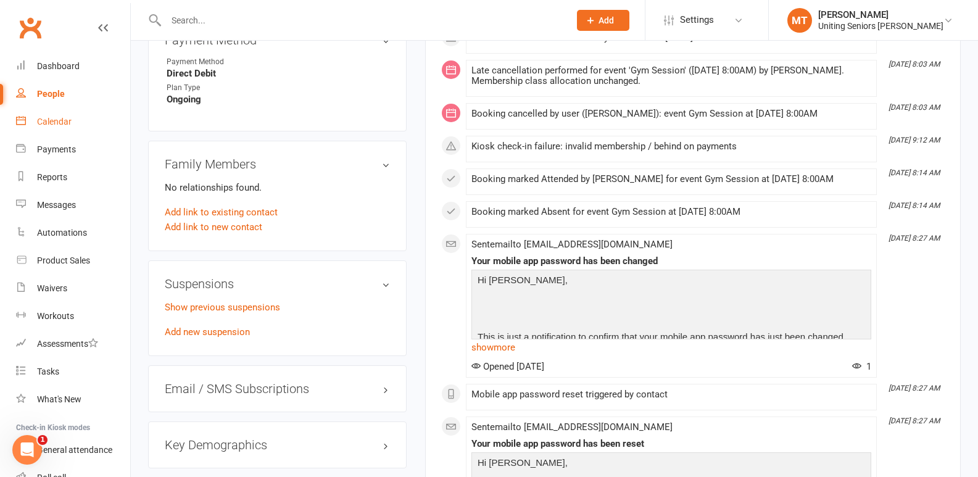
click at [40, 128] on link "Calendar" at bounding box center [73, 122] width 114 height 28
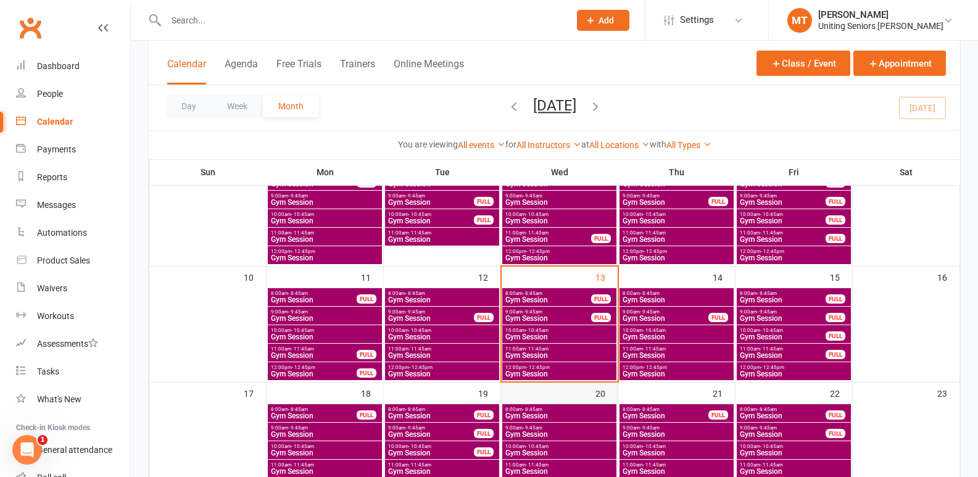
scroll to position [247, 0]
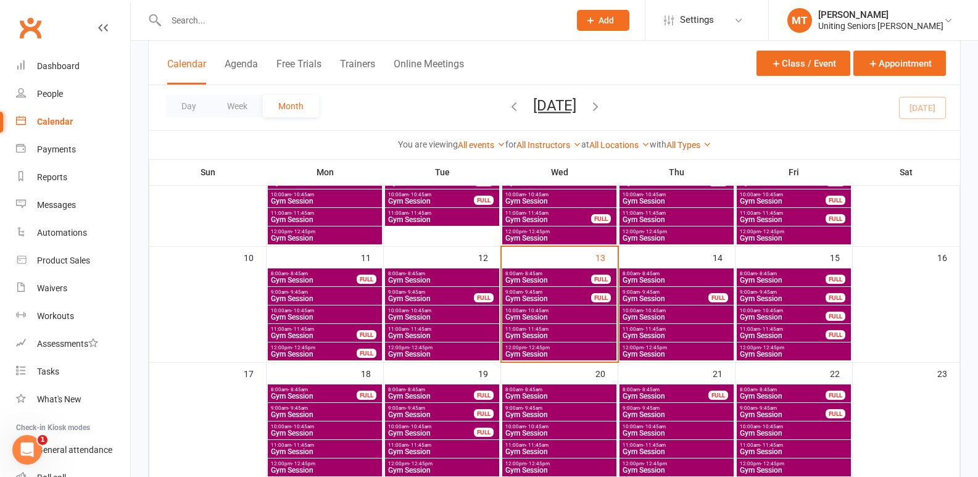
click at [557, 311] on span "10:00am - 10:45am" at bounding box center [559, 311] width 109 height 6
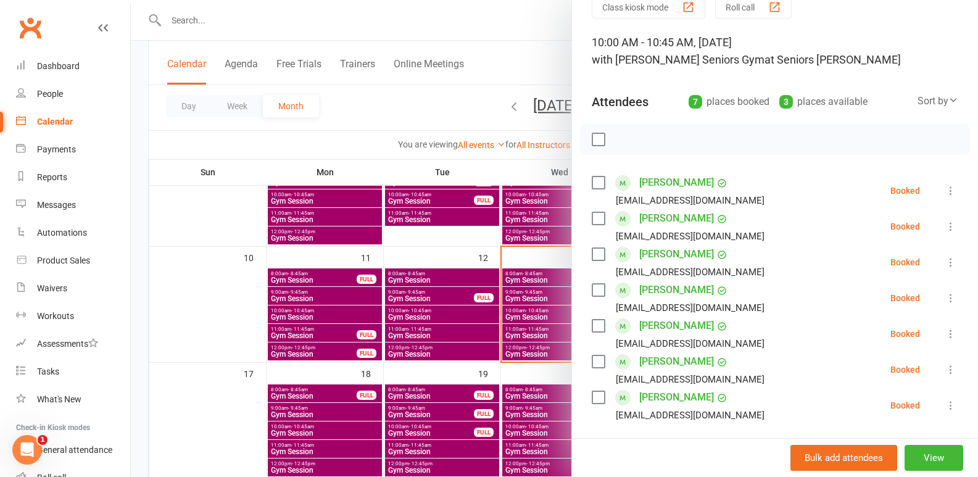
scroll to position [123, 0]
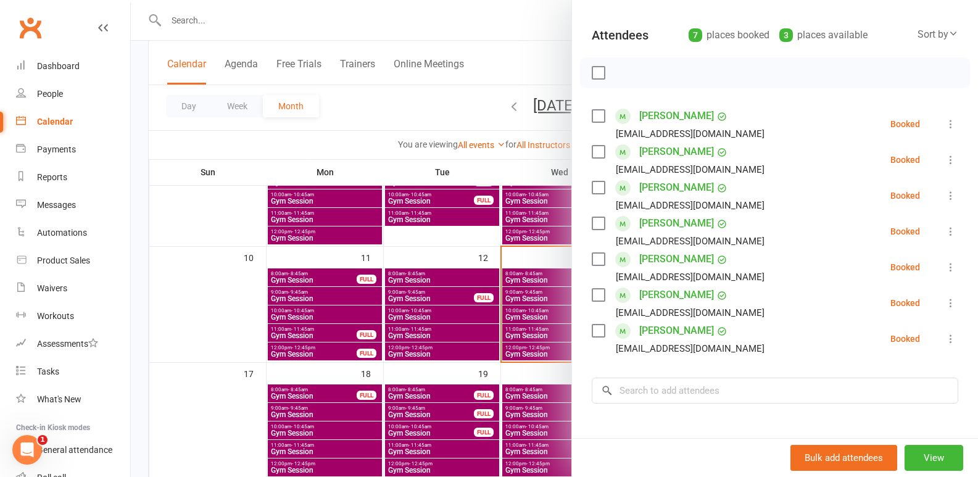
click at [527, 327] on div at bounding box center [555, 238] width 848 height 477
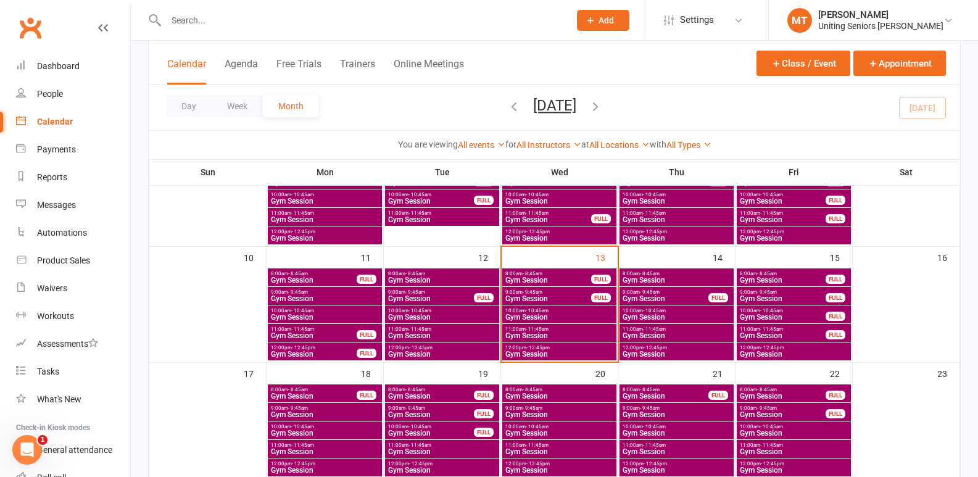
click at [541, 336] on span "Gym Session" at bounding box center [559, 335] width 109 height 7
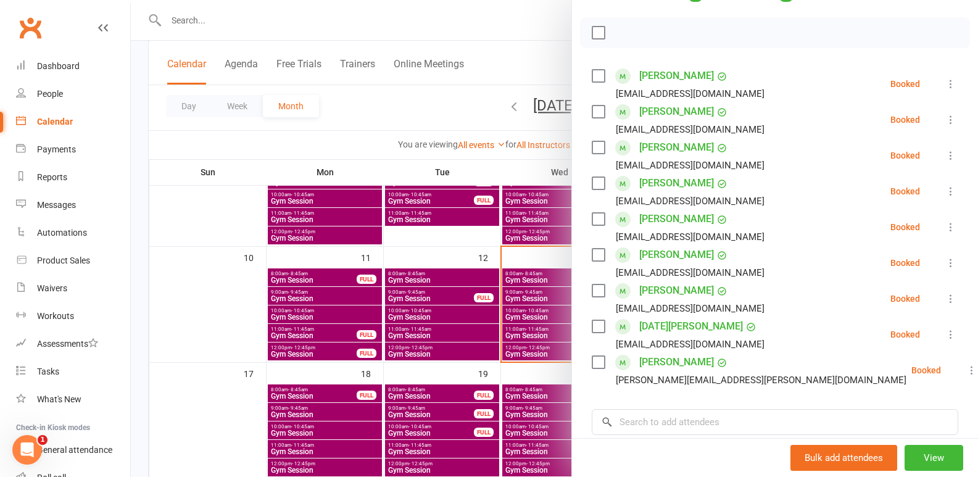
scroll to position [185, 0]
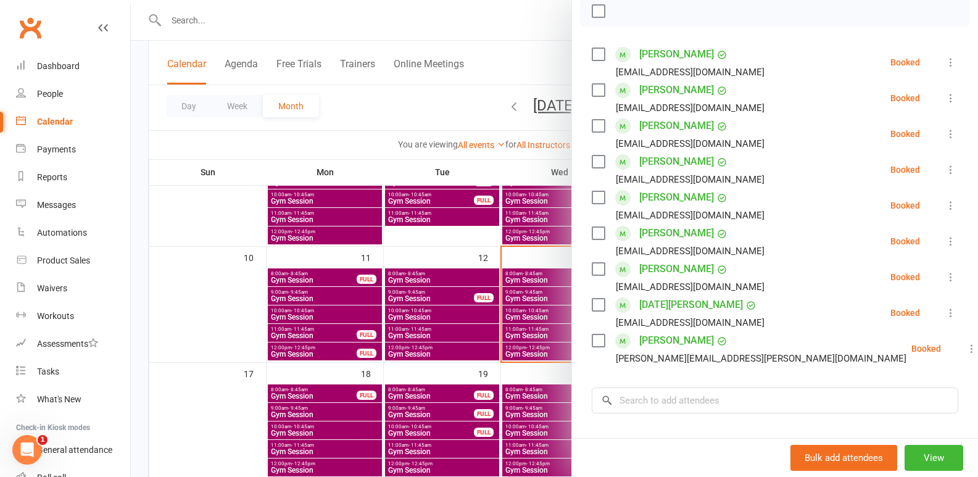
click at [512, 333] on div at bounding box center [555, 238] width 848 height 477
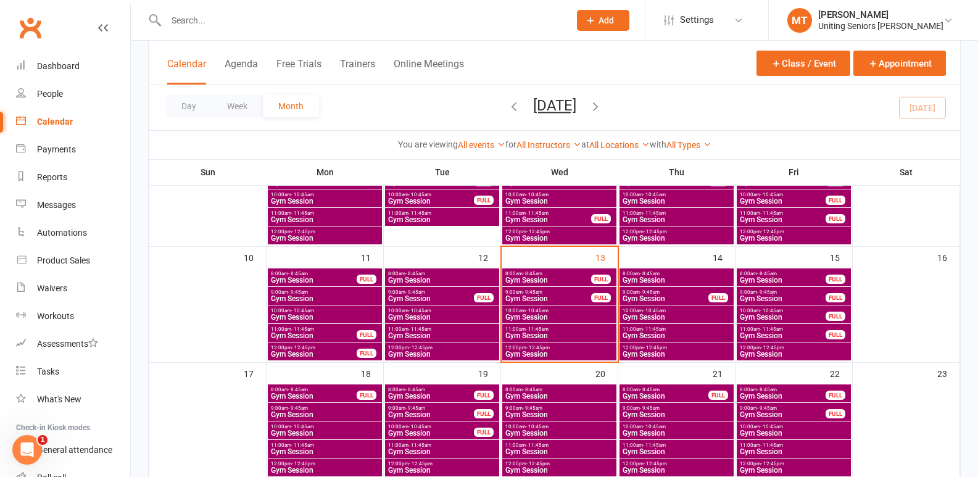
click at [563, 346] on span "12:00pm - 12:45pm" at bounding box center [559, 348] width 109 height 6
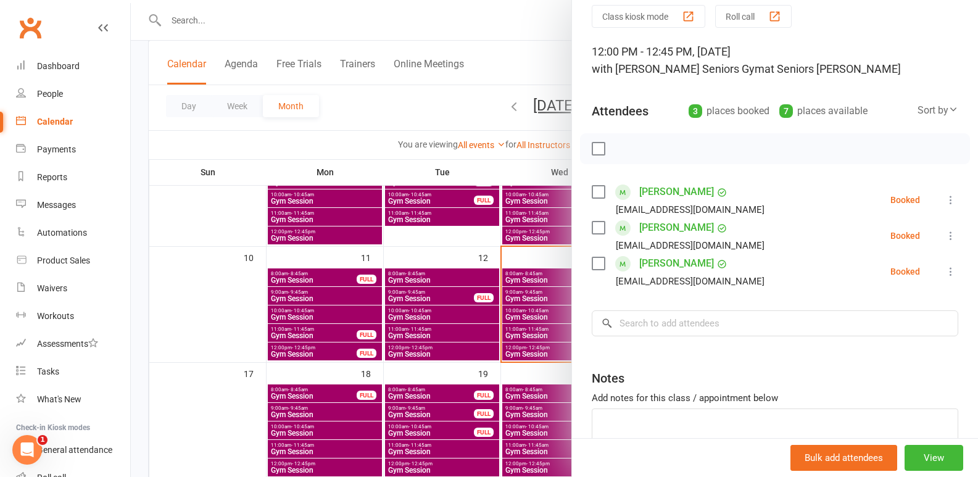
scroll to position [120, 0]
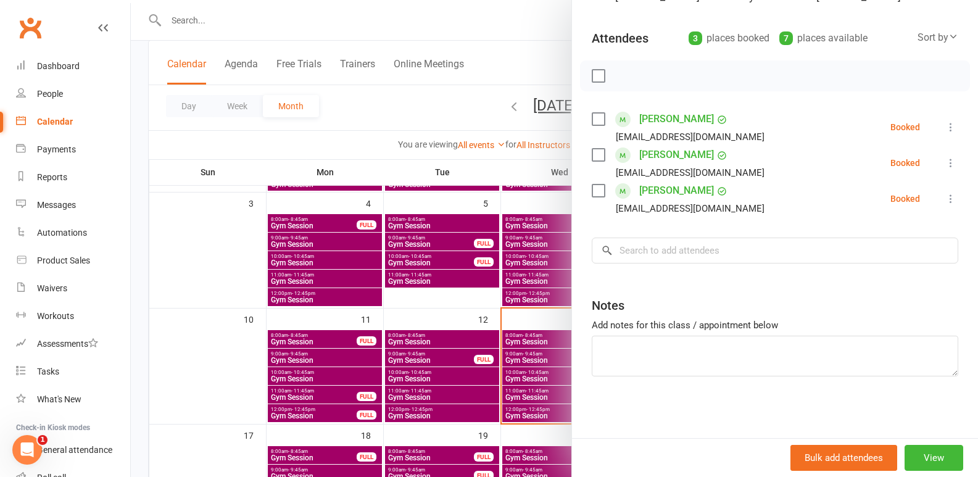
click at [486, 365] on div at bounding box center [555, 238] width 848 height 477
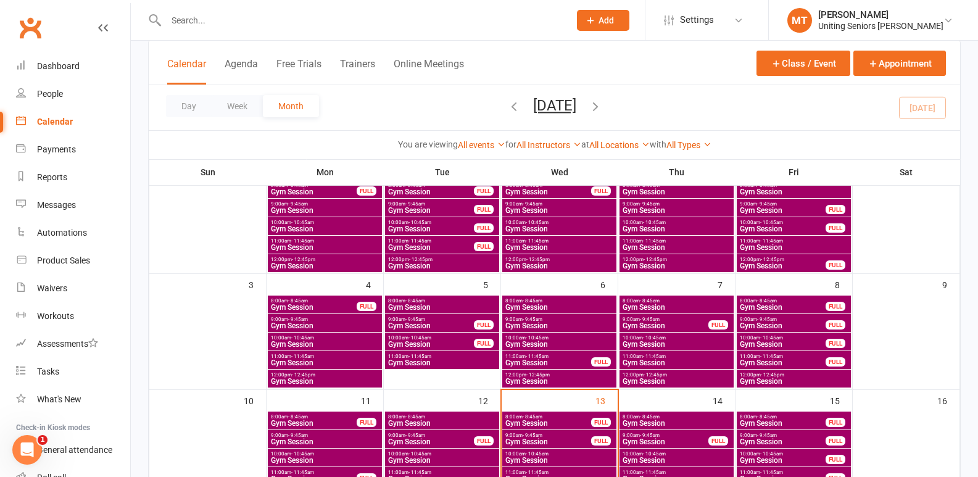
scroll to position [123, 0]
